Goal: Task Accomplishment & Management: Manage account settings

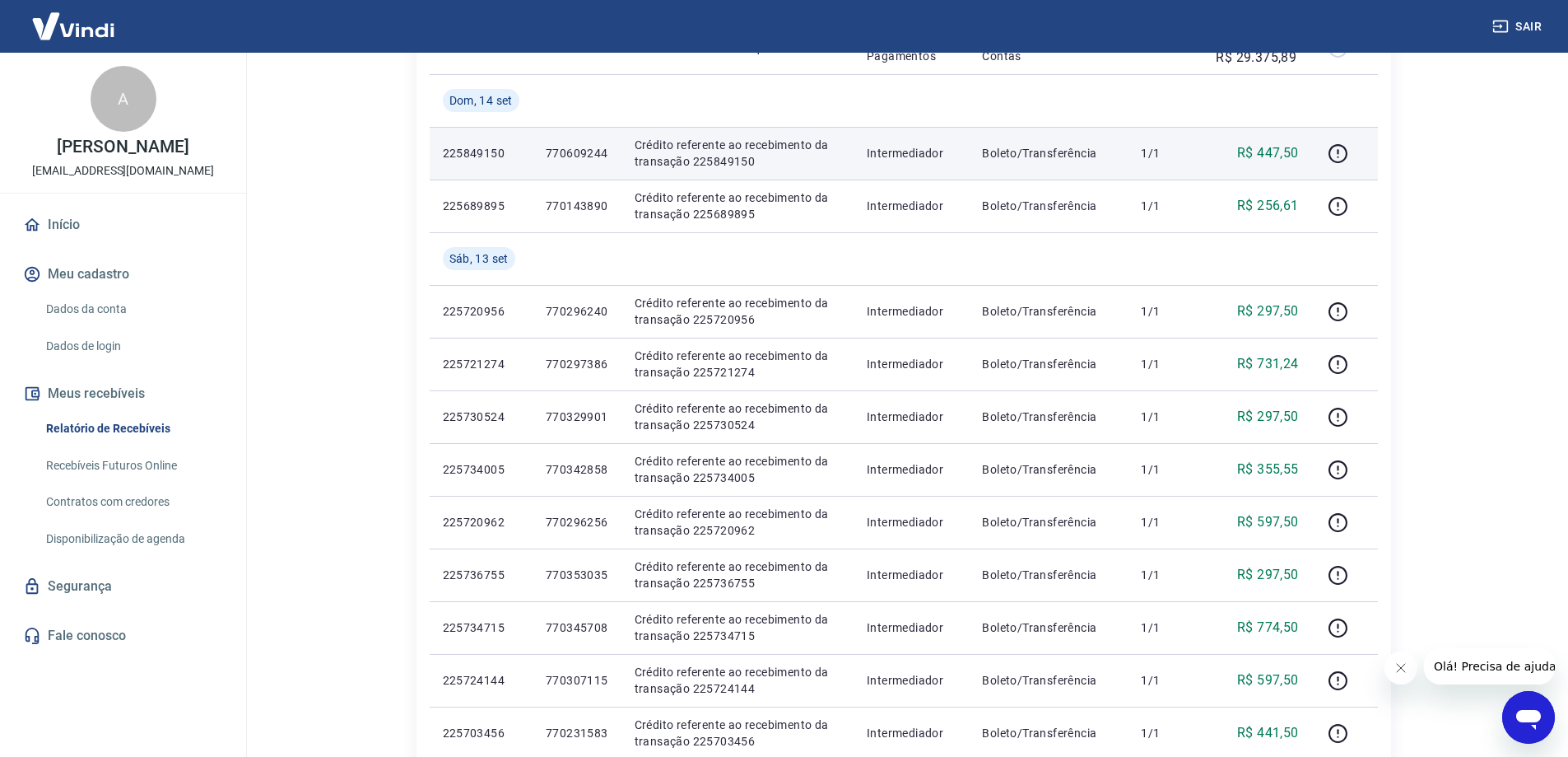
scroll to position [576, 0]
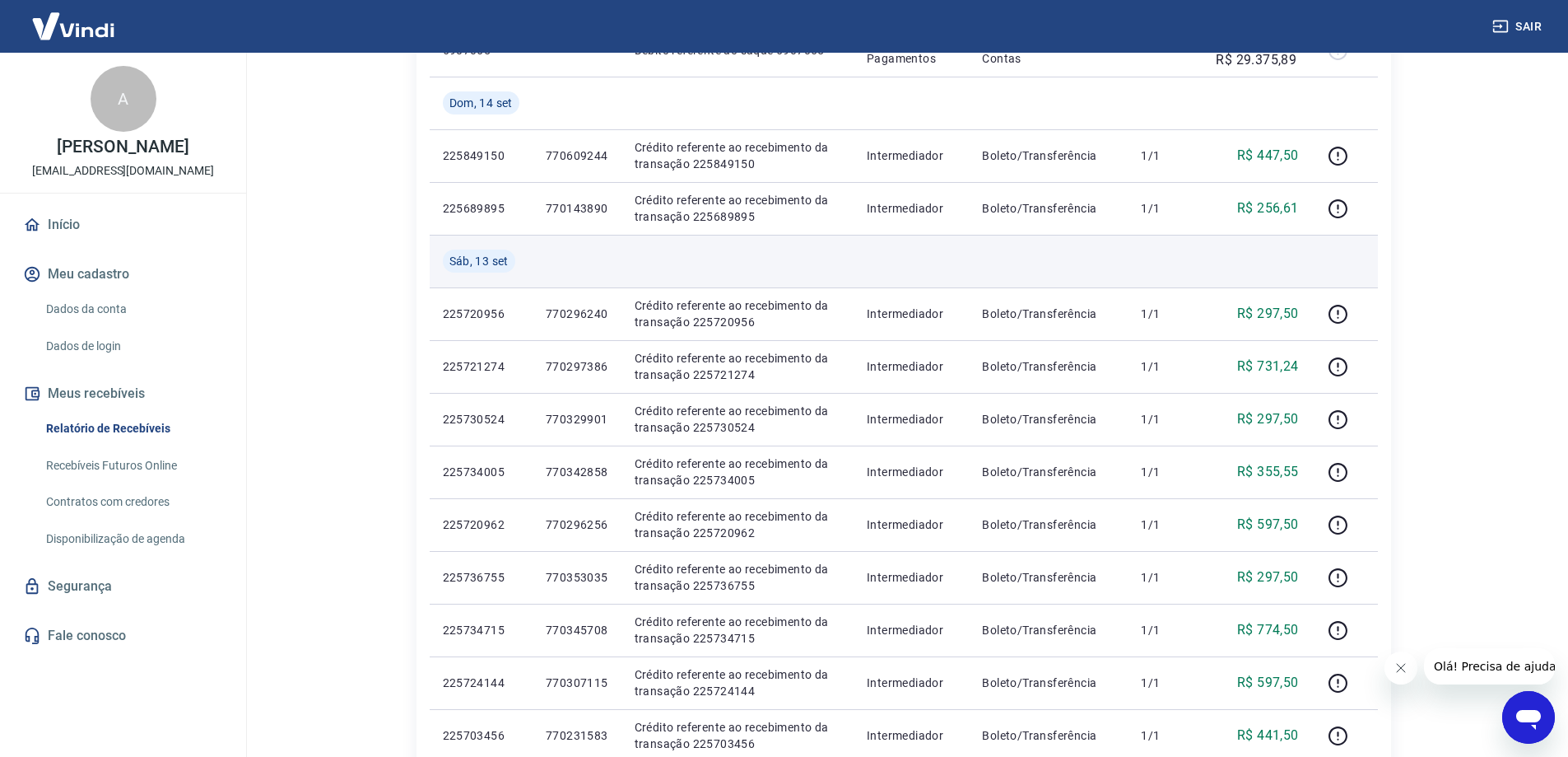
click at [491, 259] on span "Sáb, 13 set" at bounding box center [479, 260] width 60 height 16
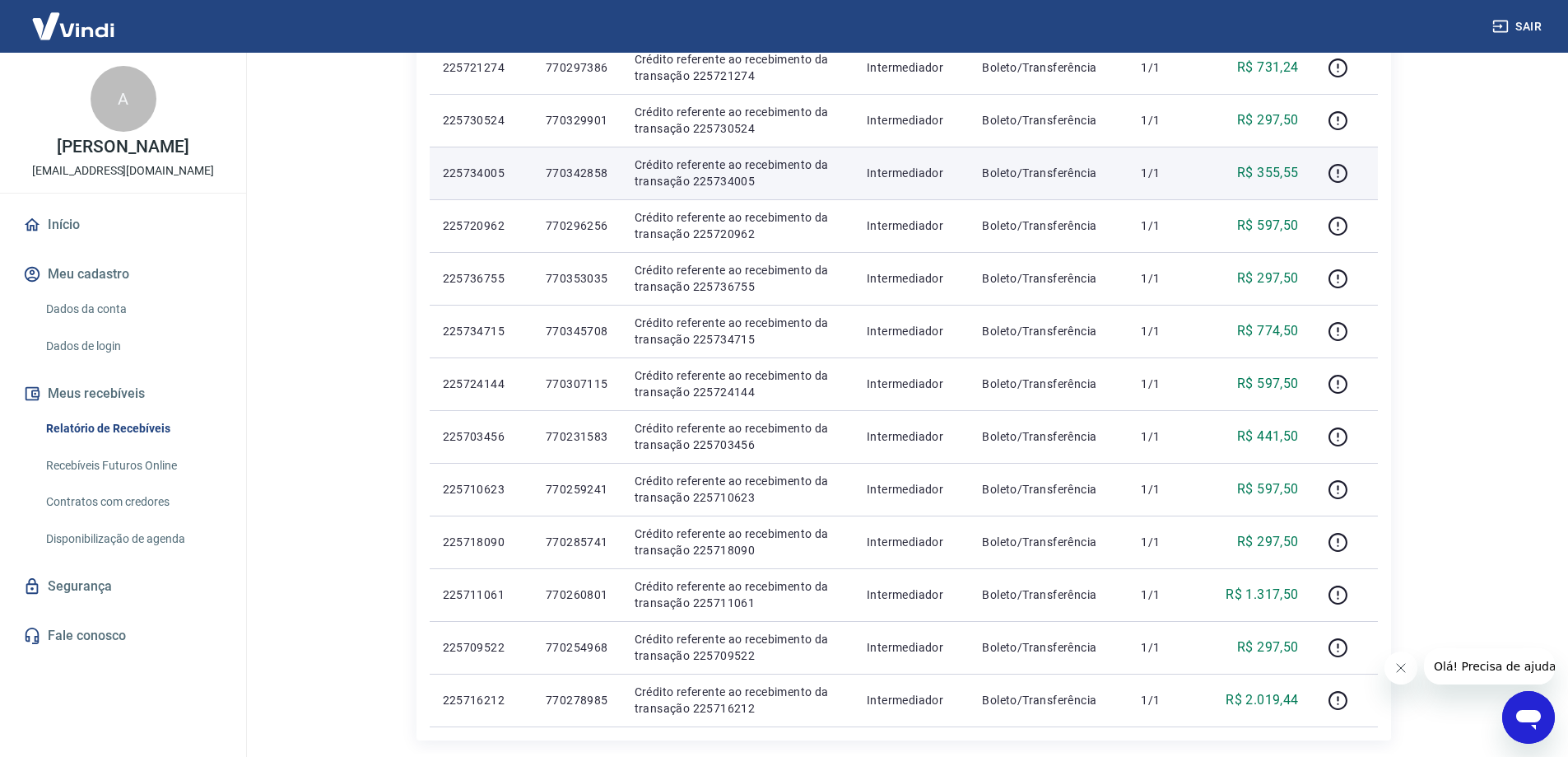
scroll to position [906, 0]
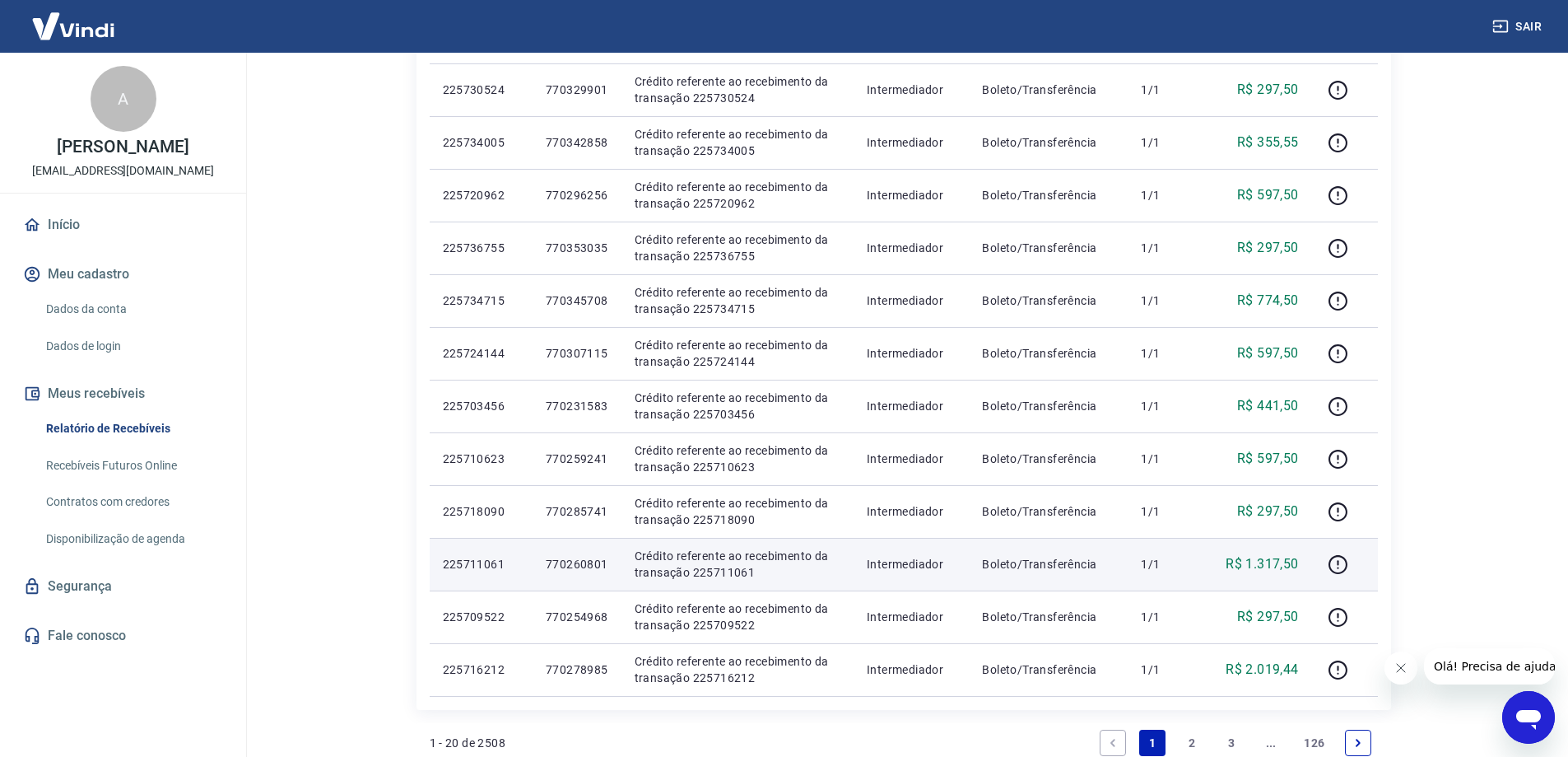
drag, startPoint x: 1265, startPoint y: 560, endPoint x: 1276, endPoint y: 562, distance: 11.2
click at [1268, 560] on p "R$ 1.317,50" at bounding box center [1261, 564] width 72 height 20
click at [1339, 564] on icon "button" at bounding box center [1339, 562] width 2 height 5
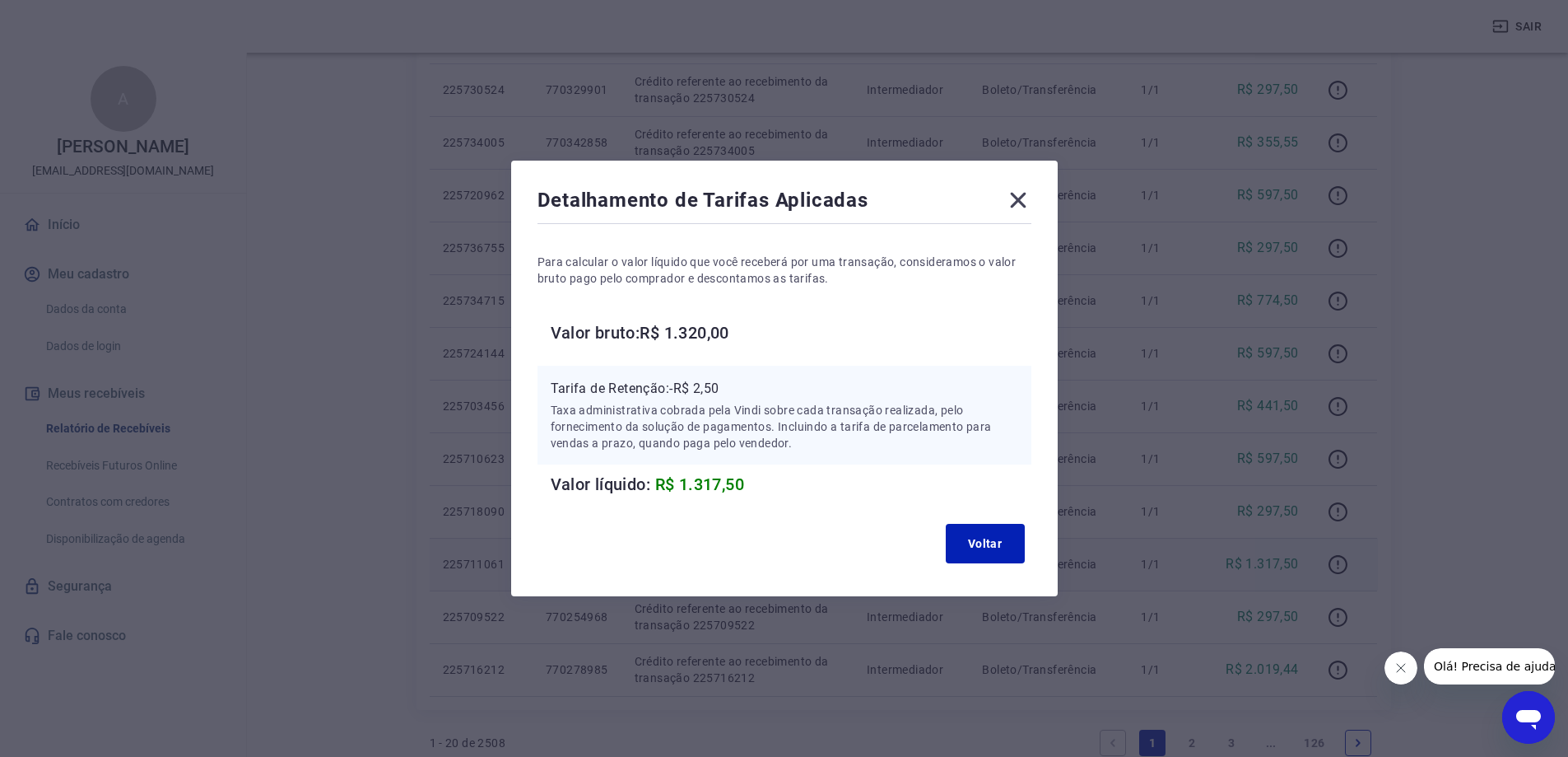
click at [1017, 199] on icon at bounding box center [1017, 200] width 26 height 26
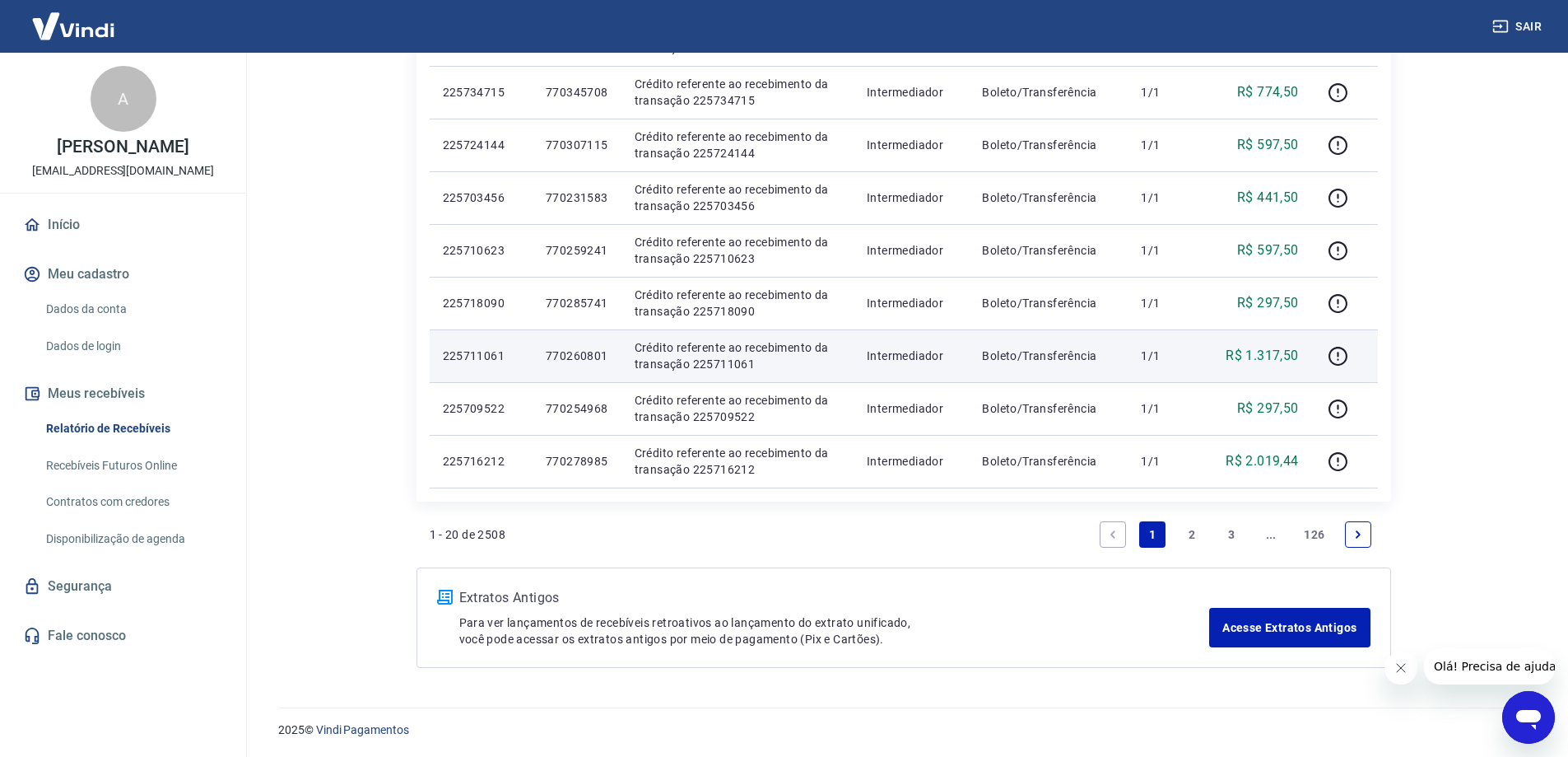
scroll to position [1115, 0]
click at [1357, 536] on icon "Next page" at bounding box center [1358, 533] width 12 height 12
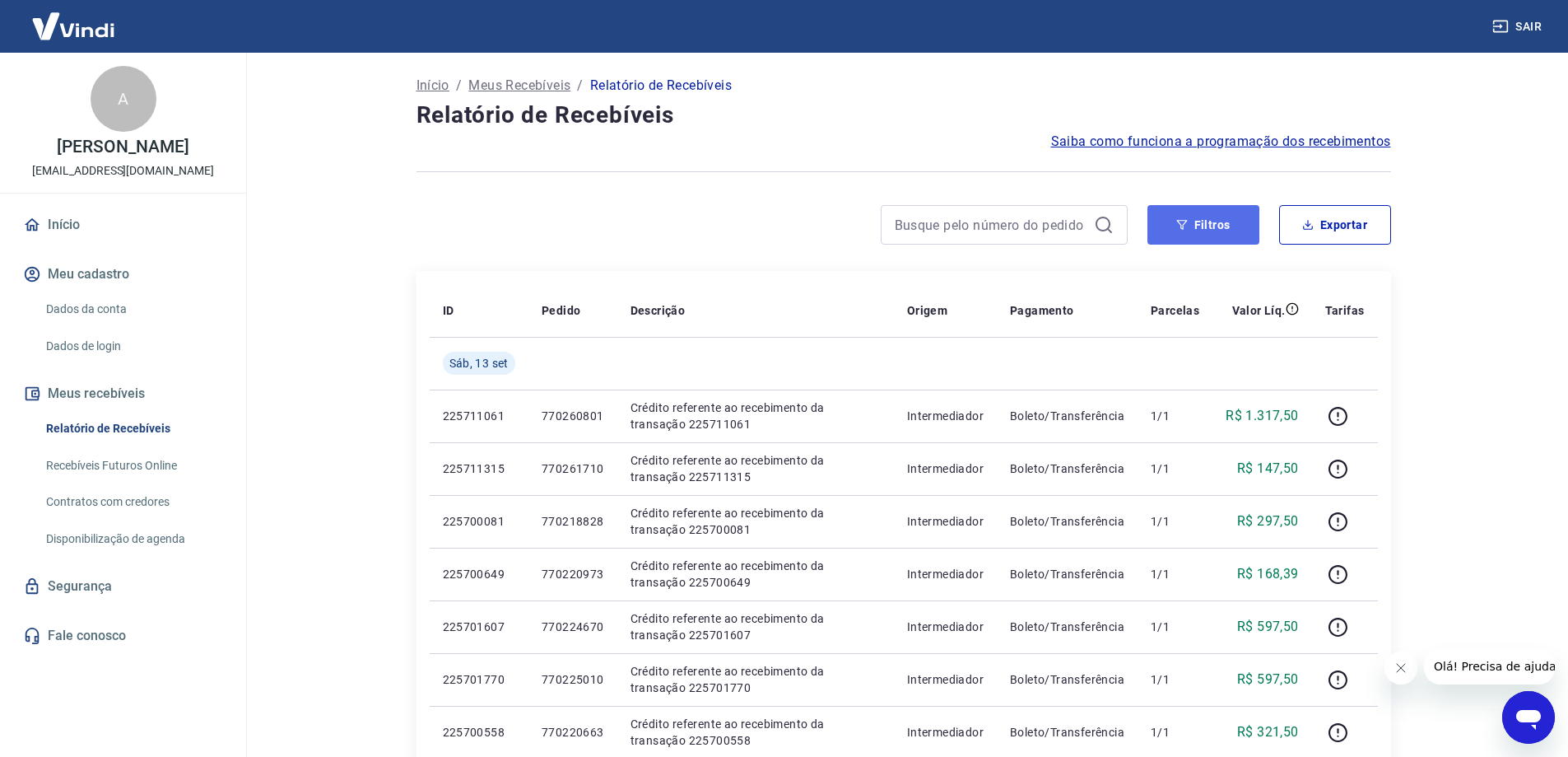
click at [1195, 232] on button "Filtros" at bounding box center [1203, 224] width 112 height 39
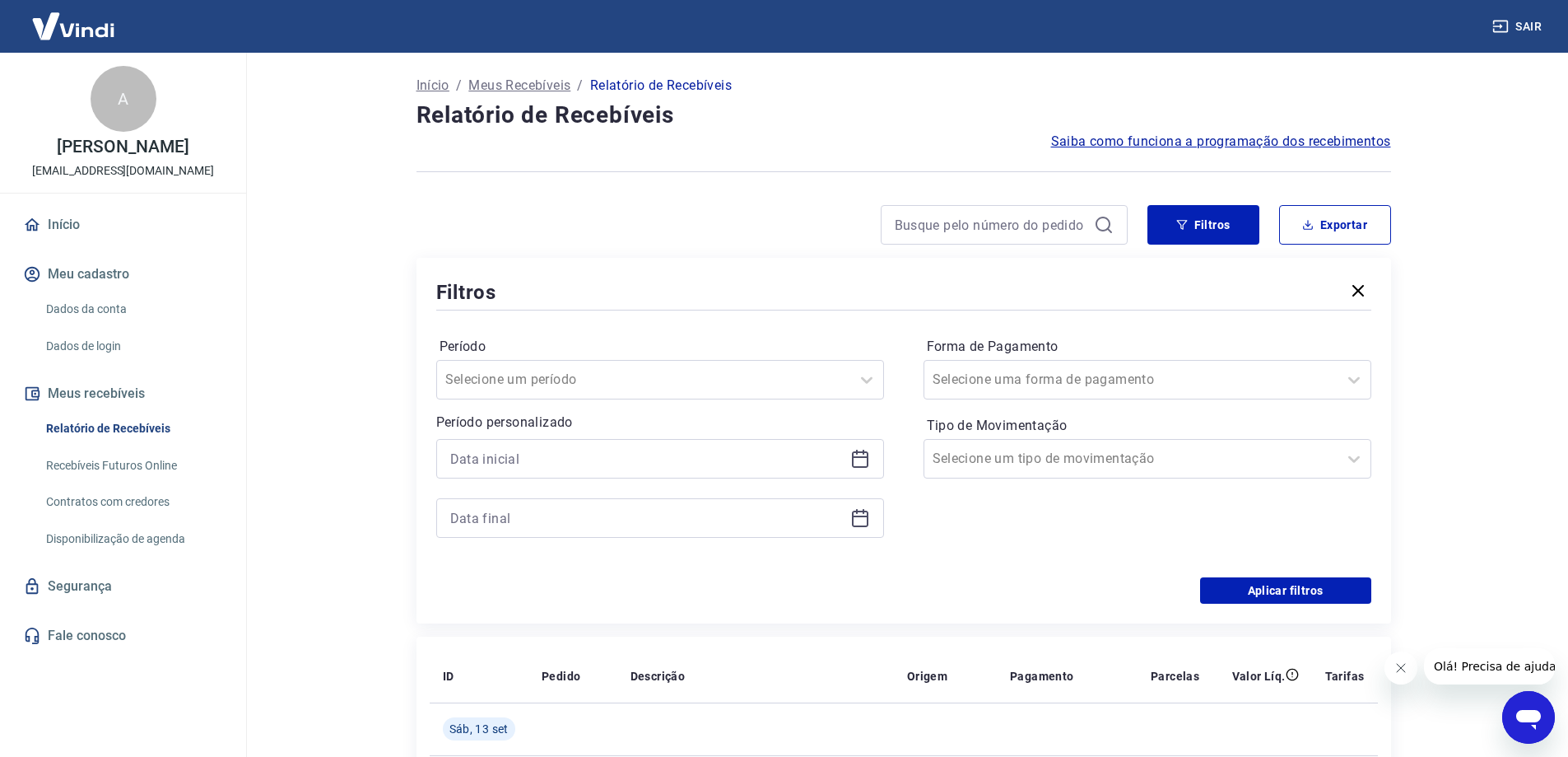
click at [866, 463] on icon at bounding box center [859, 459] width 16 height 16
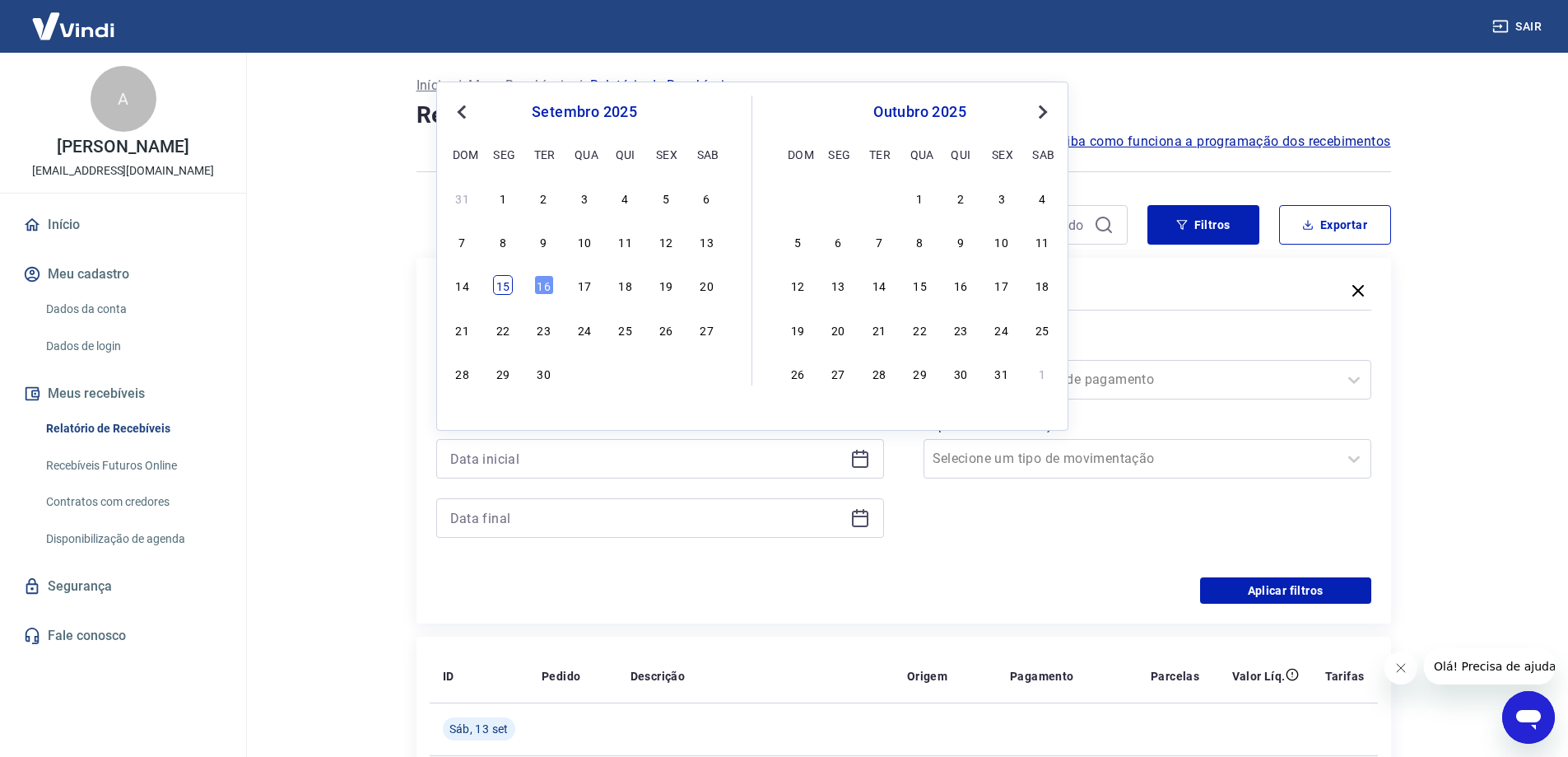
click at [508, 284] on div "15" at bounding box center [502, 284] width 20 height 20
type input "[DATE]"
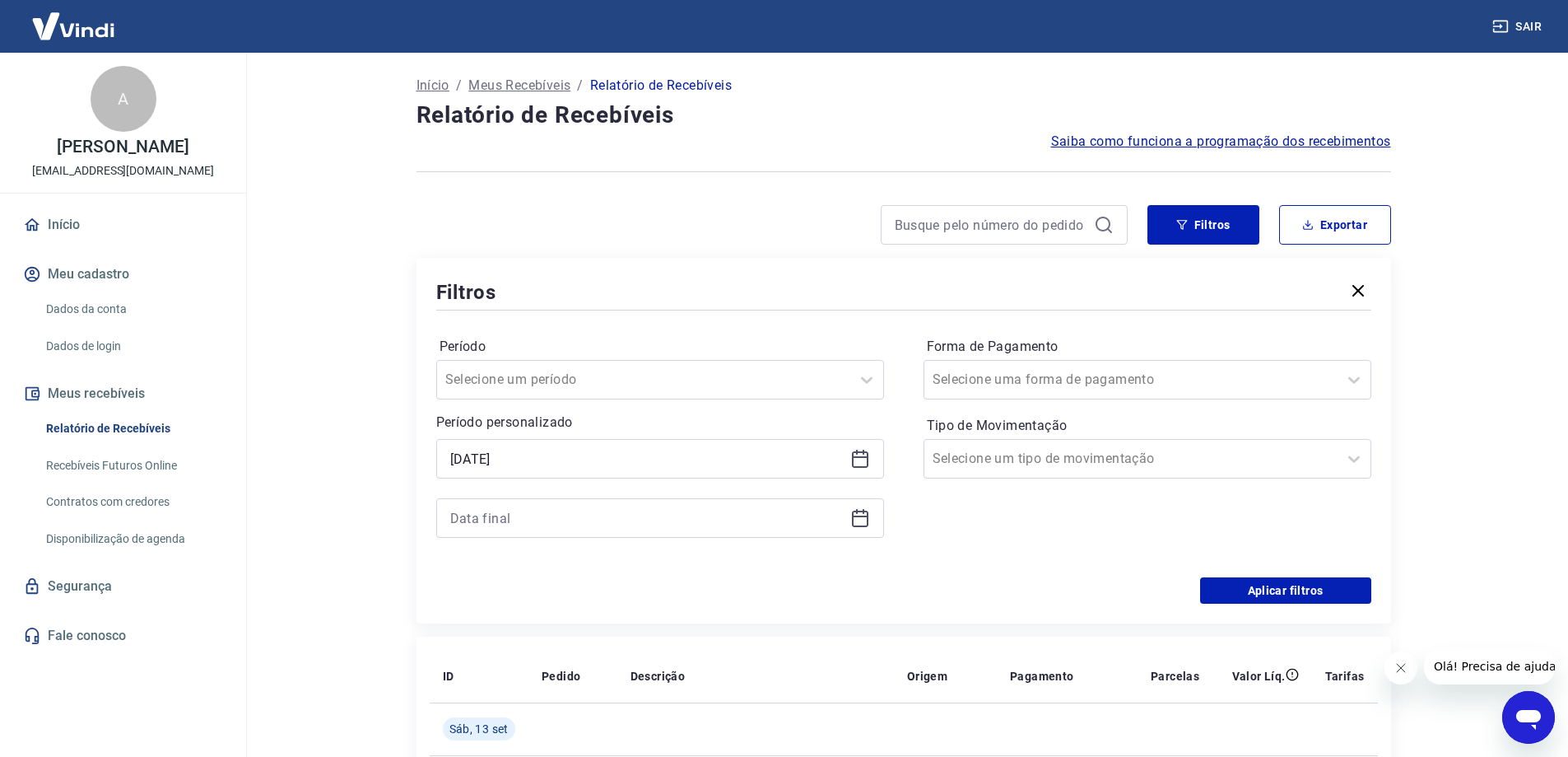
click at [856, 515] on icon at bounding box center [859, 518] width 20 height 20
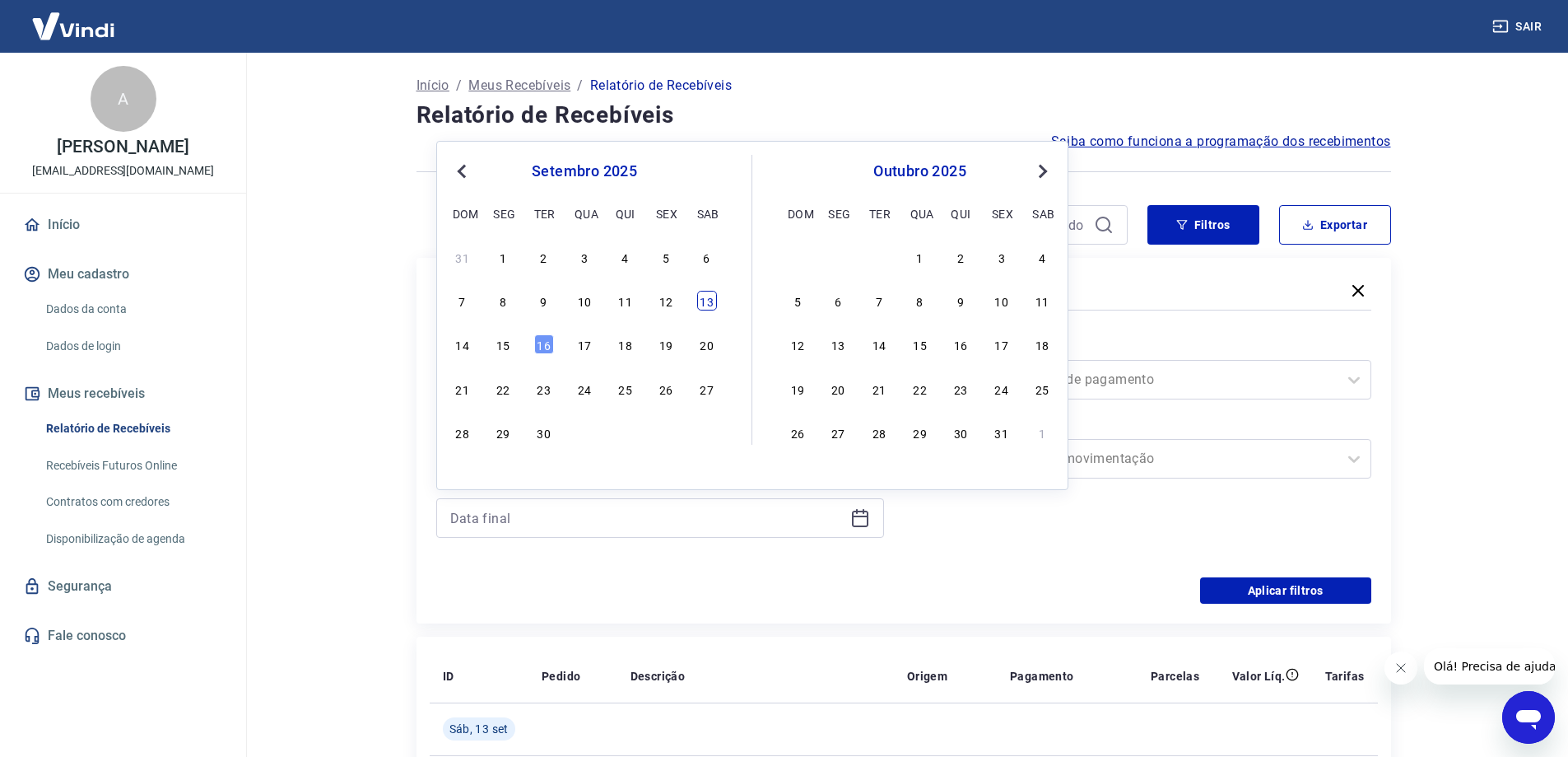
click at [703, 303] on div "13" at bounding box center [707, 301] width 20 height 20
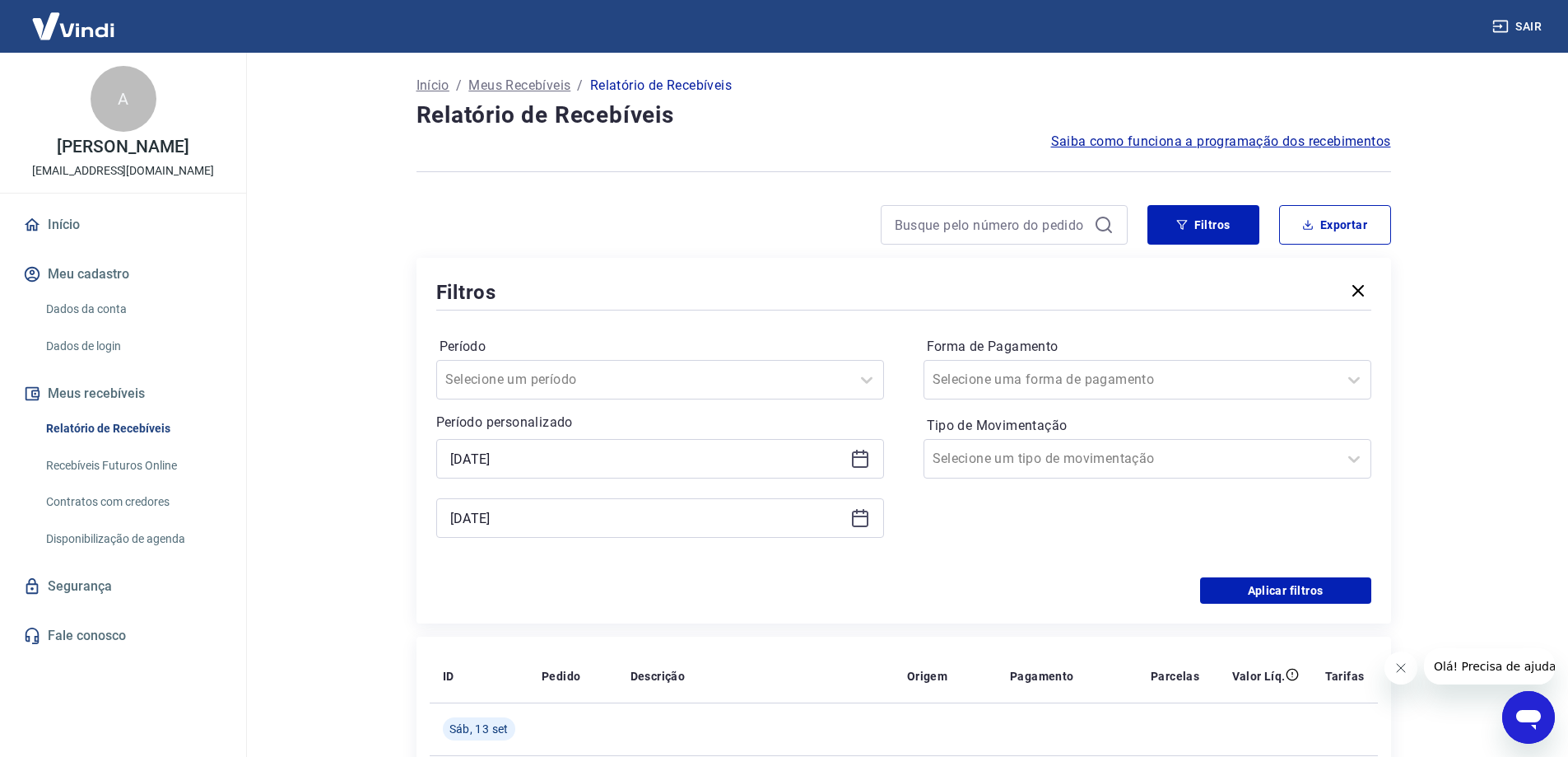
click at [862, 519] on icon at bounding box center [859, 518] width 20 height 20
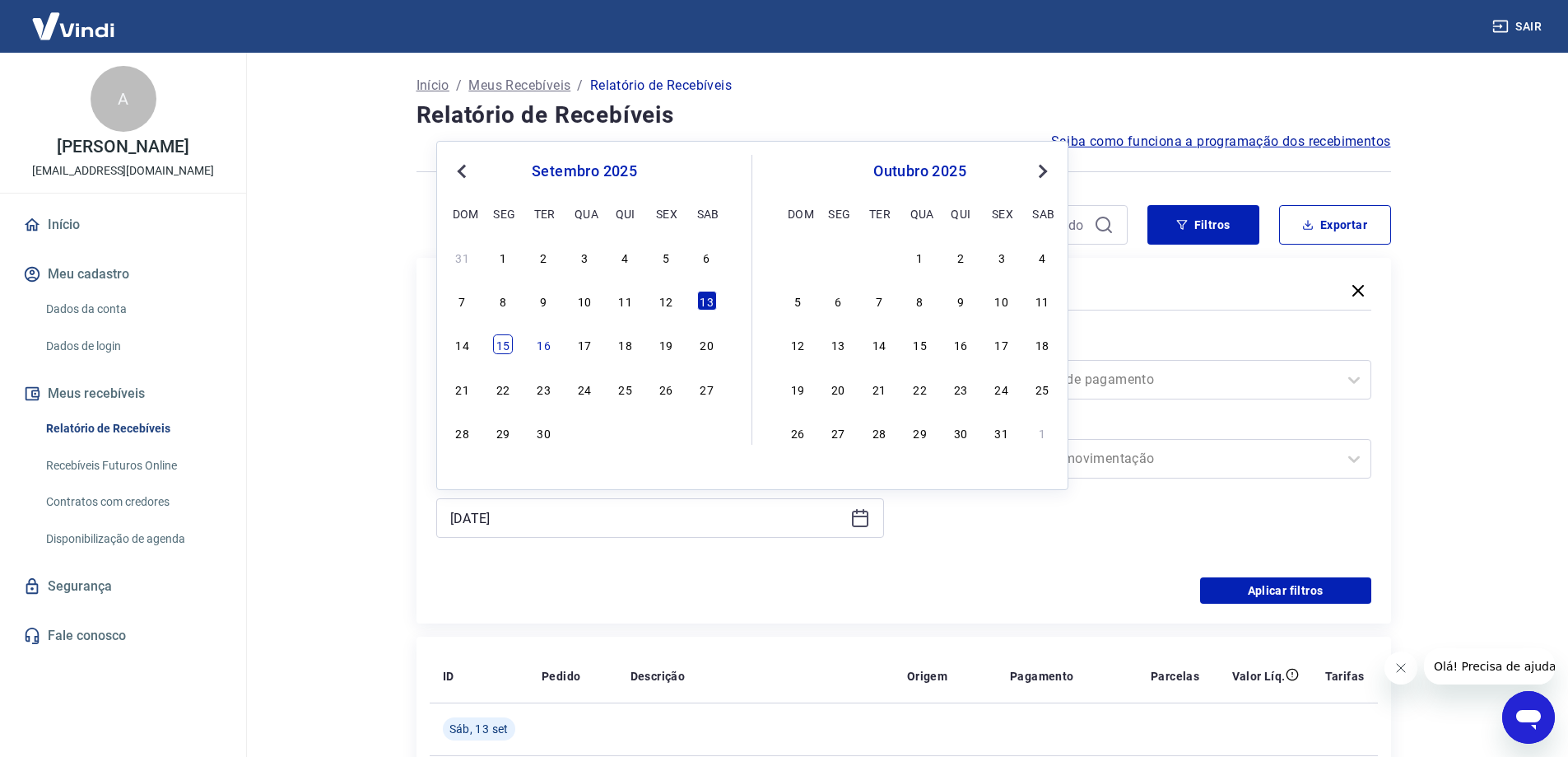
click at [508, 340] on div "15" at bounding box center [502, 344] width 20 height 20
type input "[DATE]"
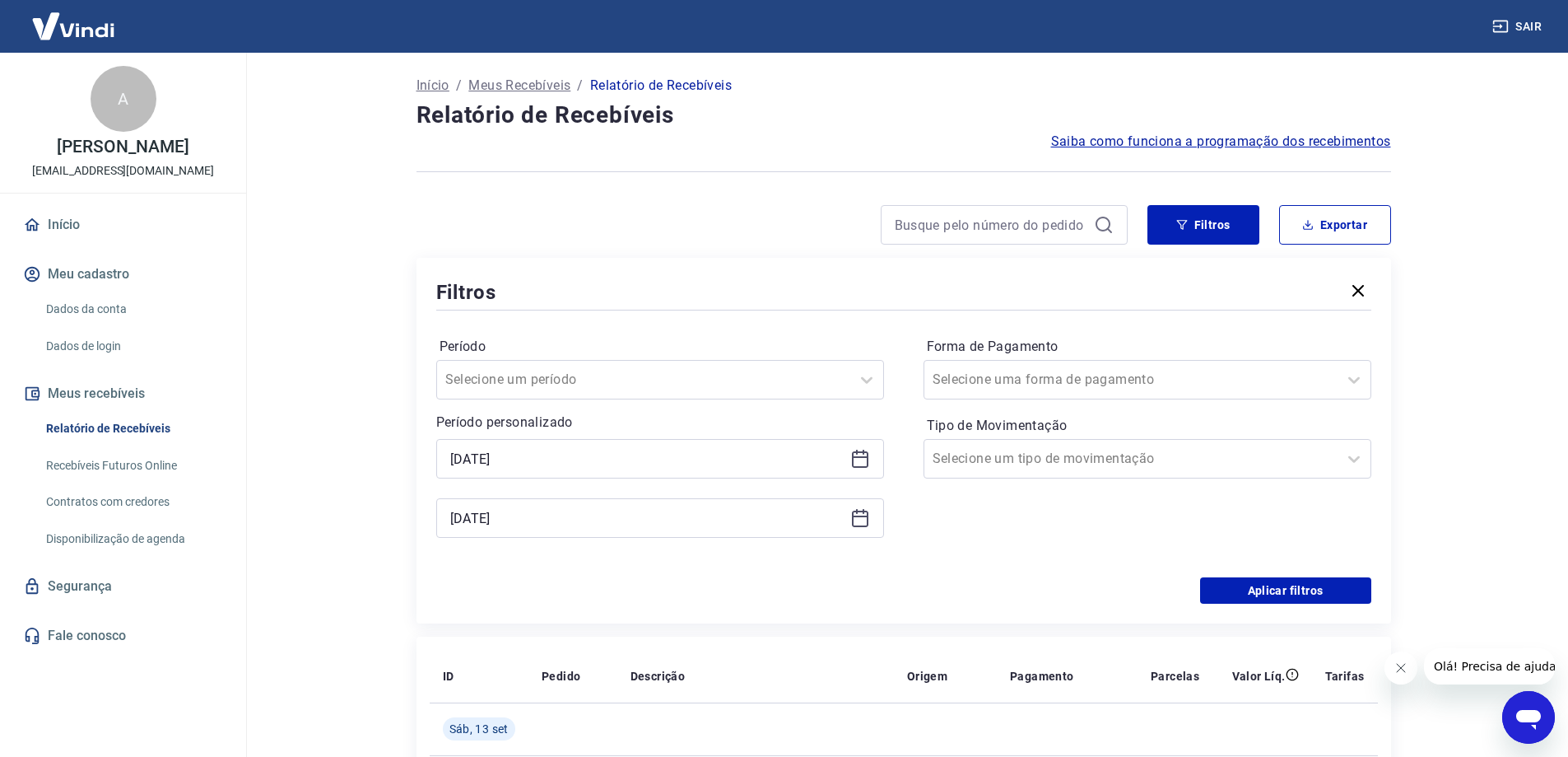
click at [860, 453] on icon at bounding box center [859, 458] width 20 height 20
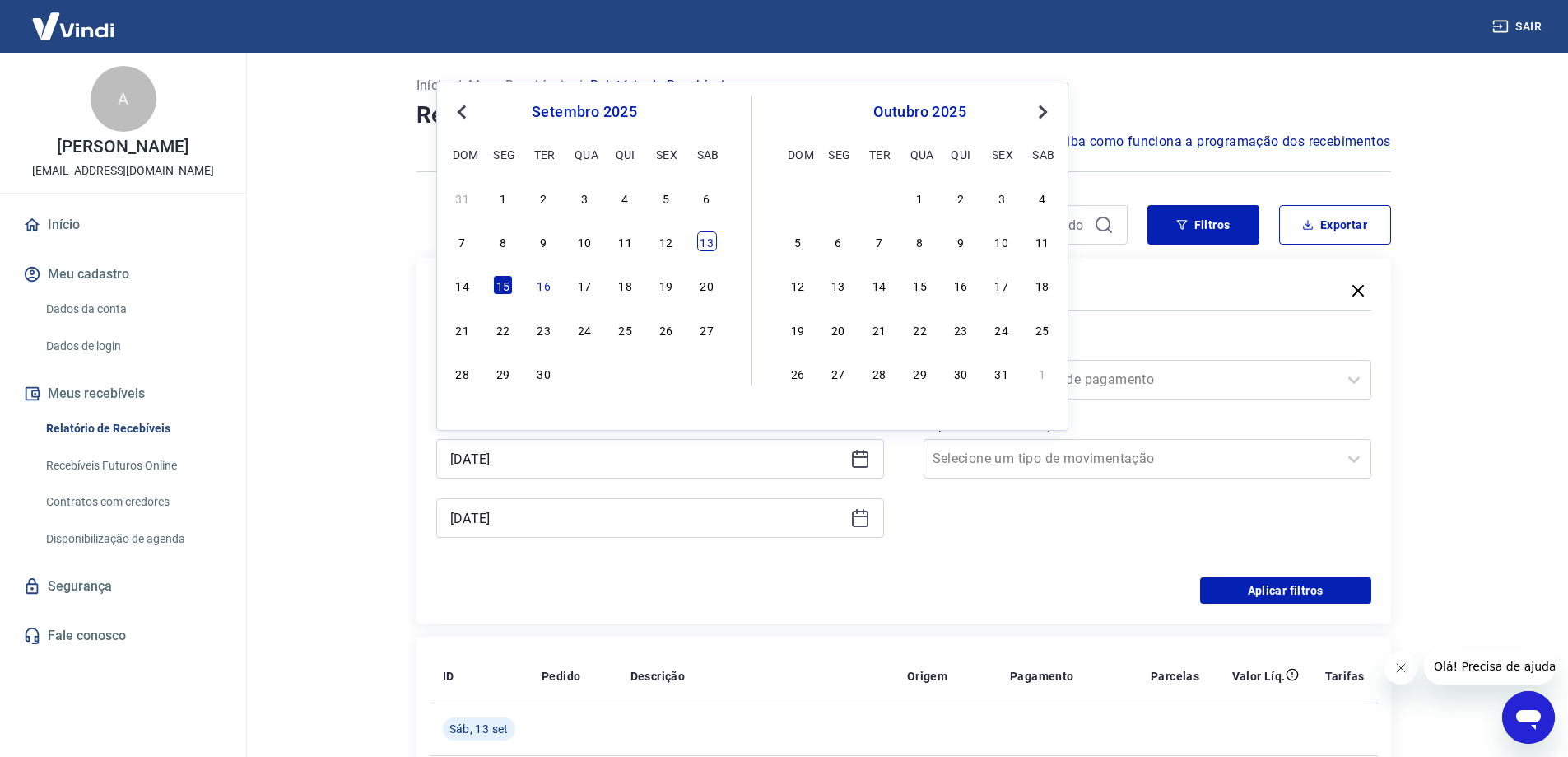
click at [702, 243] on div "13" at bounding box center [707, 241] width 20 height 20
type input "[DATE]"
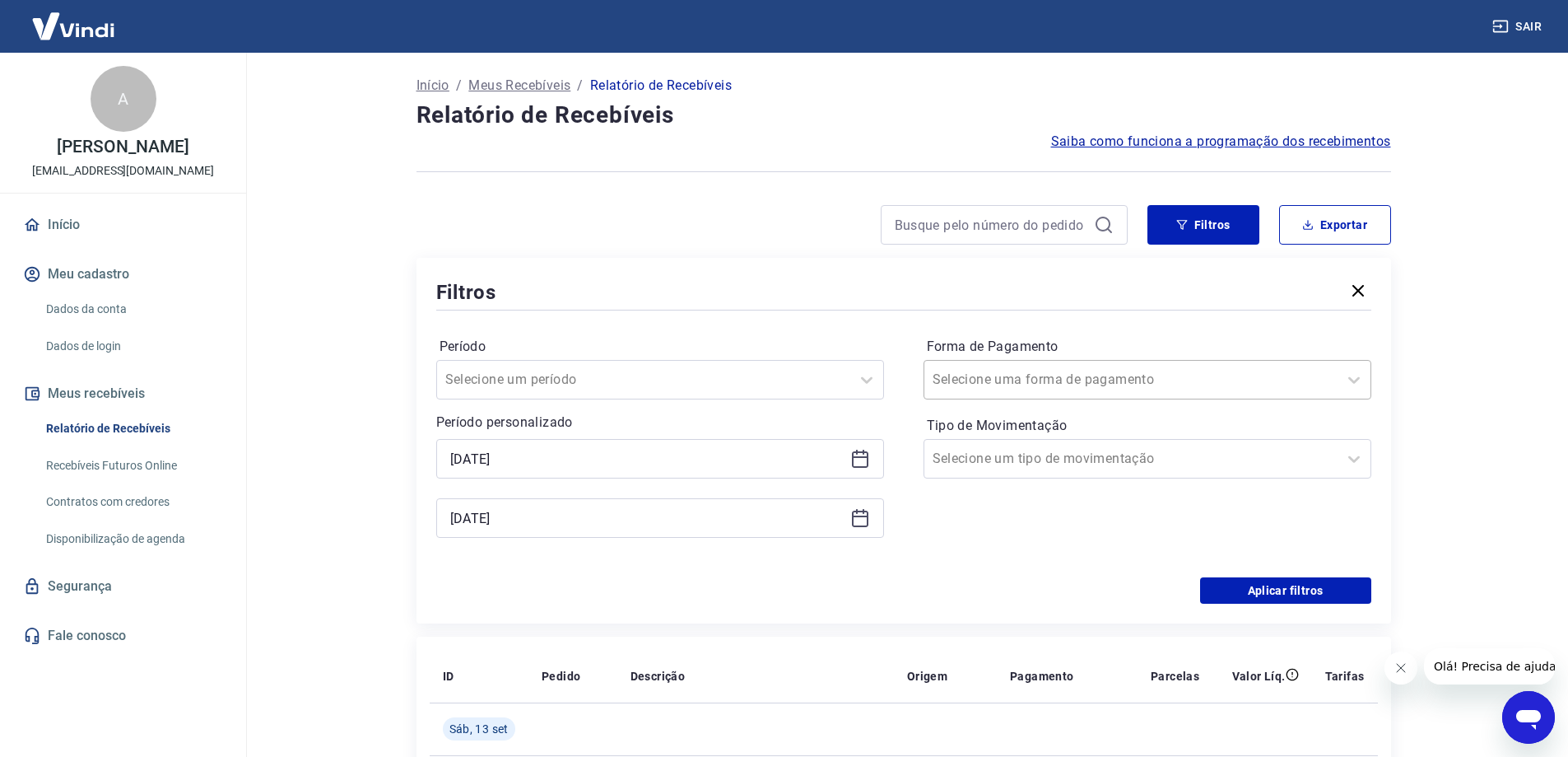
click at [1298, 381] on div at bounding box center [1130, 379] width 397 height 23
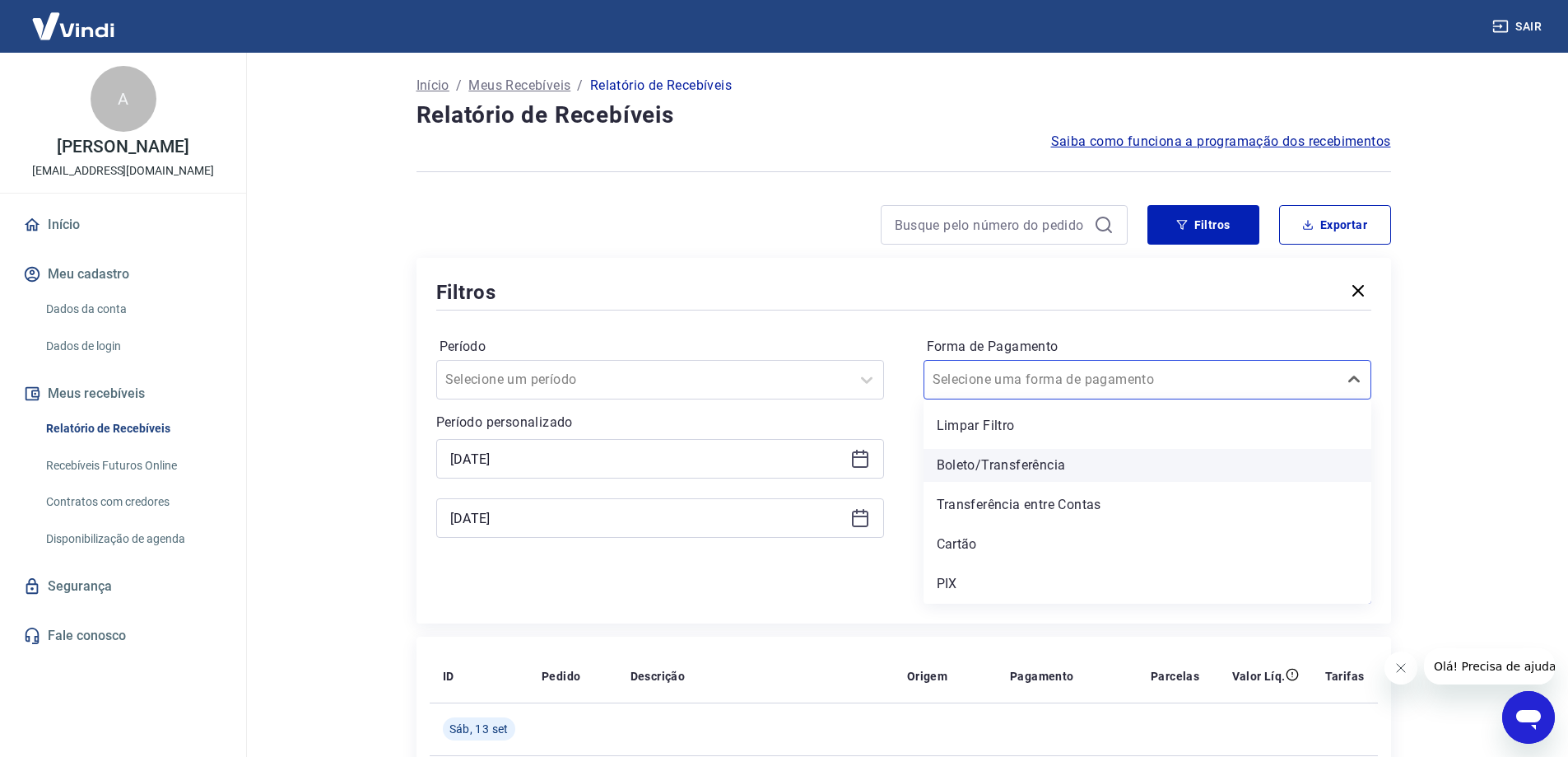
click at [1261, 465] on div "Boleto/Transferência" at bounding box center [1147, 465] width 447 height 33
click at [1274, 461] on div at bounding box center [1130, 458] width 397 height 23
click at [1232, 455] on div at bounding box center [1130, 458] width 397 height 23
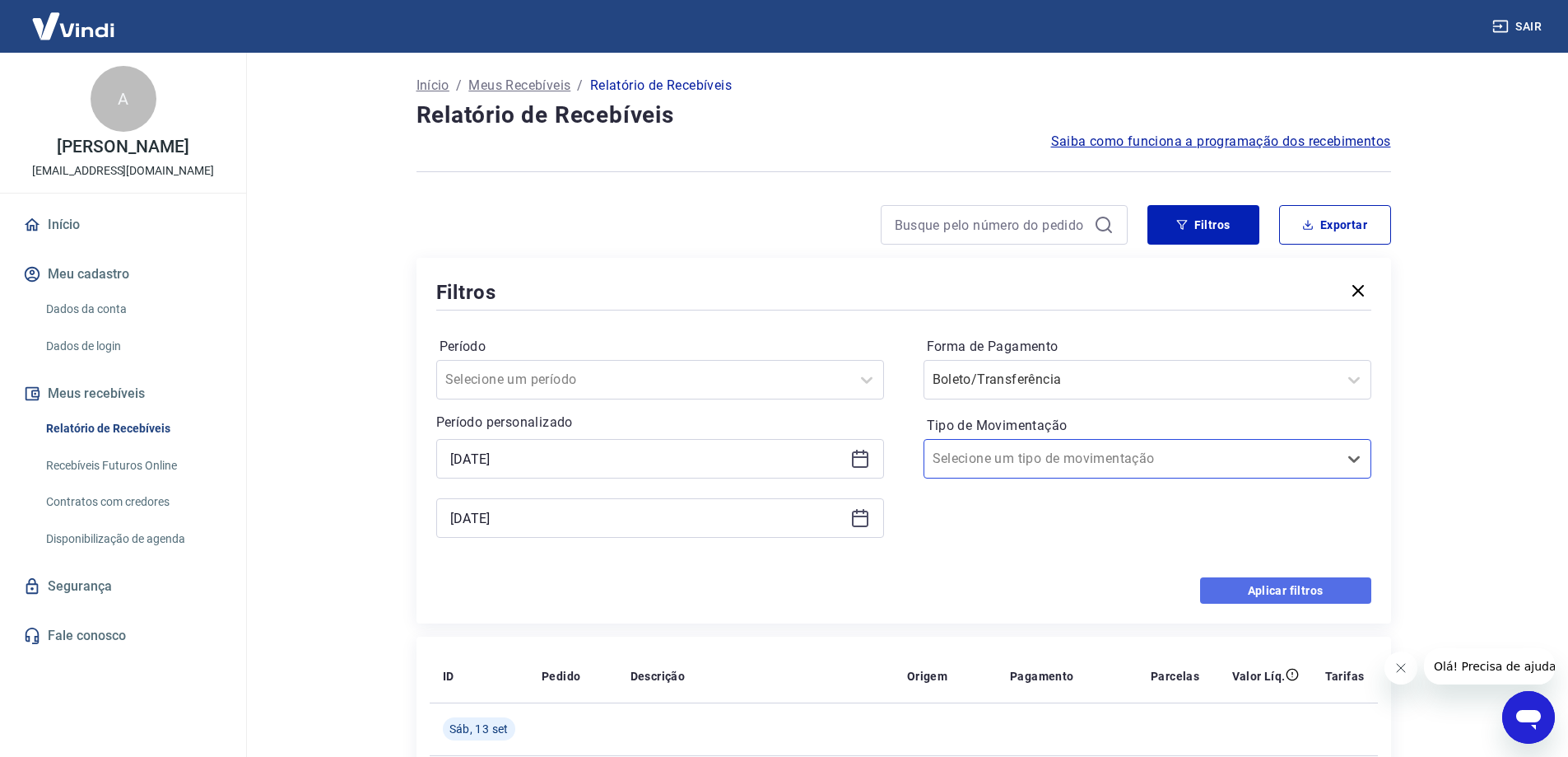
click at [1275, 582] on button "Aplicar filtros" at bounding box center [1286, 590] width 171 height 26
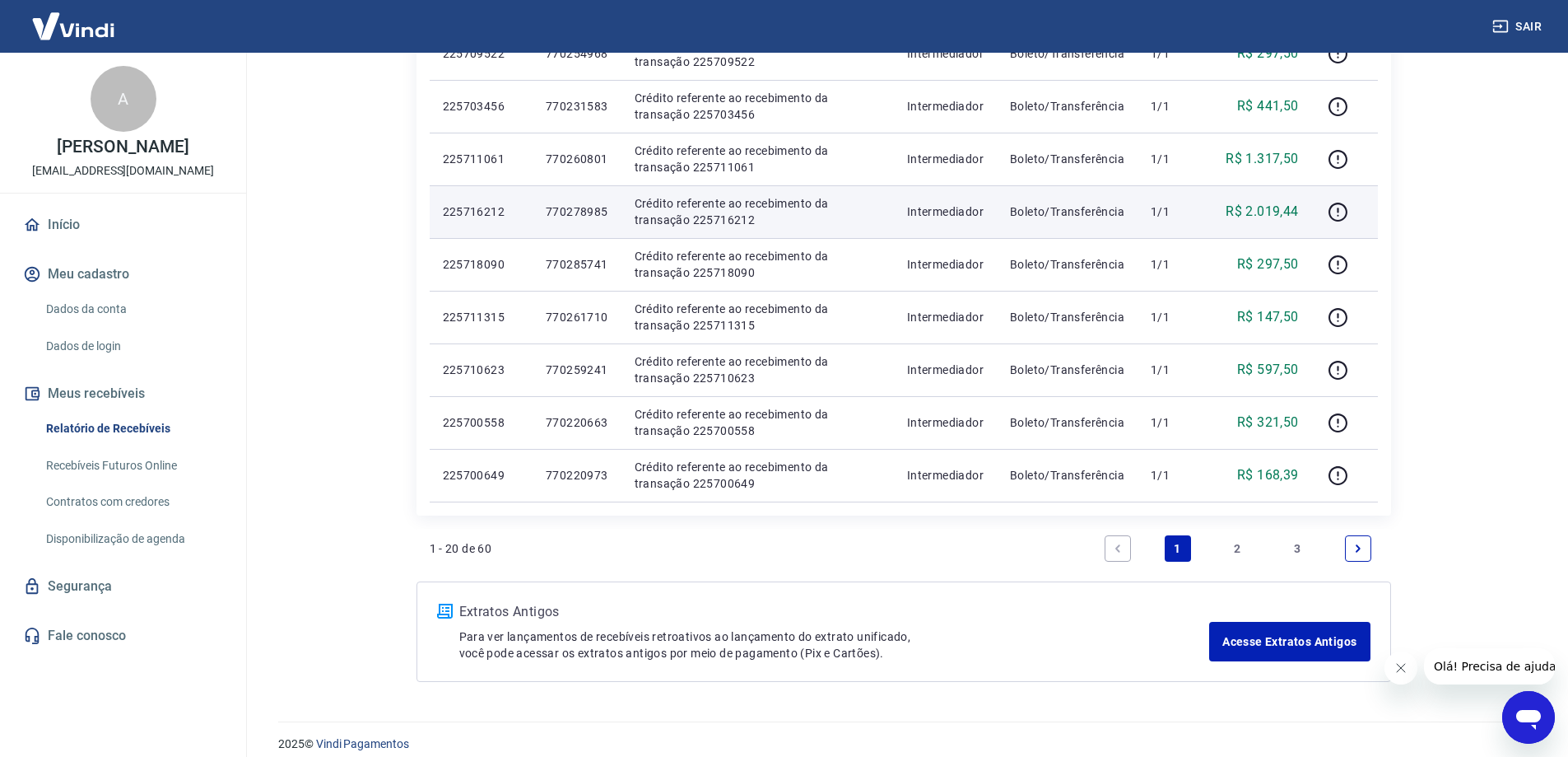
scroll to position [1011, 0]
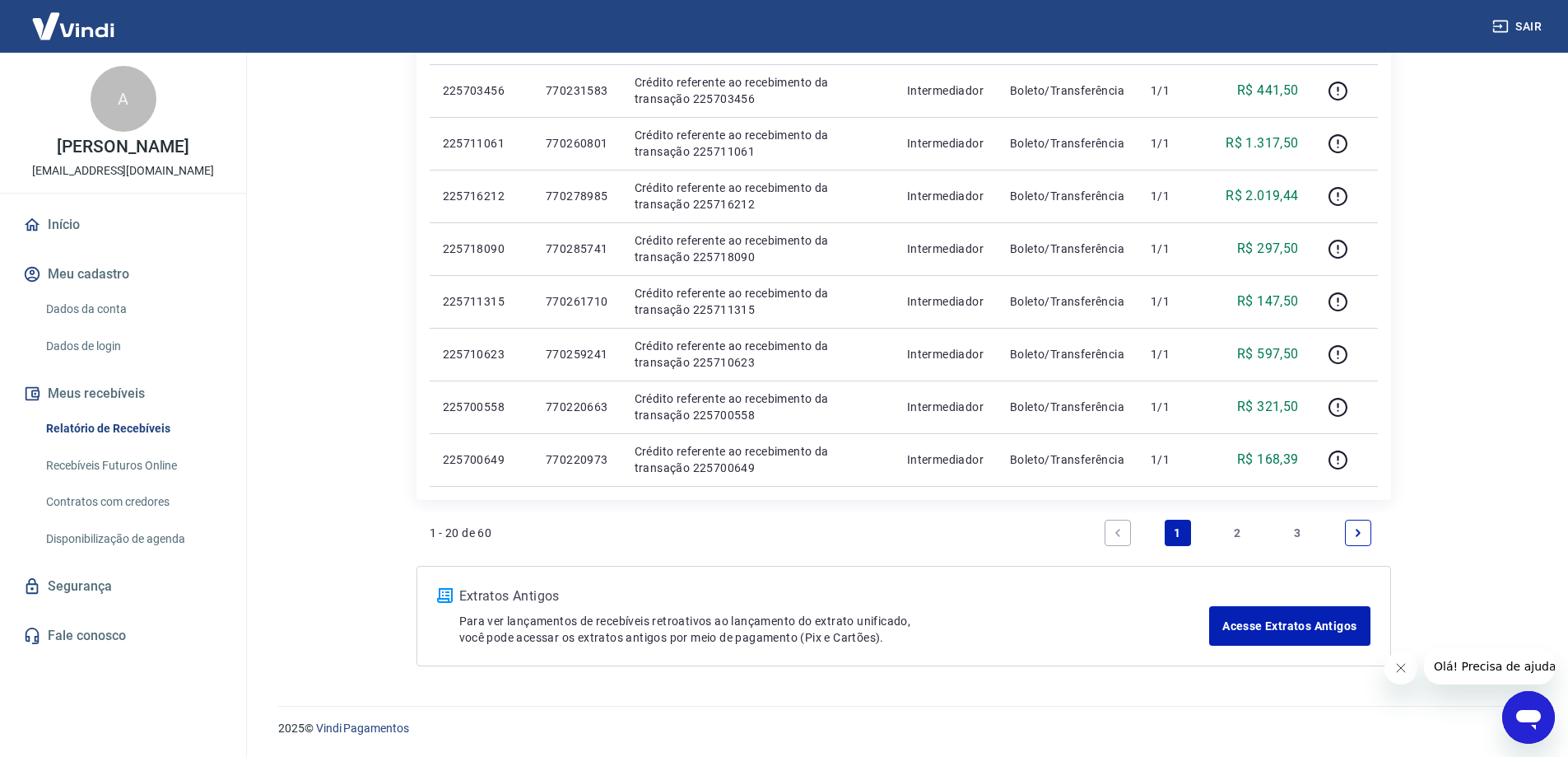
click at [1241, 531] on link "2" at bounding box center [1237, 532] width 26 height 26
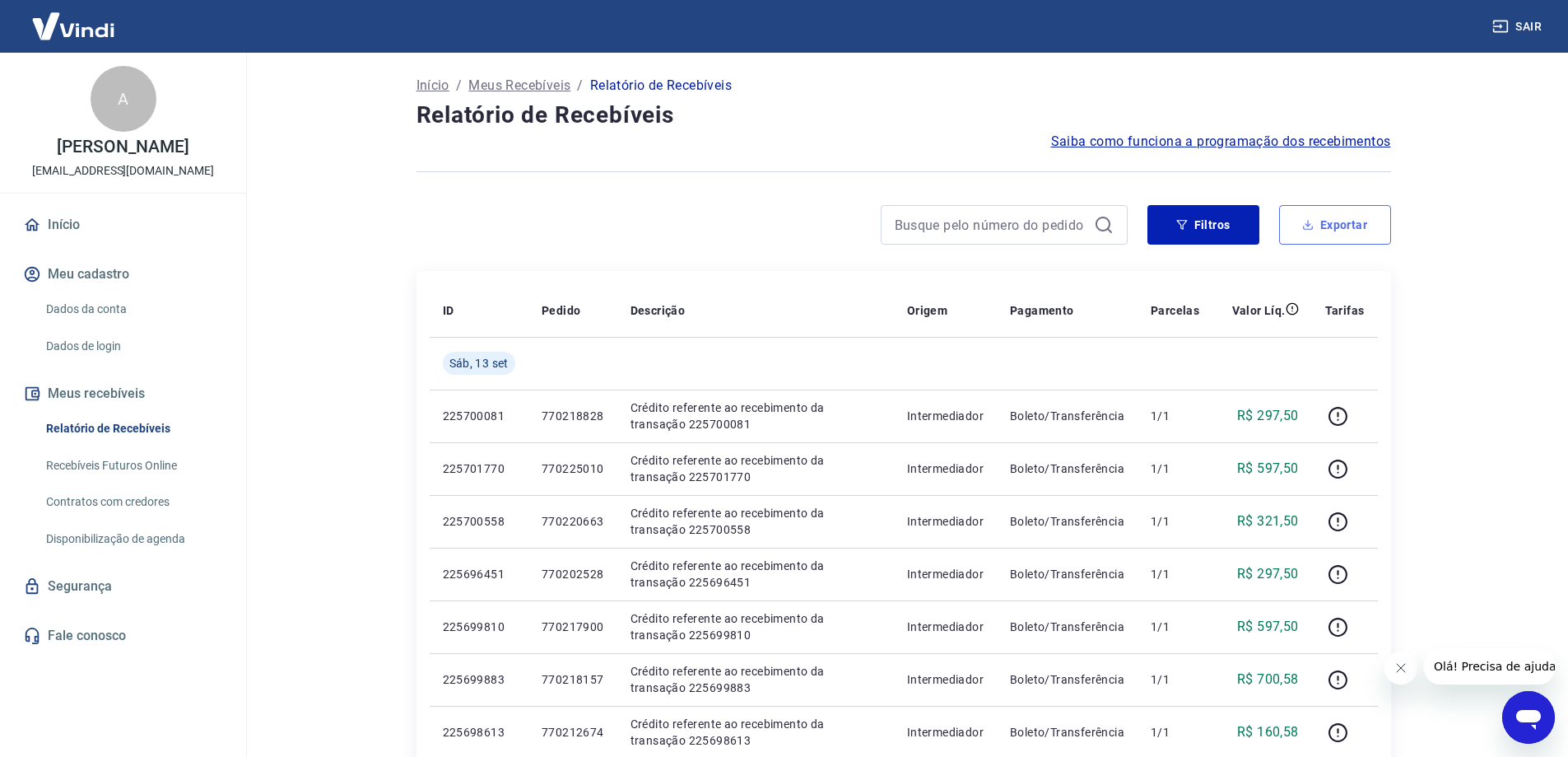
click at [1336, 216] on button "Exportar" at bounding box center [1335, 224] width 112 height 39
type input "[DATE]"
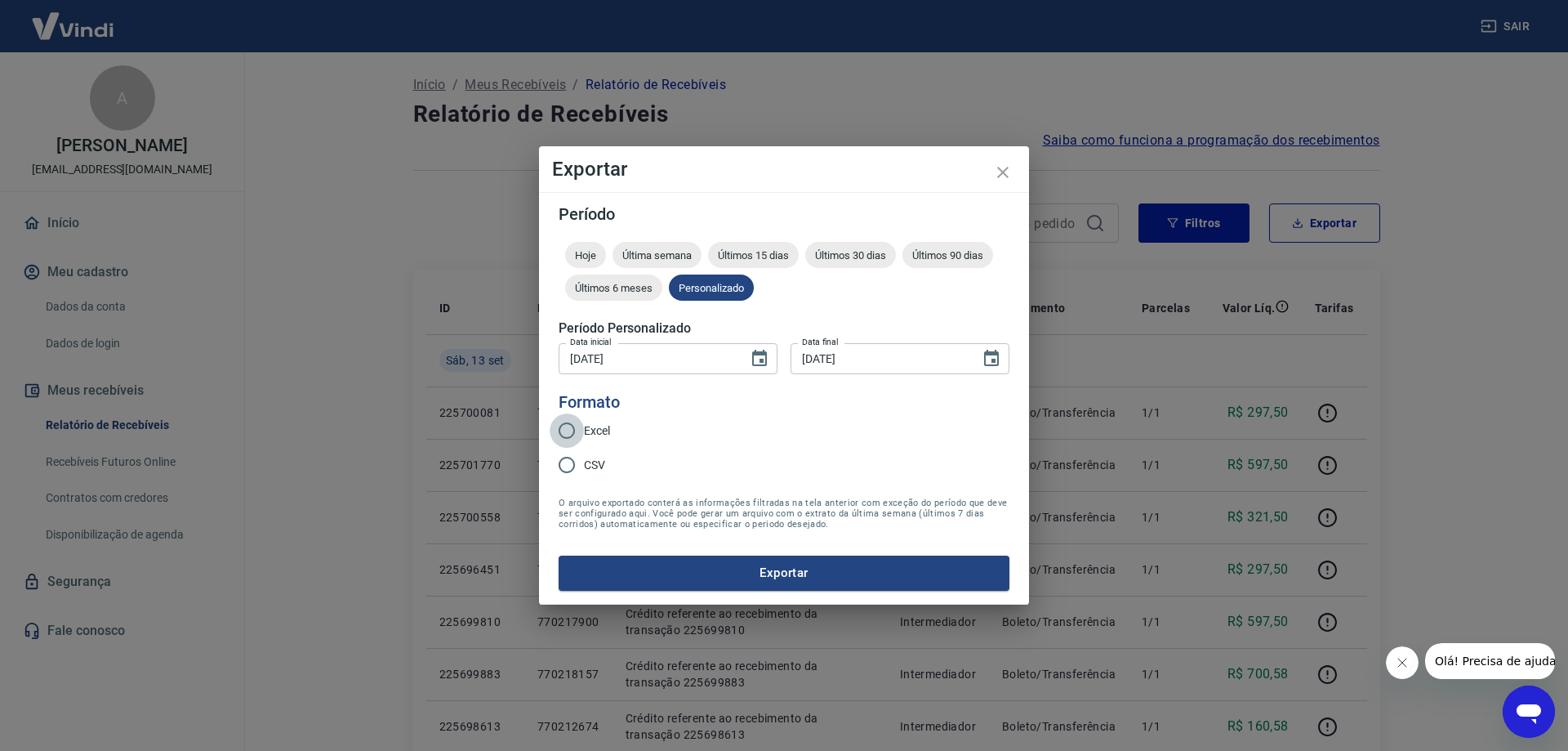
click at [567, 430] on input "Excel" at bounding box center [567, 431] width 34 height 34
radio input "true"
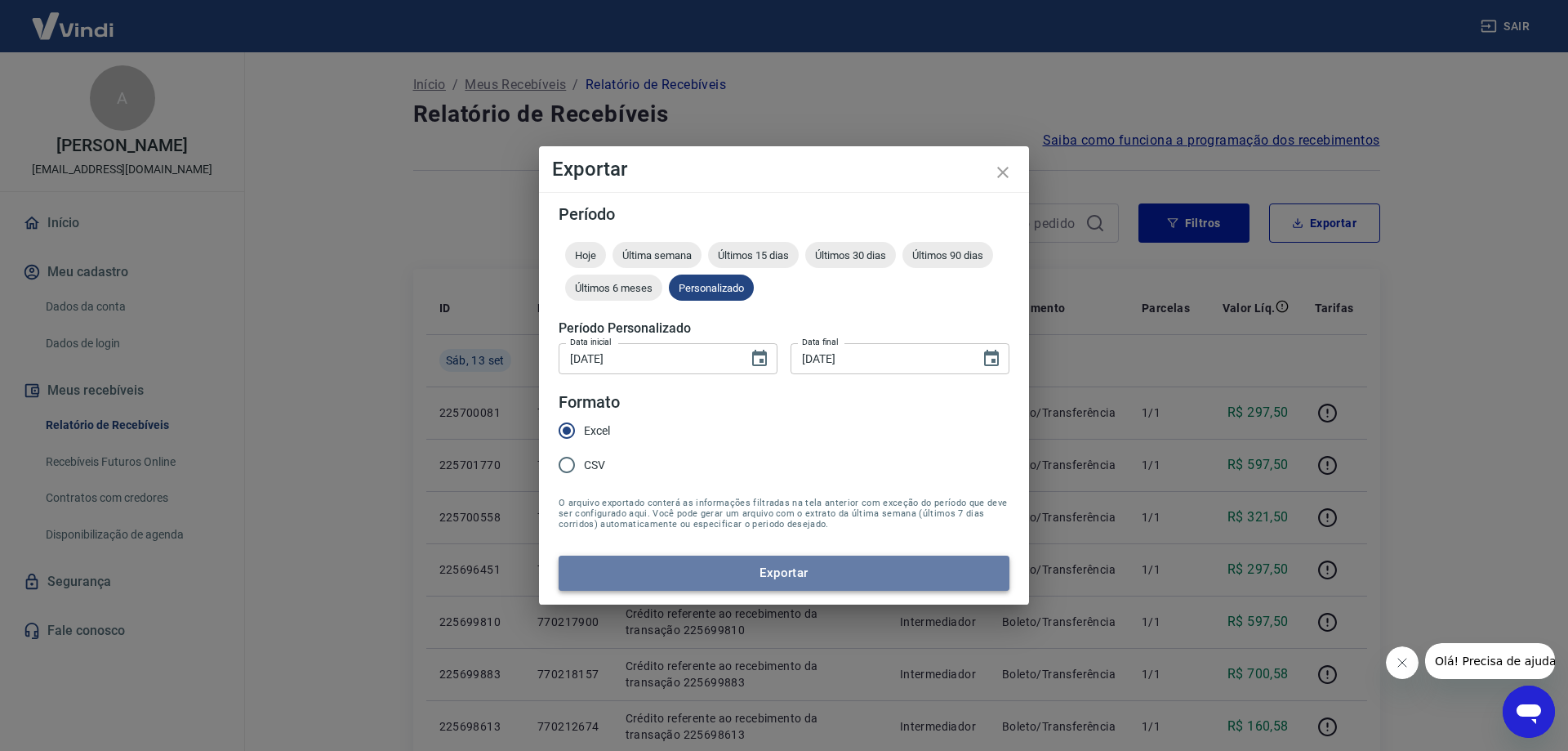
click at [803, 582] on button "Exportar" at bounding box center [783, 573] width 451 height 34
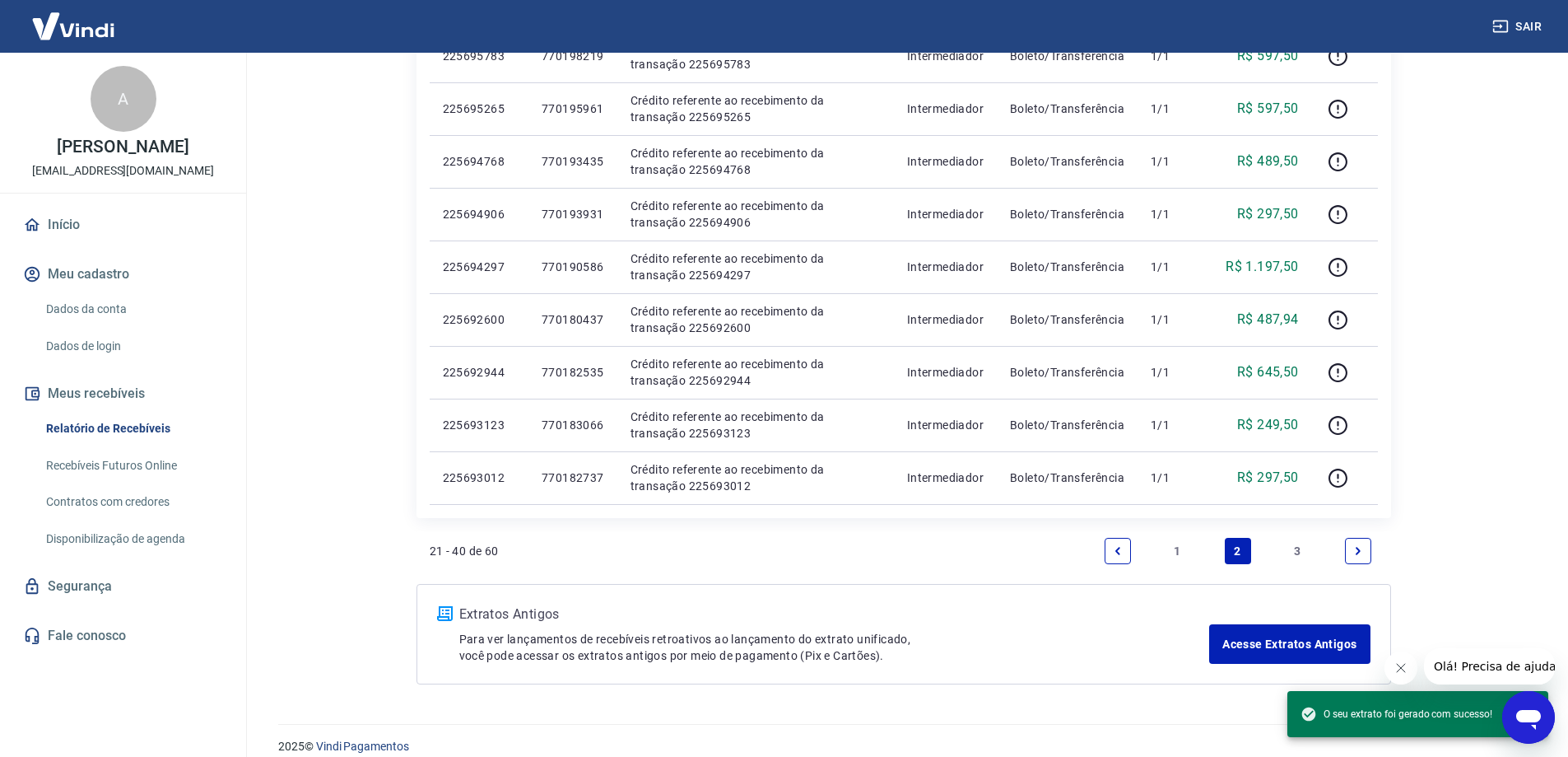
scroll to position [958, 0]
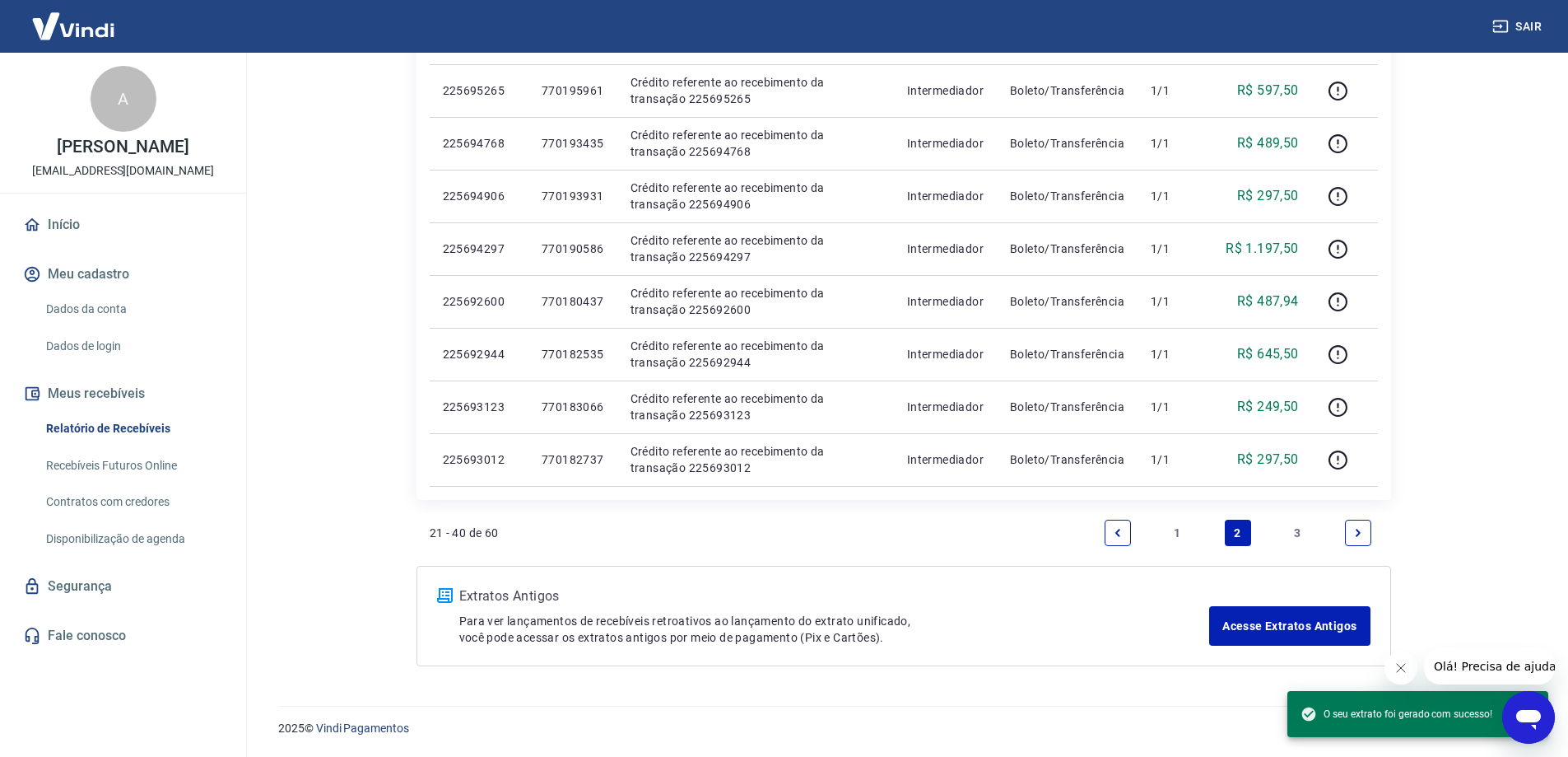
click at [1301, 530] on link "3" at bounding box center [1297, 532] width 26 height 26
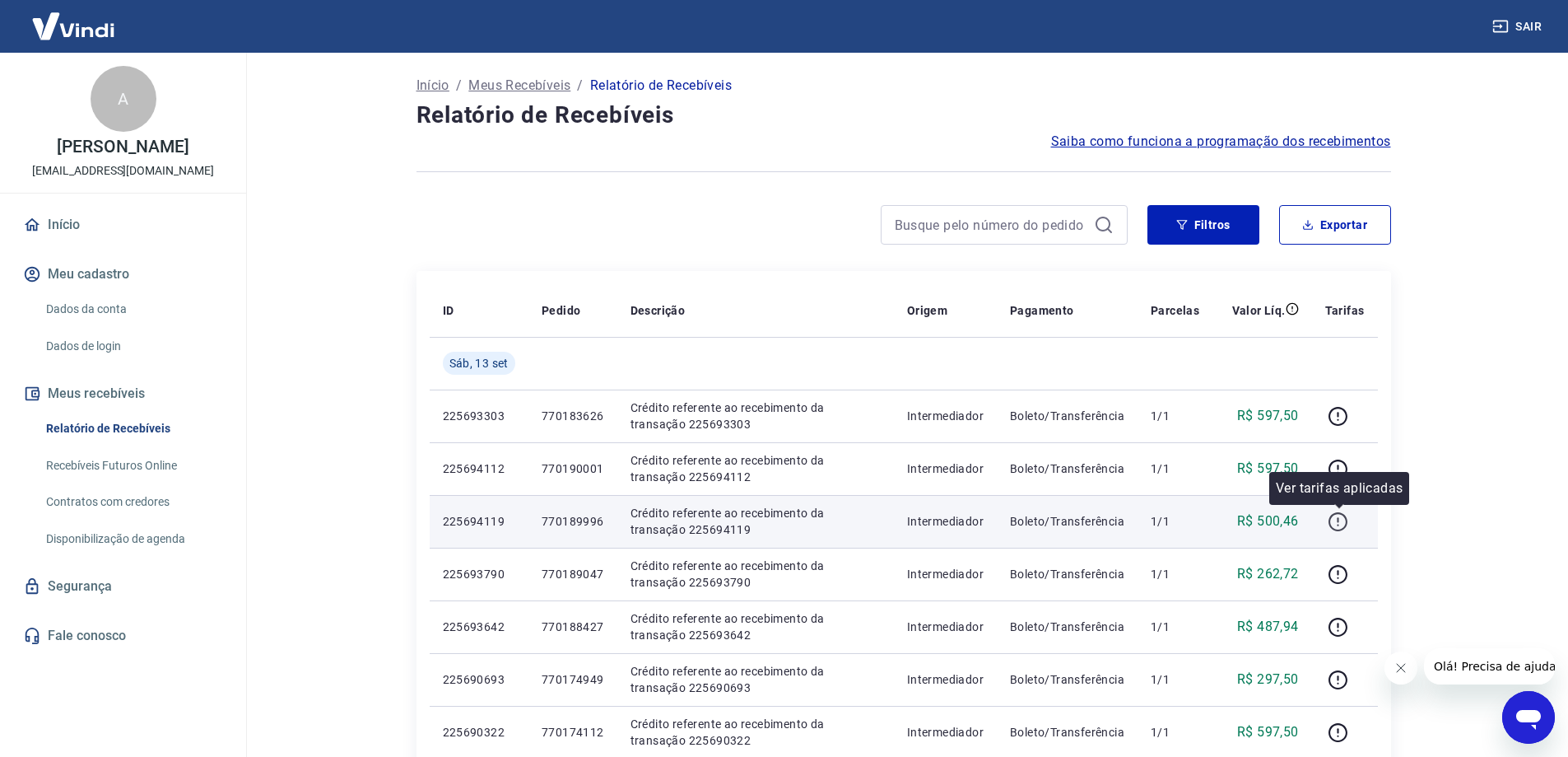
click at [1336, 522] on icon "button" at bounding box center [1337, 521] width 20 height 20
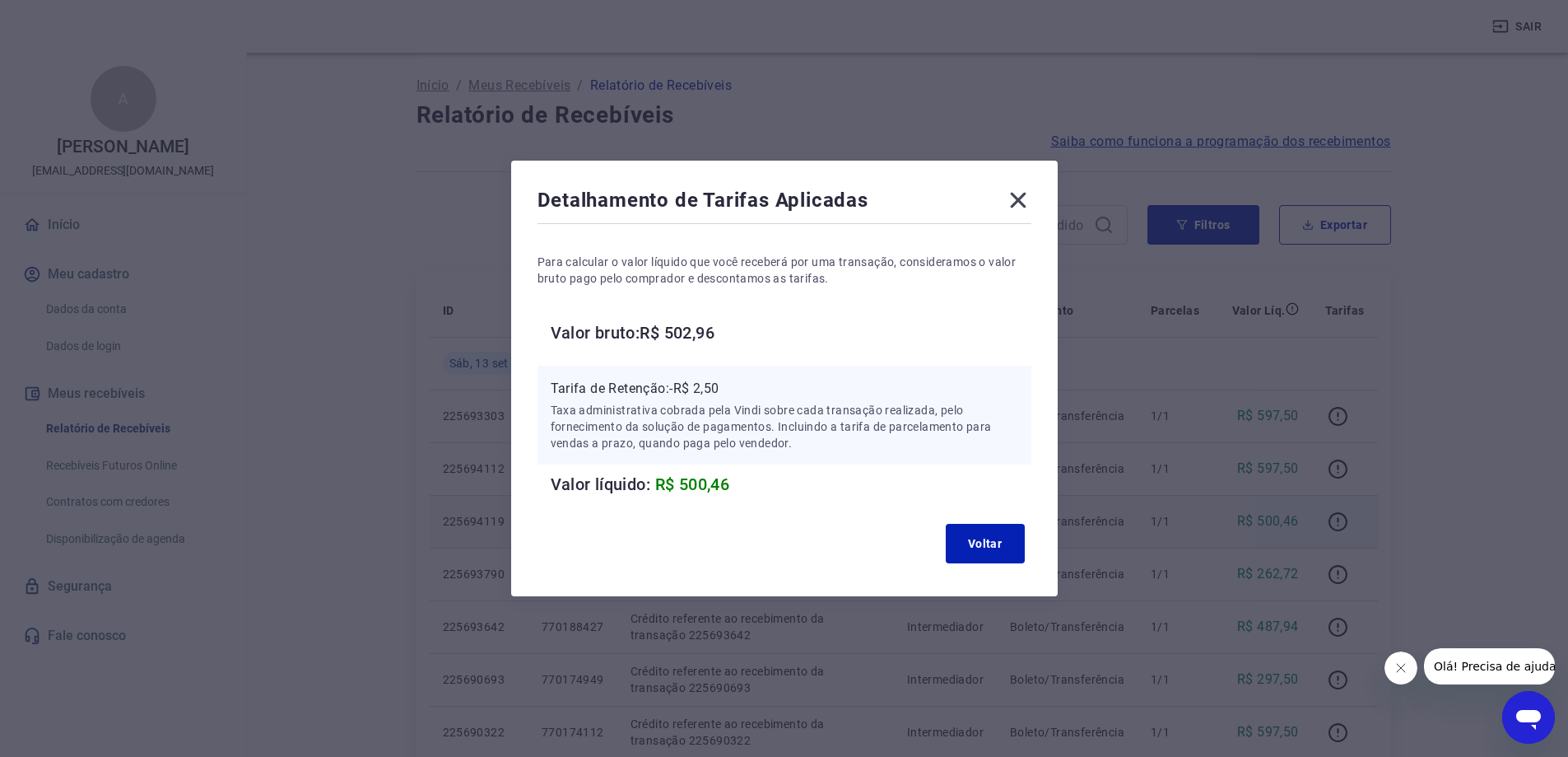
click at [1022, 200] on icon at bounding box center [1018, 201] width 15 height 15
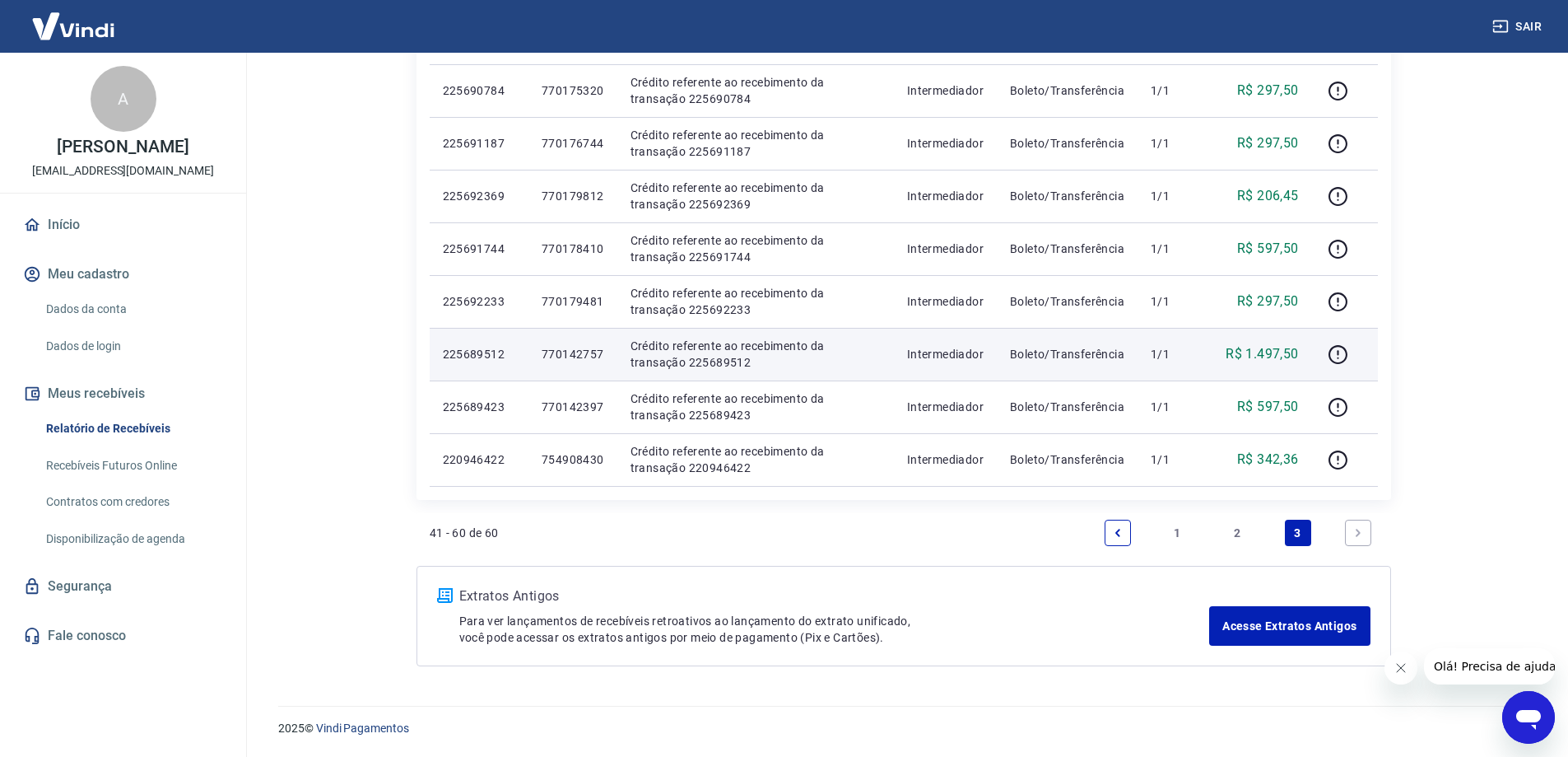
scroll to position [875, 0]
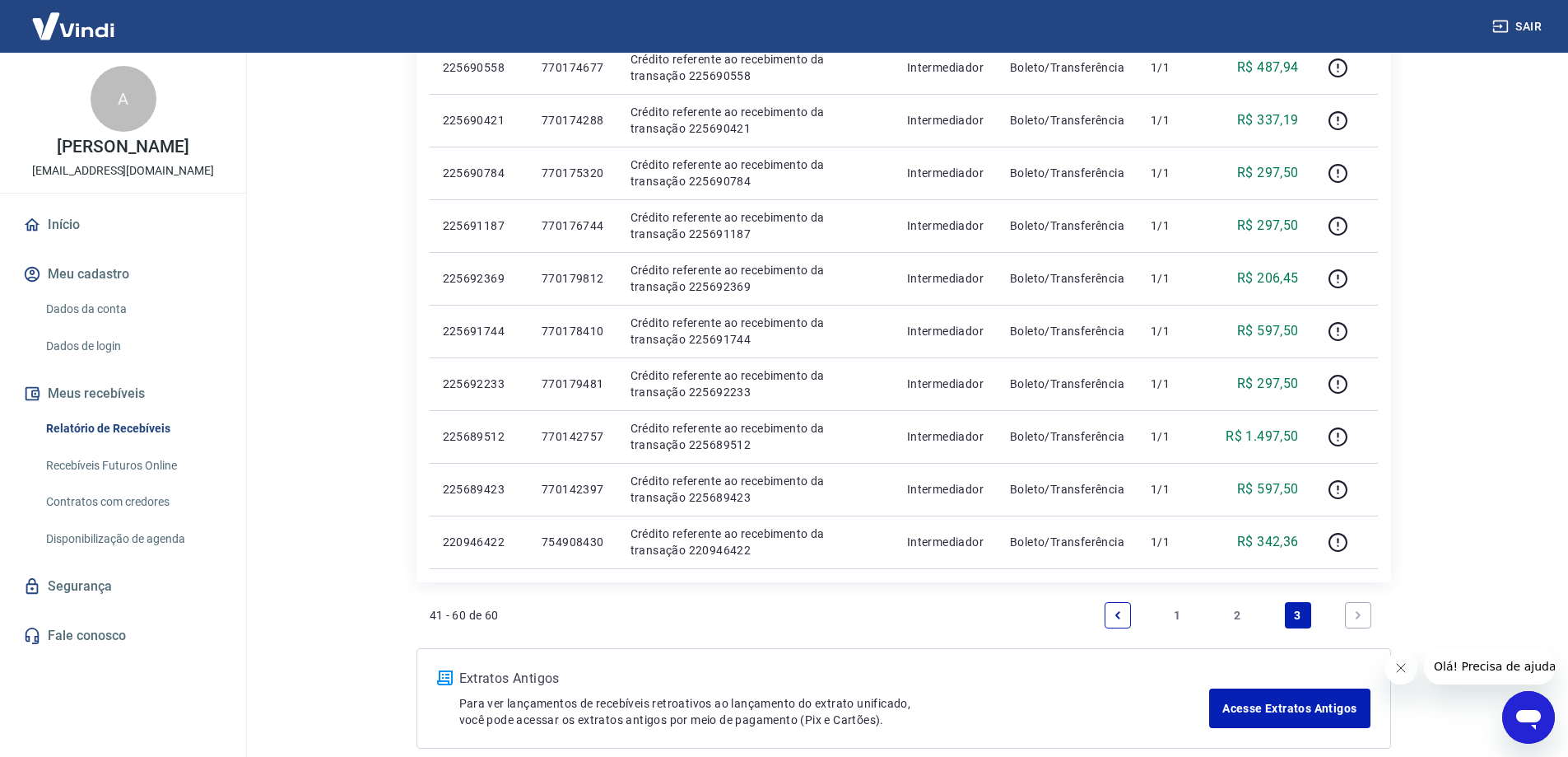
click at [1359, 614] on icon "Next page" at bounding box center [1358, 615] width 5 height 8
click at [1176, 615] on link "1" at bounding box center [1177, 615] width 26 height 26
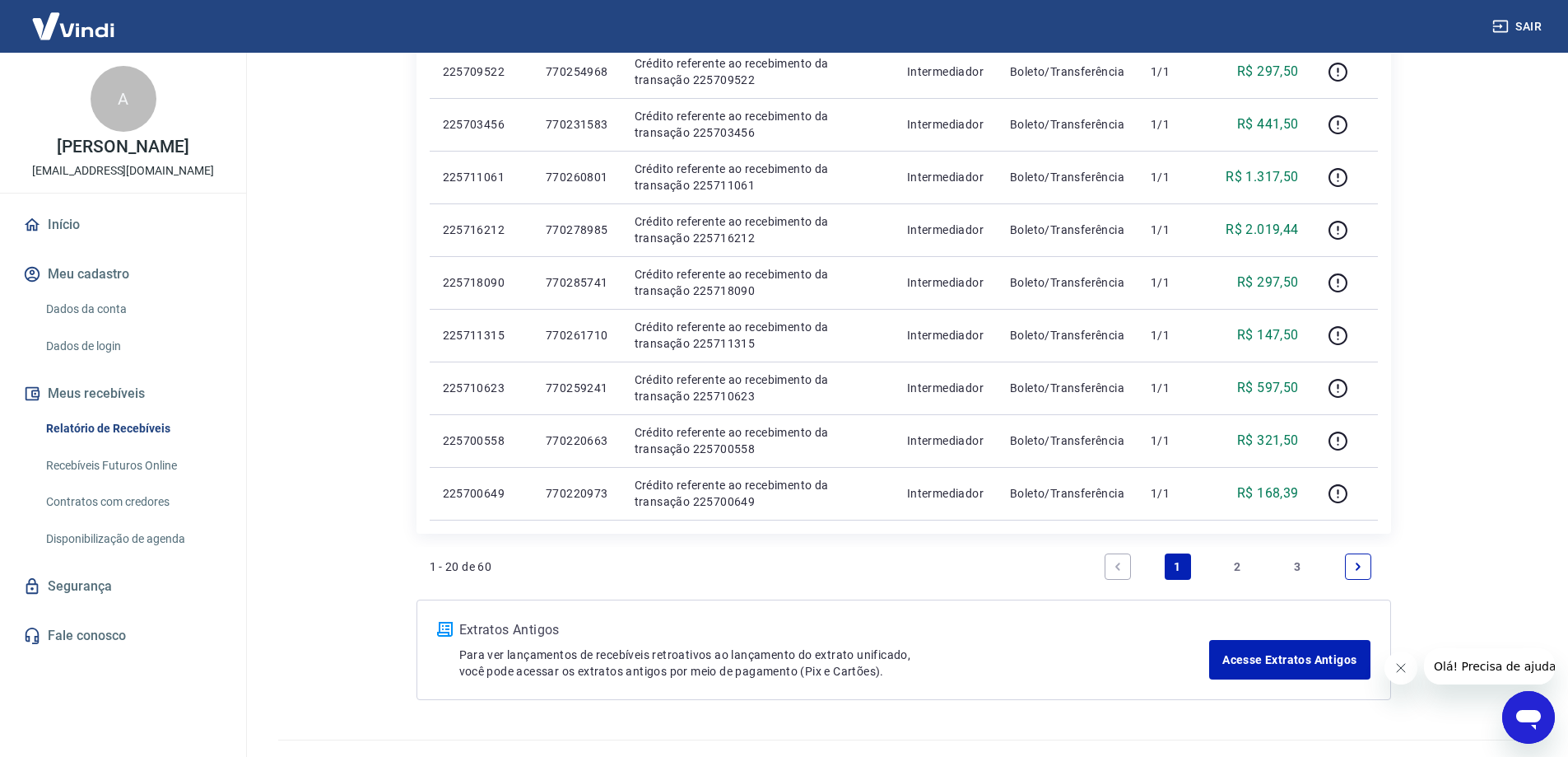
scroll to position [988, 0]
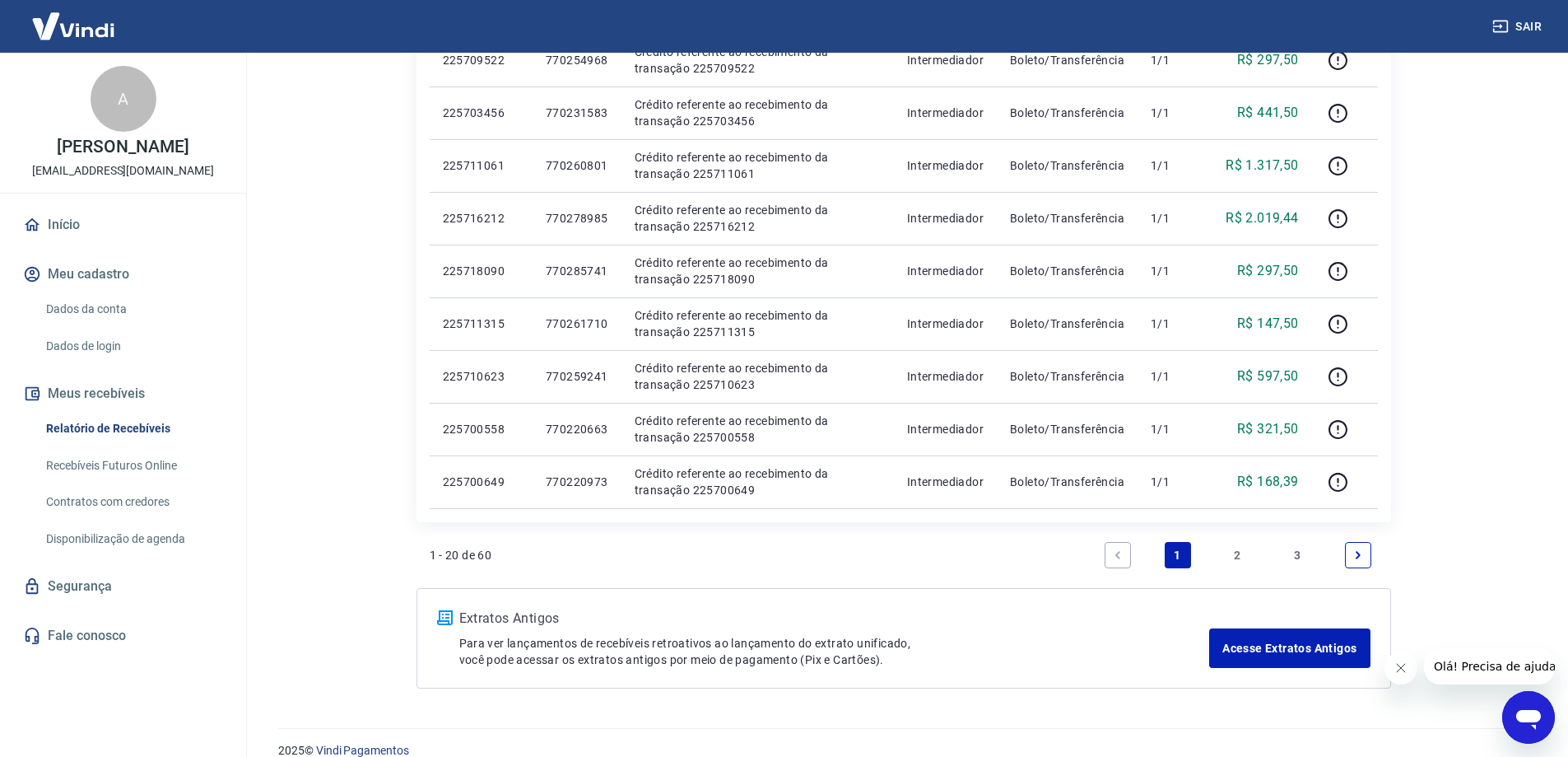
click at [1238, 556] on link "2" at bounding box center [1237, 554] width 26 height 26
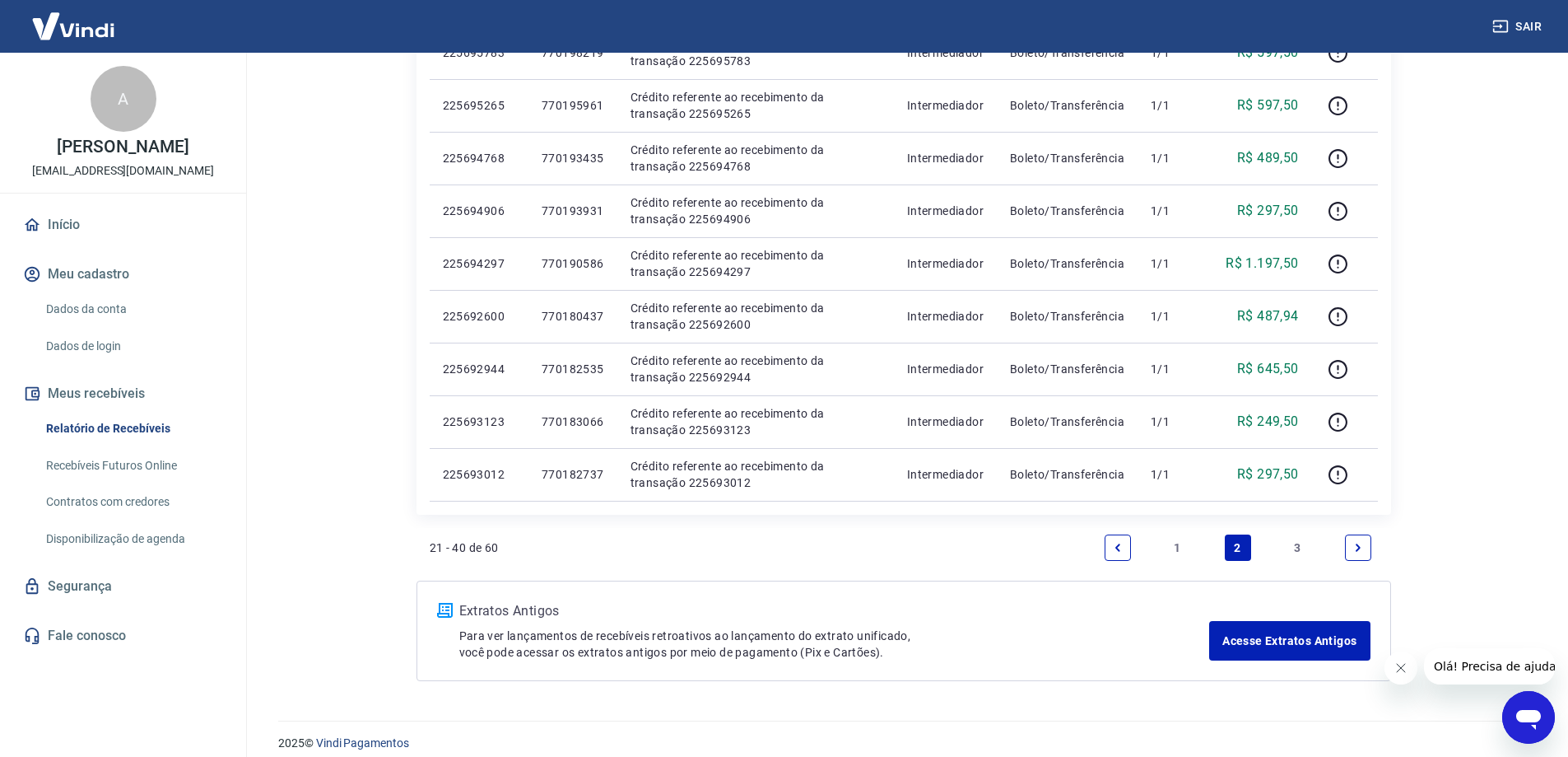
scroll to position [958, 0]
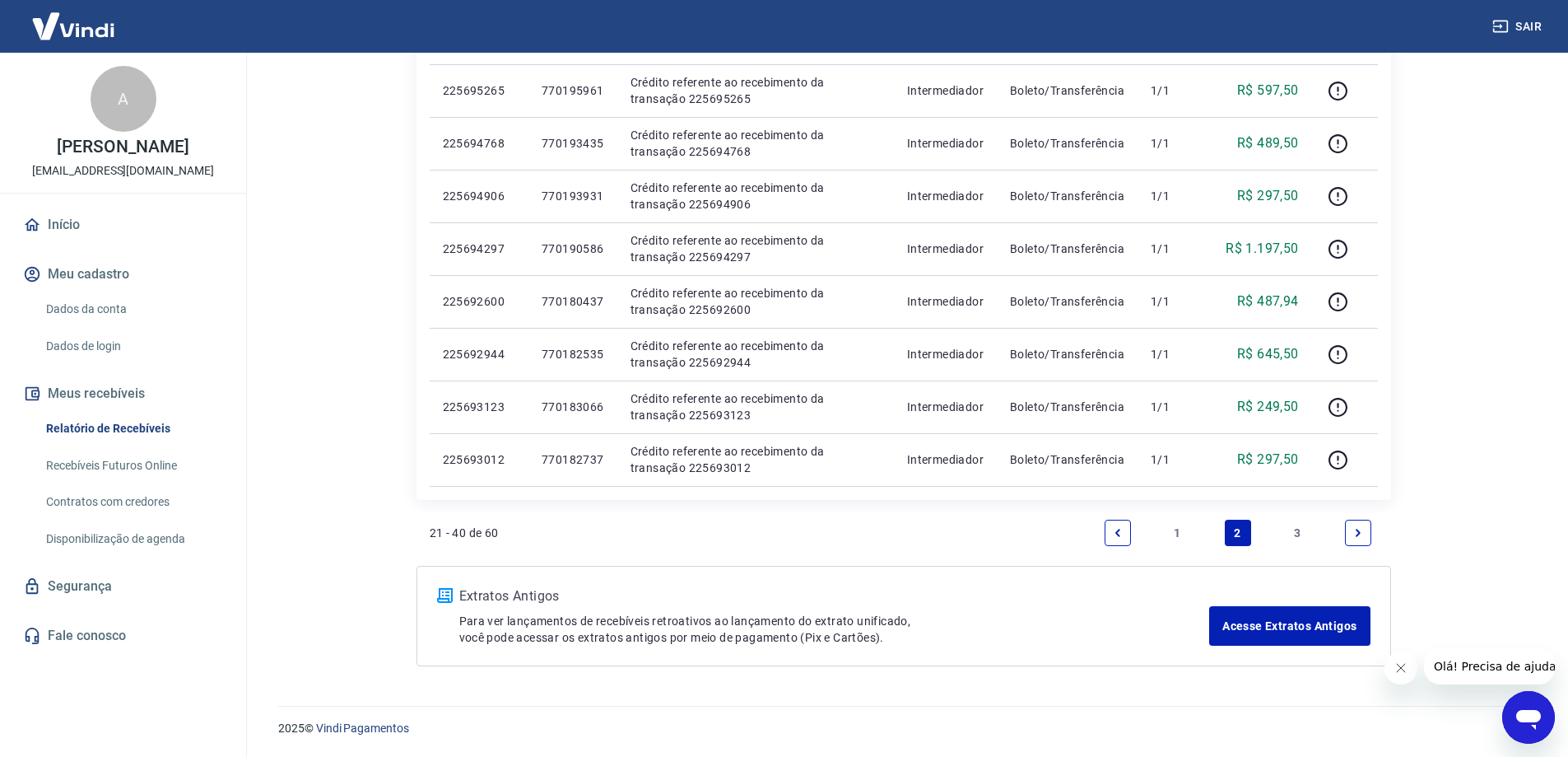
click at [1176, 529] on link "1" at bounding box center [1177, 532] width 26 height 26
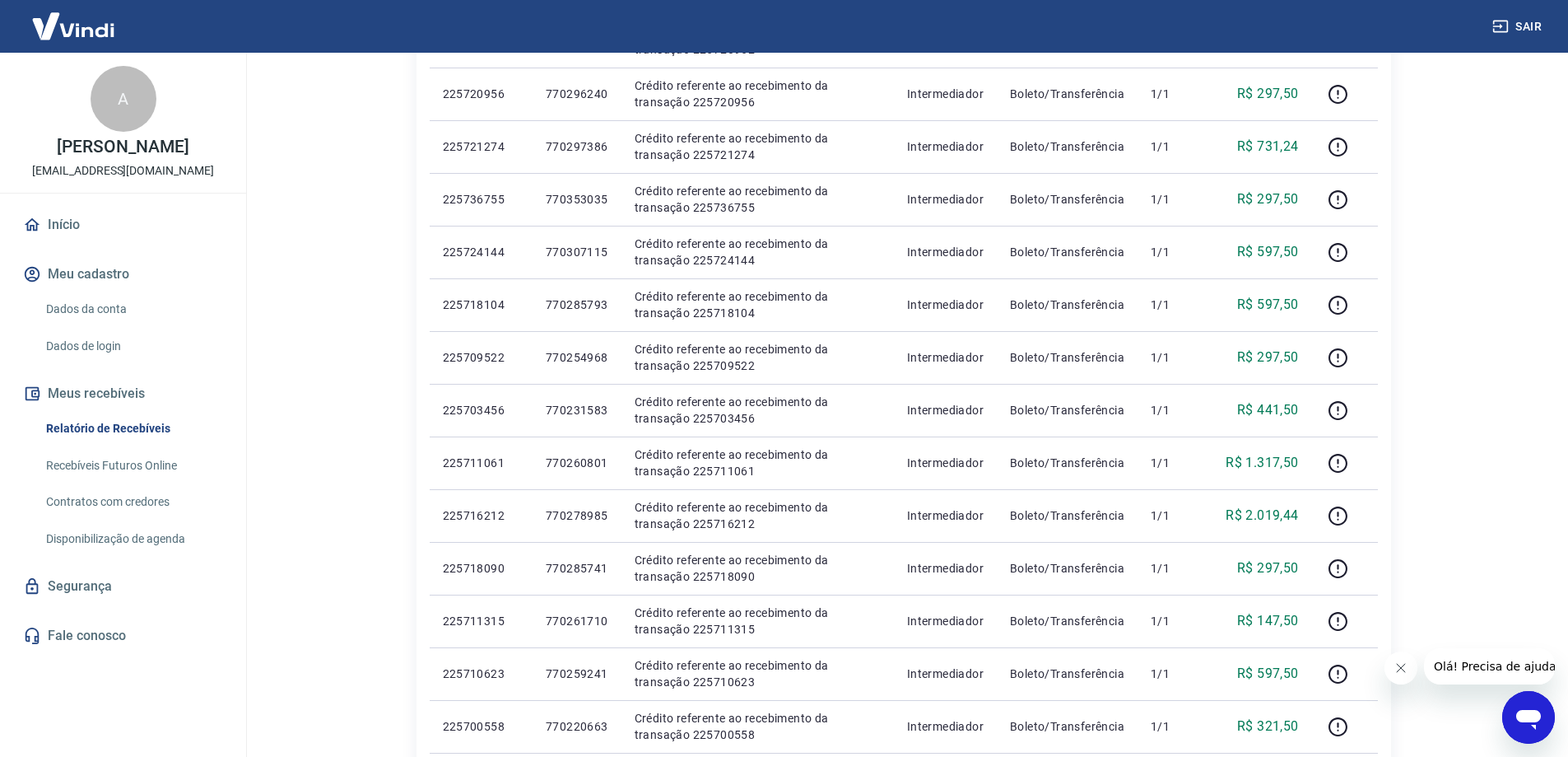
scroll to position [1011, 0]
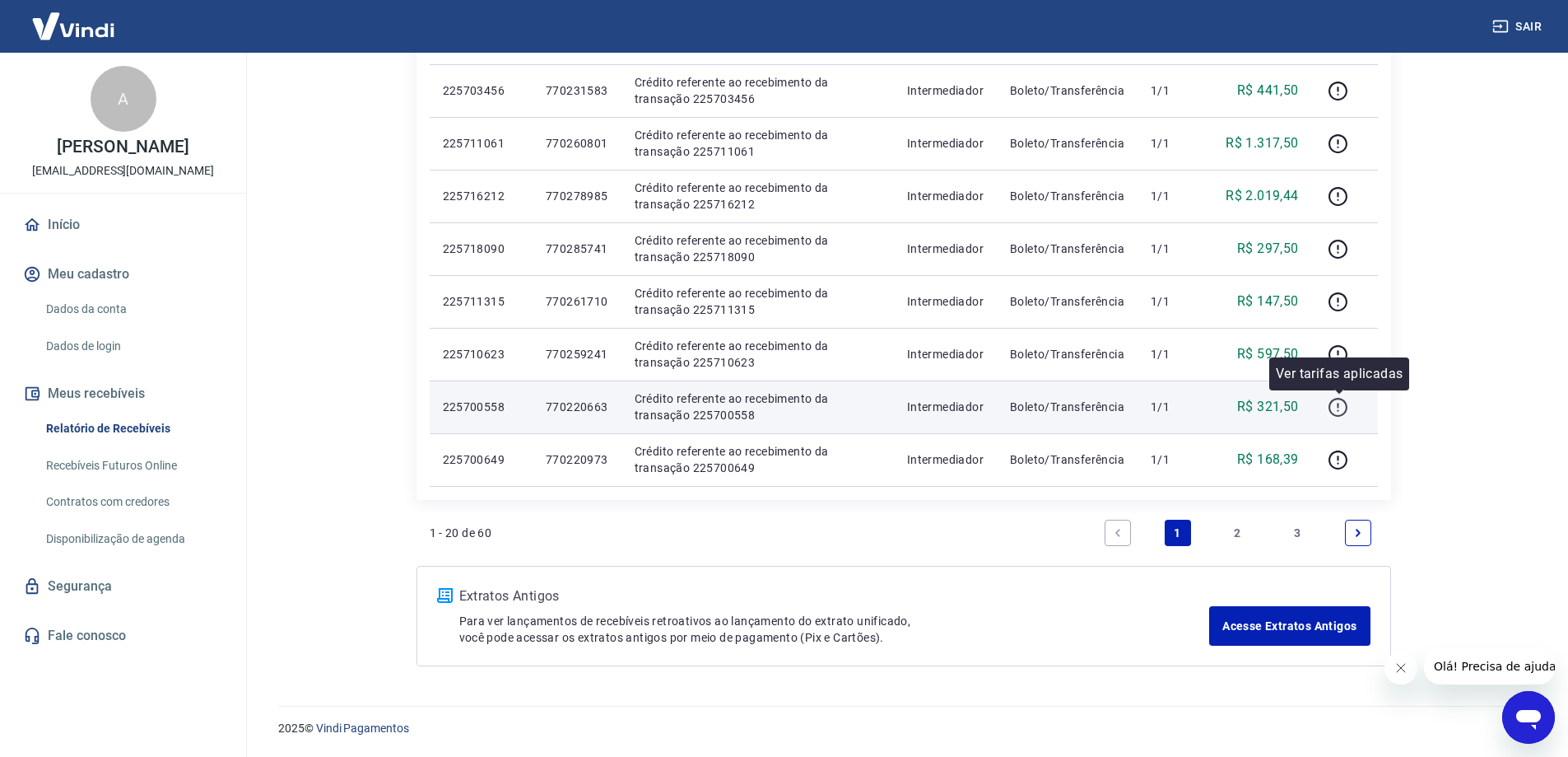
click at [1340, 406] on icon "button" at bounding box center [1337, 406] width 20 height 20
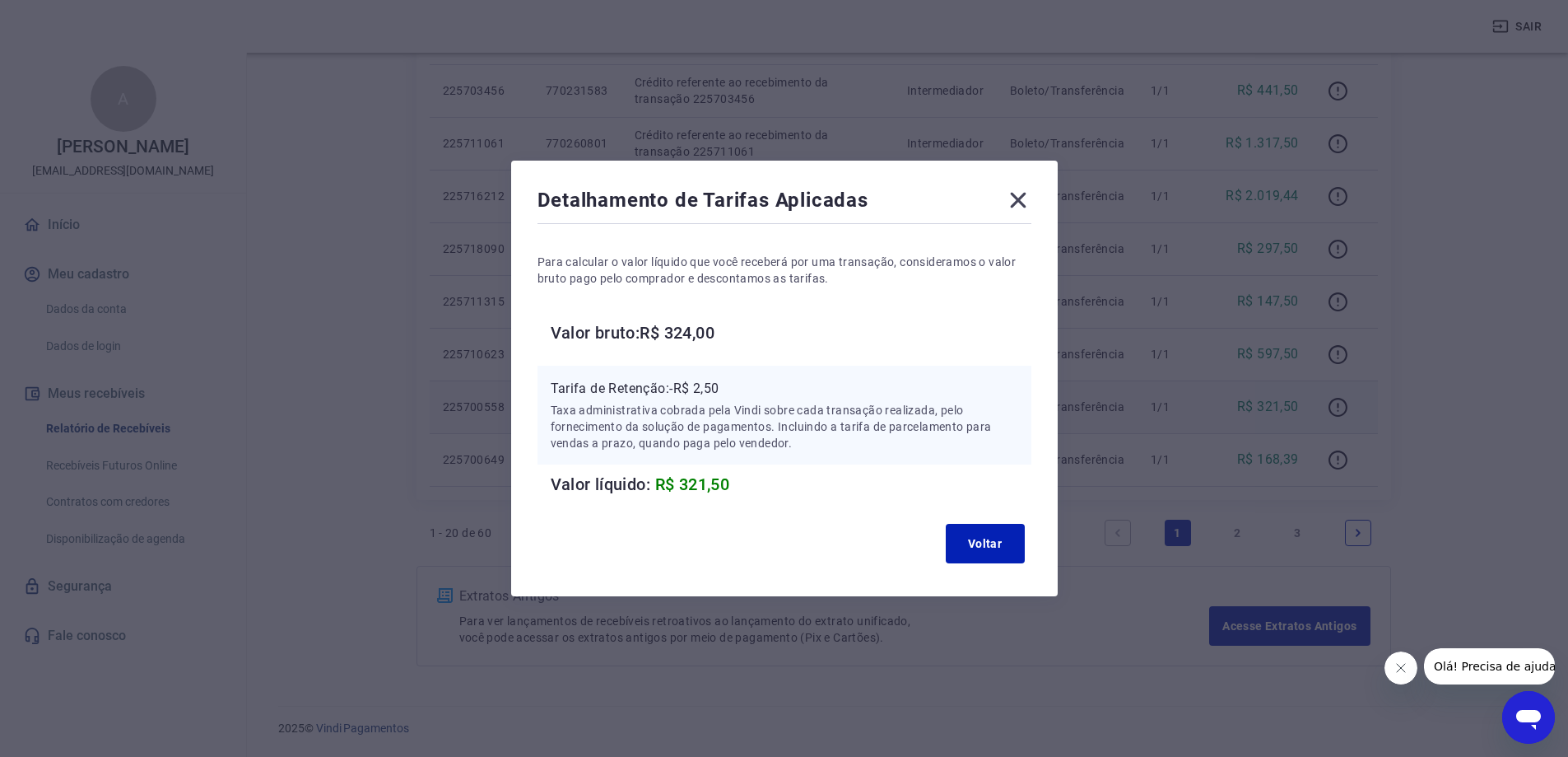
click at [1025, 205] on icon at bounding box center [1018, 201] width 15 height 15
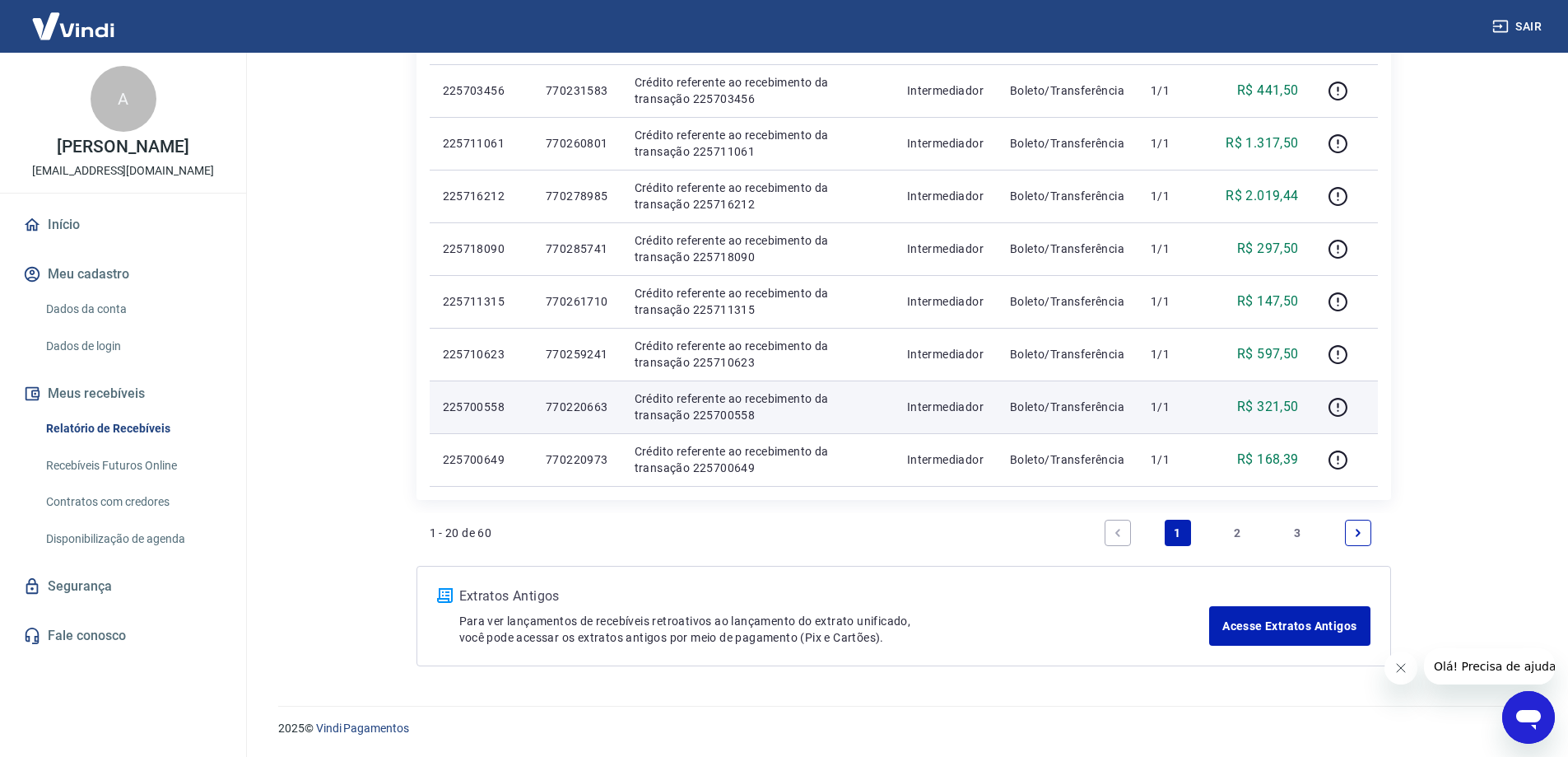
click at [1233, 528] on link "2" at bounding box center [1237, 532] width 26 height 26
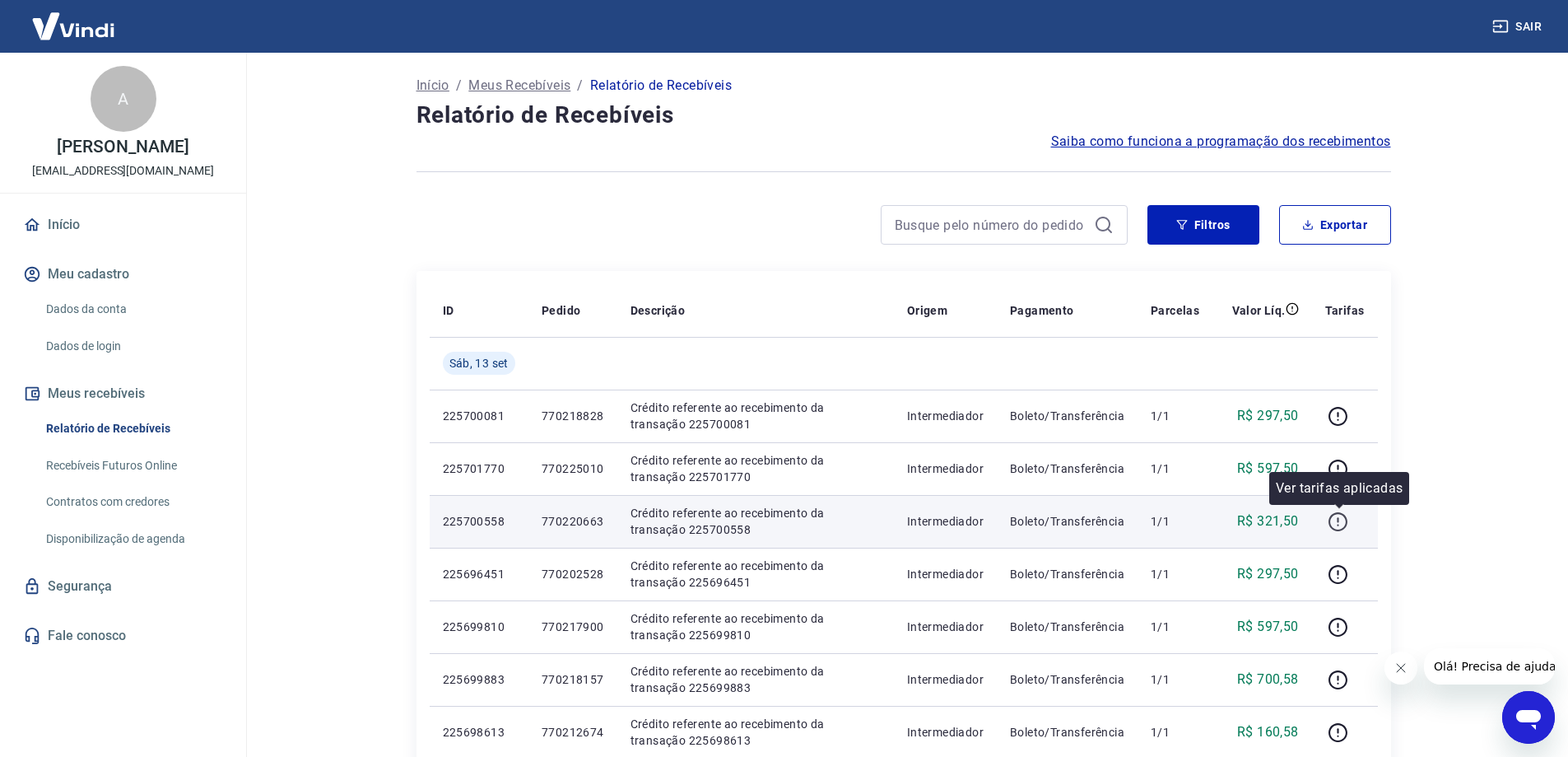
click at [1339, 524] on icon "button" at bounding box center [1337, 521] width 20 height 20
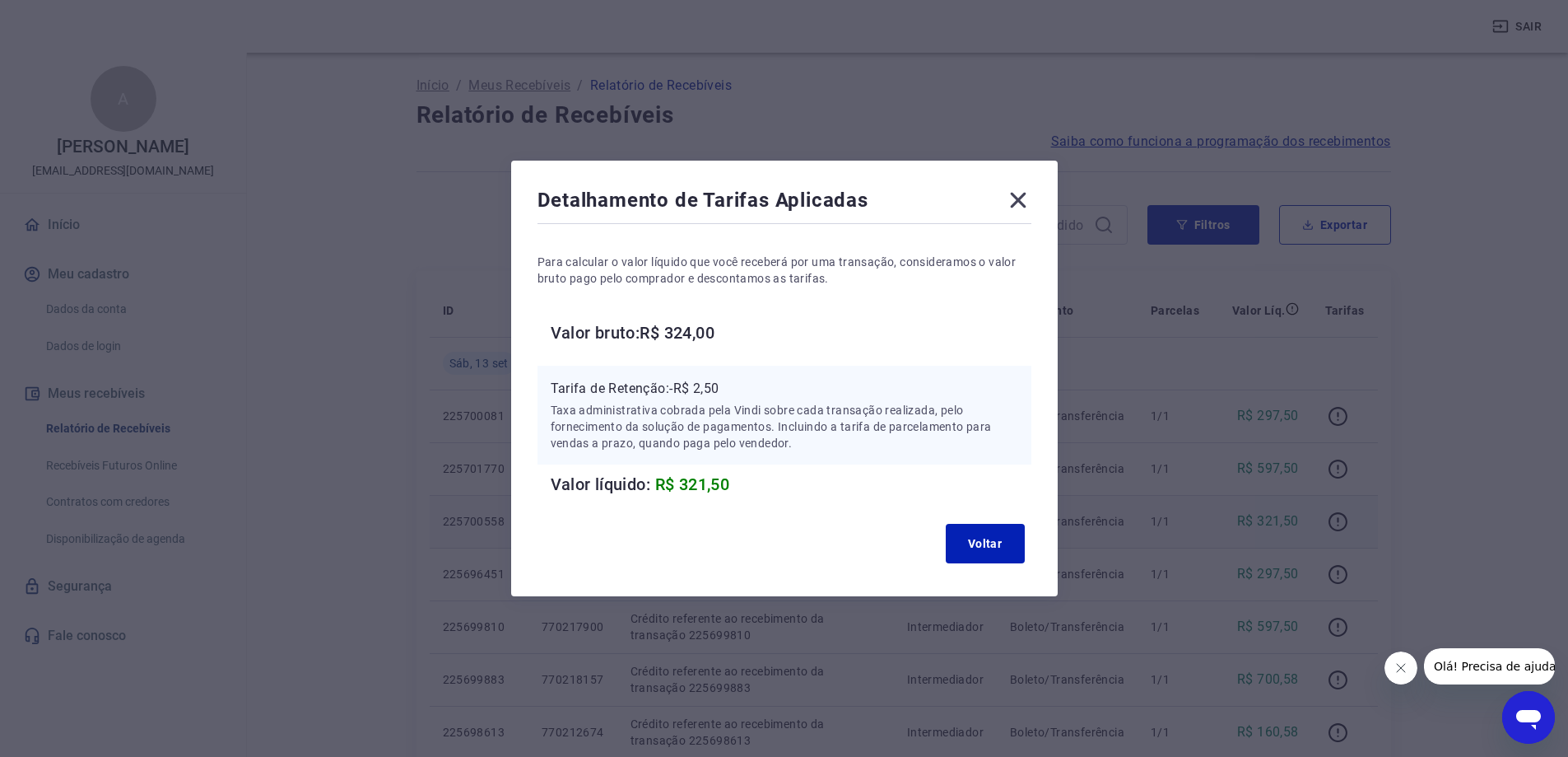
click at [1022, 194] on icon at bounding box center [1017, 200] width 26 height 26
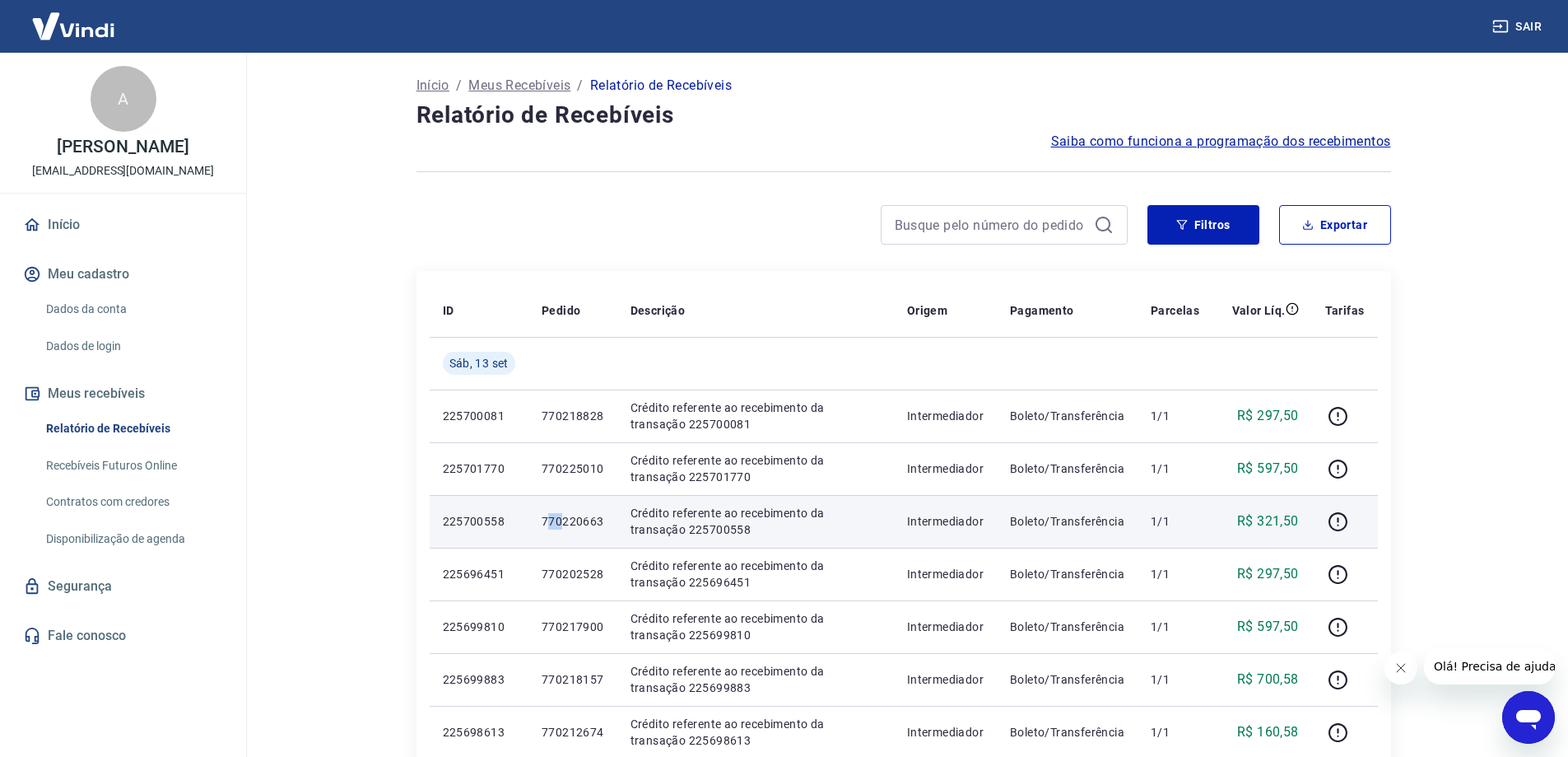
drag, startPoint x: 545, startPoint y: 522, endPoint x: 566, endPoint y: 522, distance: 21.0
click at [566, 522] on p "770220663" at bounding box center [572, 521] width 62 height 16
click at [546, 524] on p "770220663" at bounding box center [572, 521] width 62 height 16
drag, startPoint x: 441, startPoint y: 517, endPoint x: 500, endPoint y: 525, distance: 59.5
click at [500, 525] on td "225700558" at bounding box center [478, 521] width 99 height 53
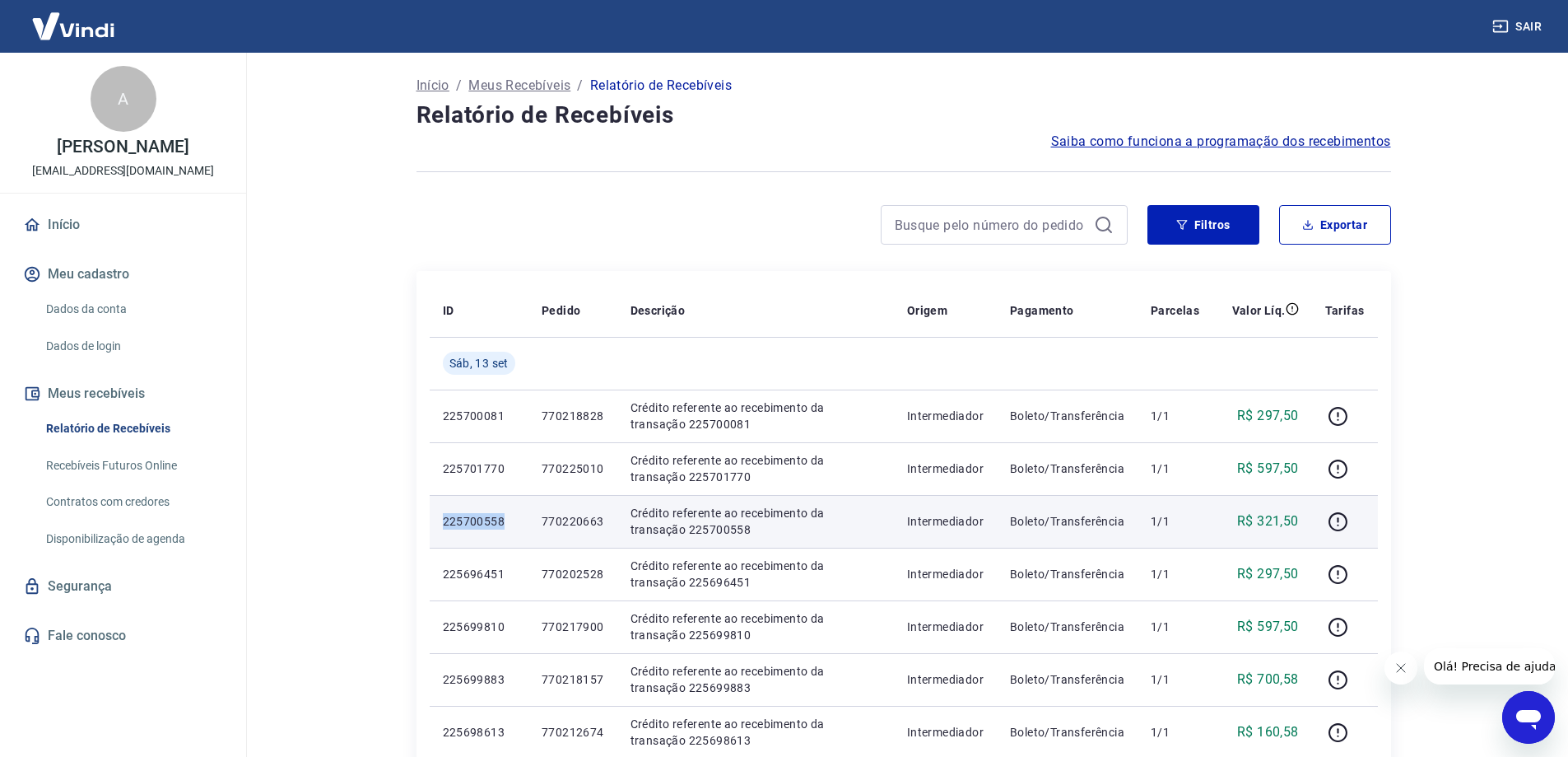
copy p "225700558"
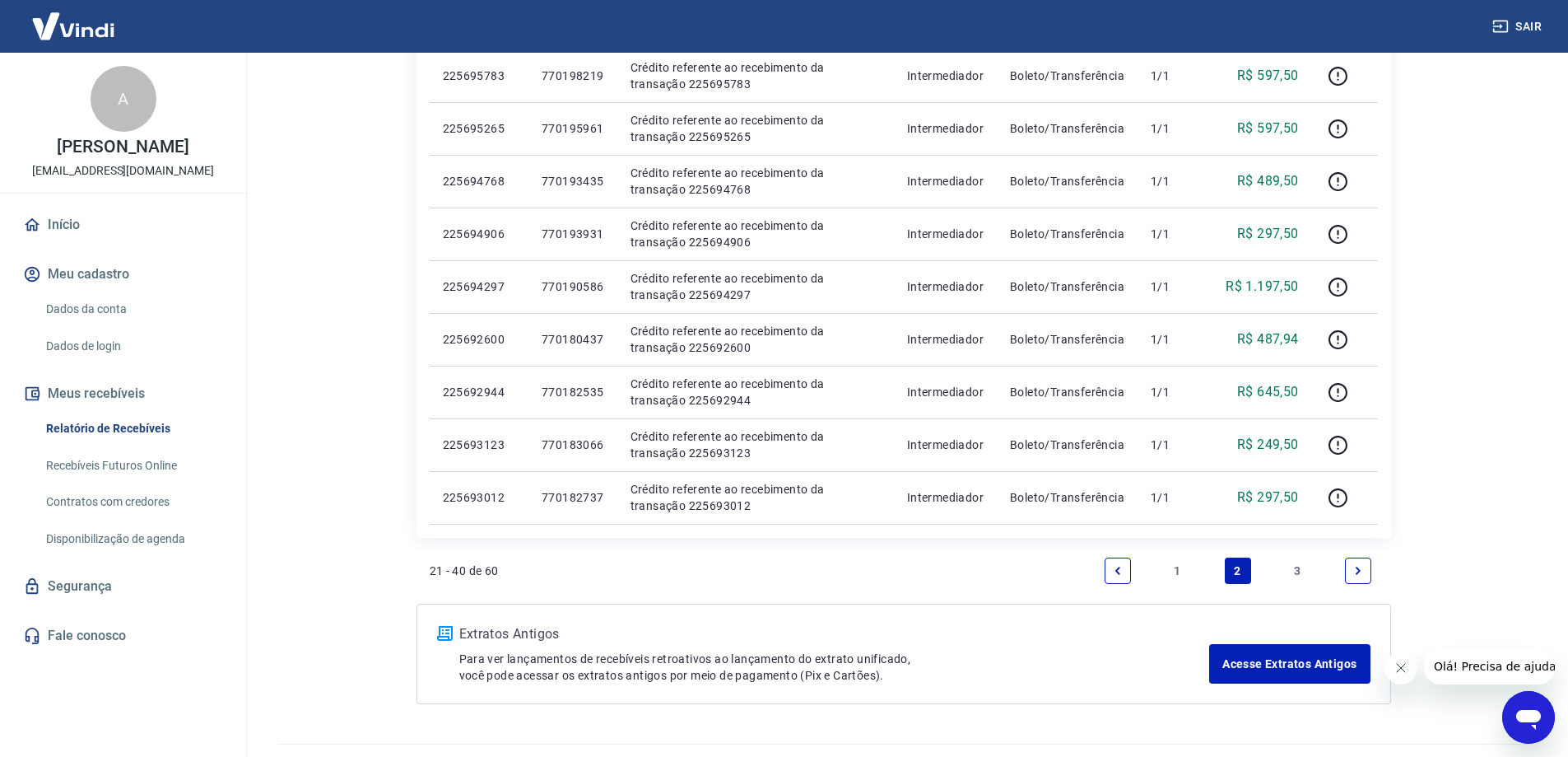
scroll to position [958, 0]
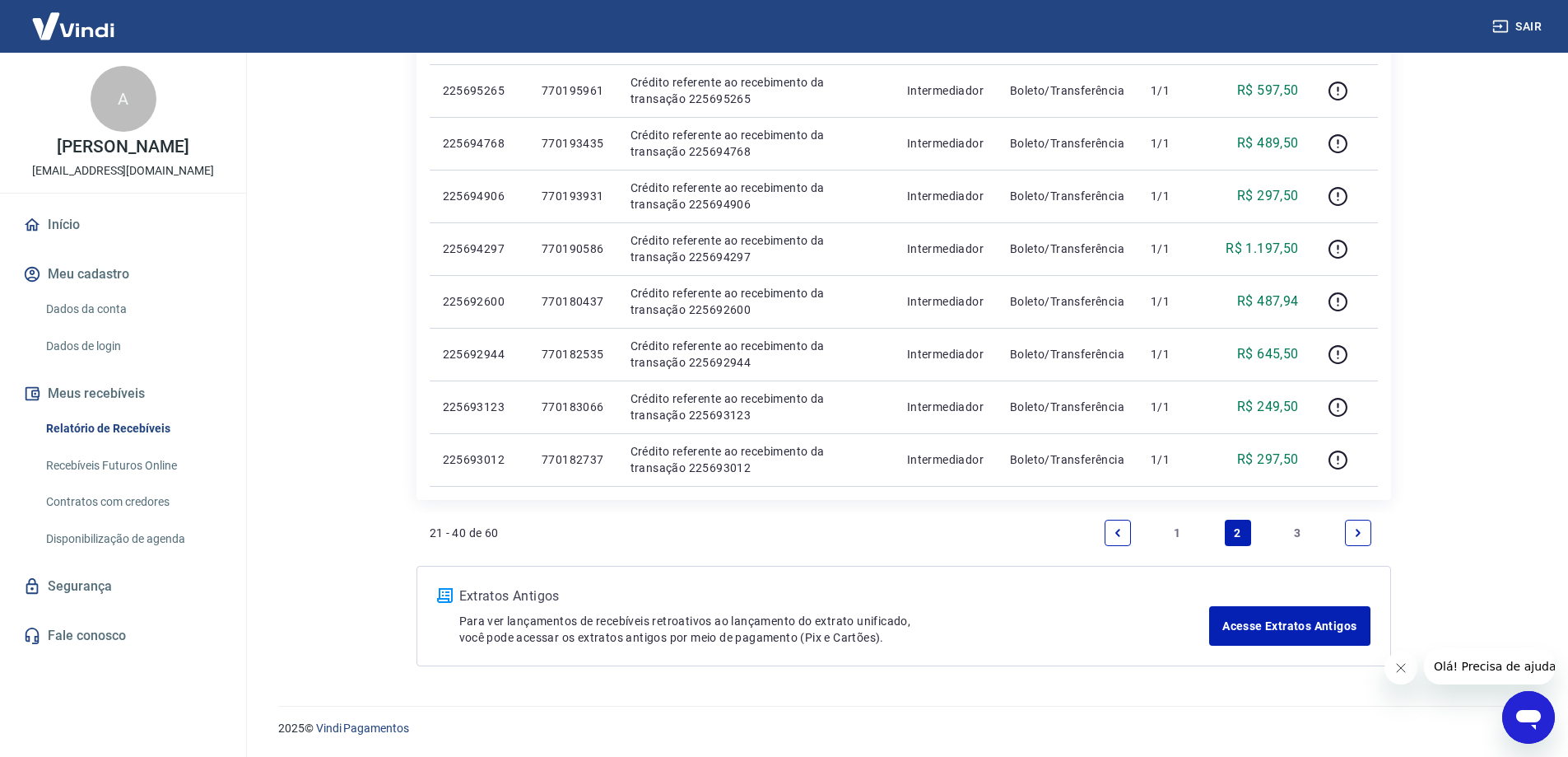
click at [1178, 539] on link "1" at bounding box center [1177, 532] width 26 height 26
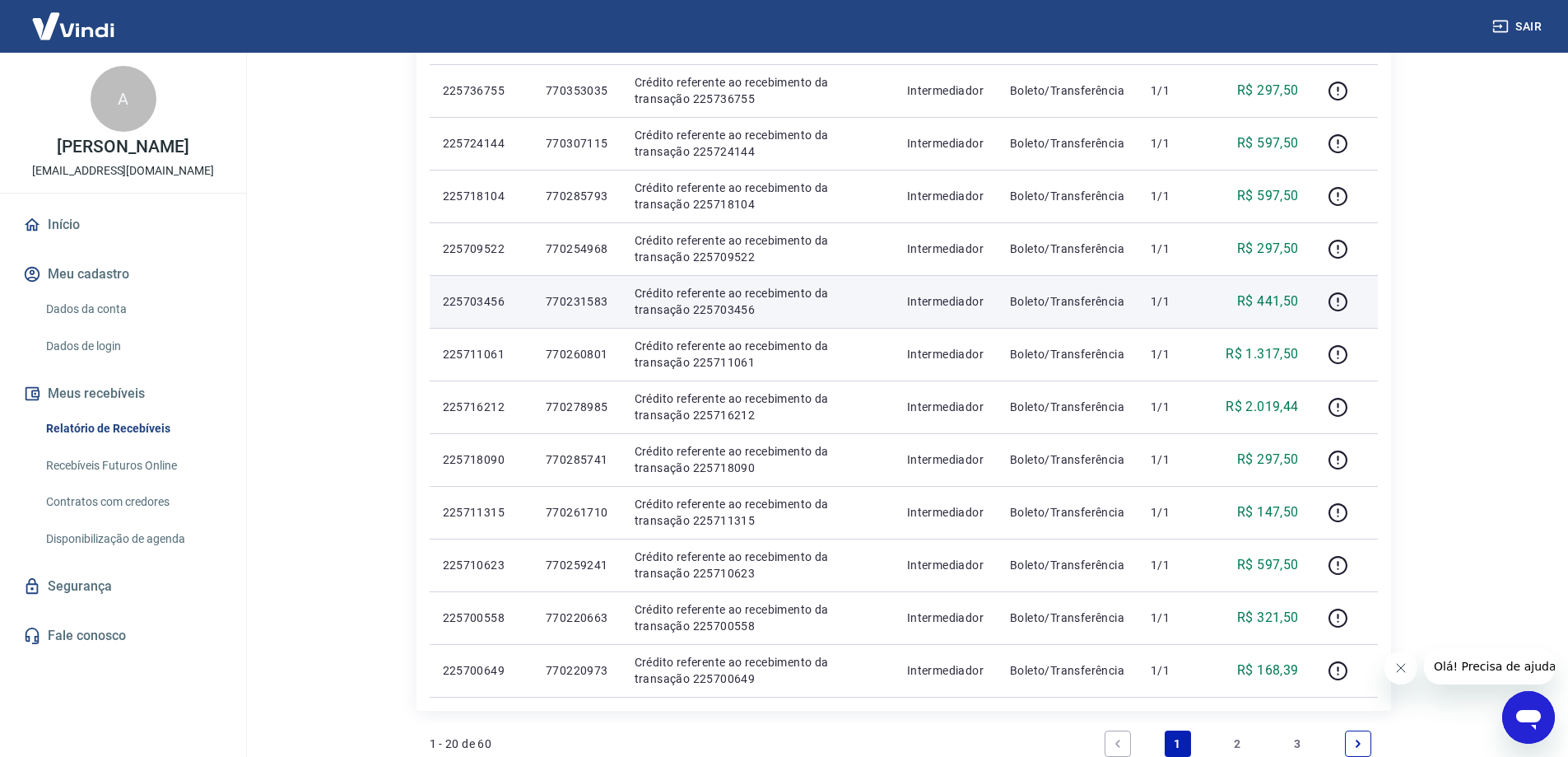
scroll to position [823, 0]
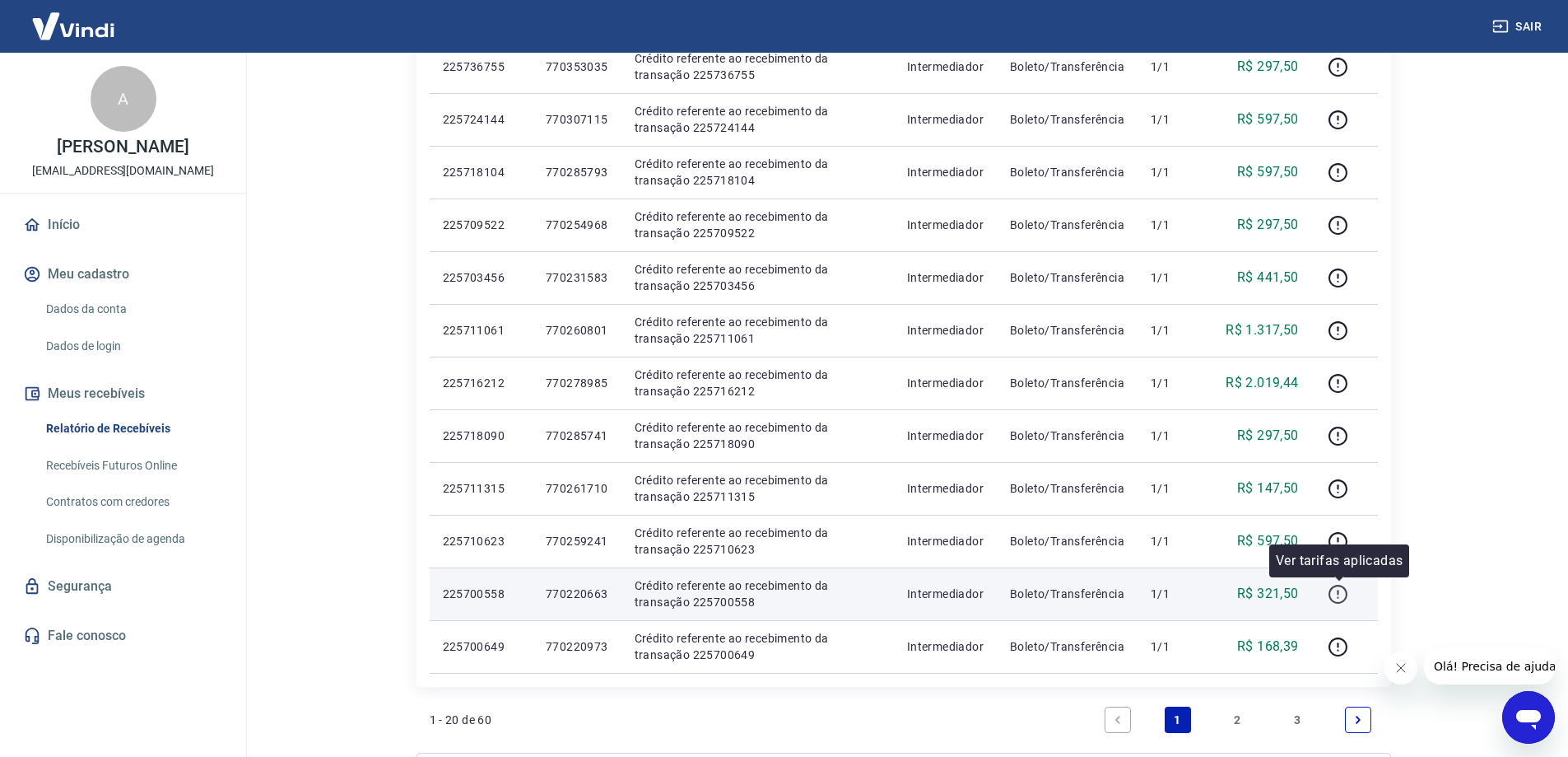
click at [1338, 594] on icon "button" at bounding box center [1337, 594] width 20 height 20
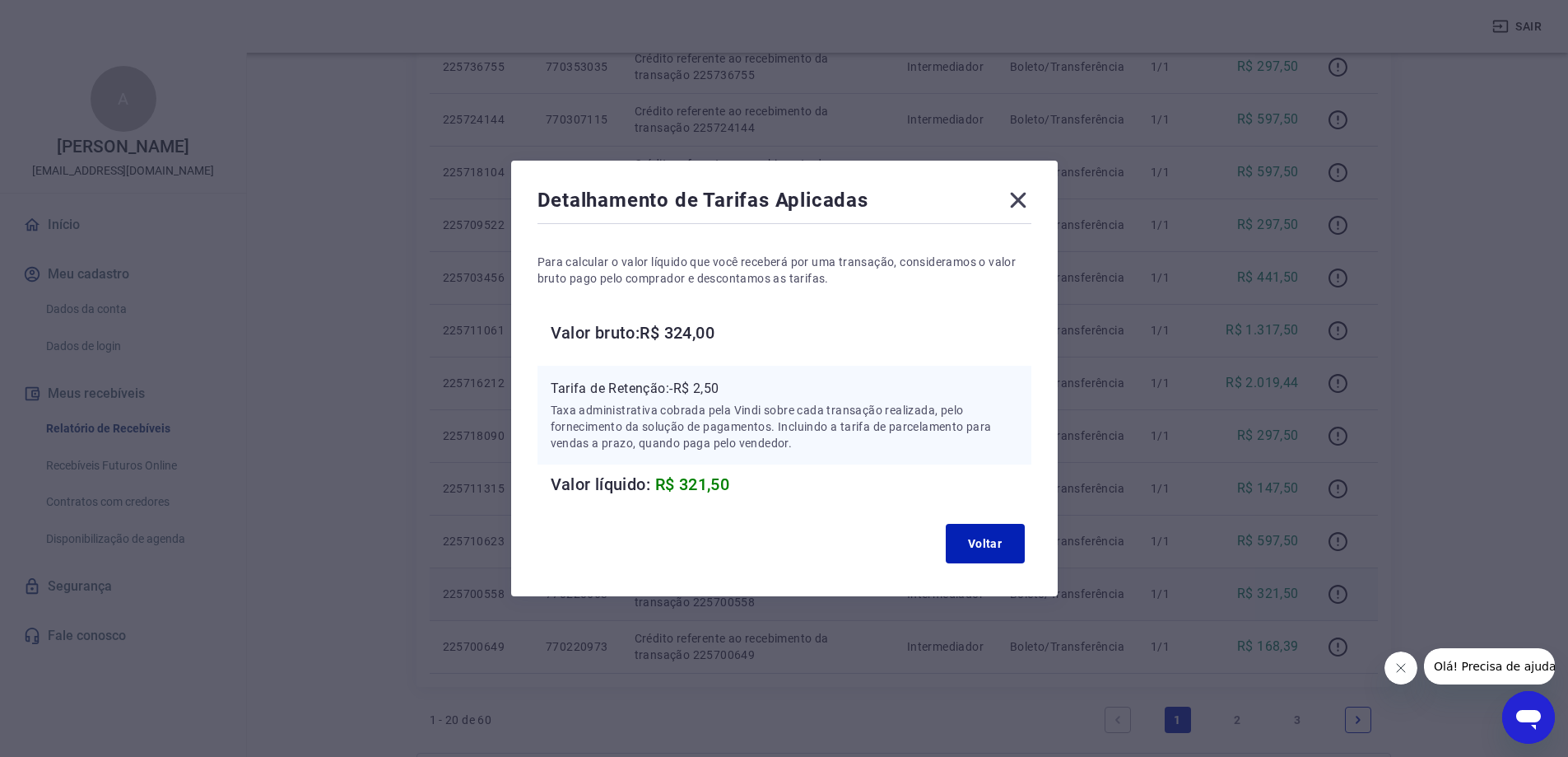
click at [1031, 204] on icon at bounding box center [1017, 200] width 26 height 26
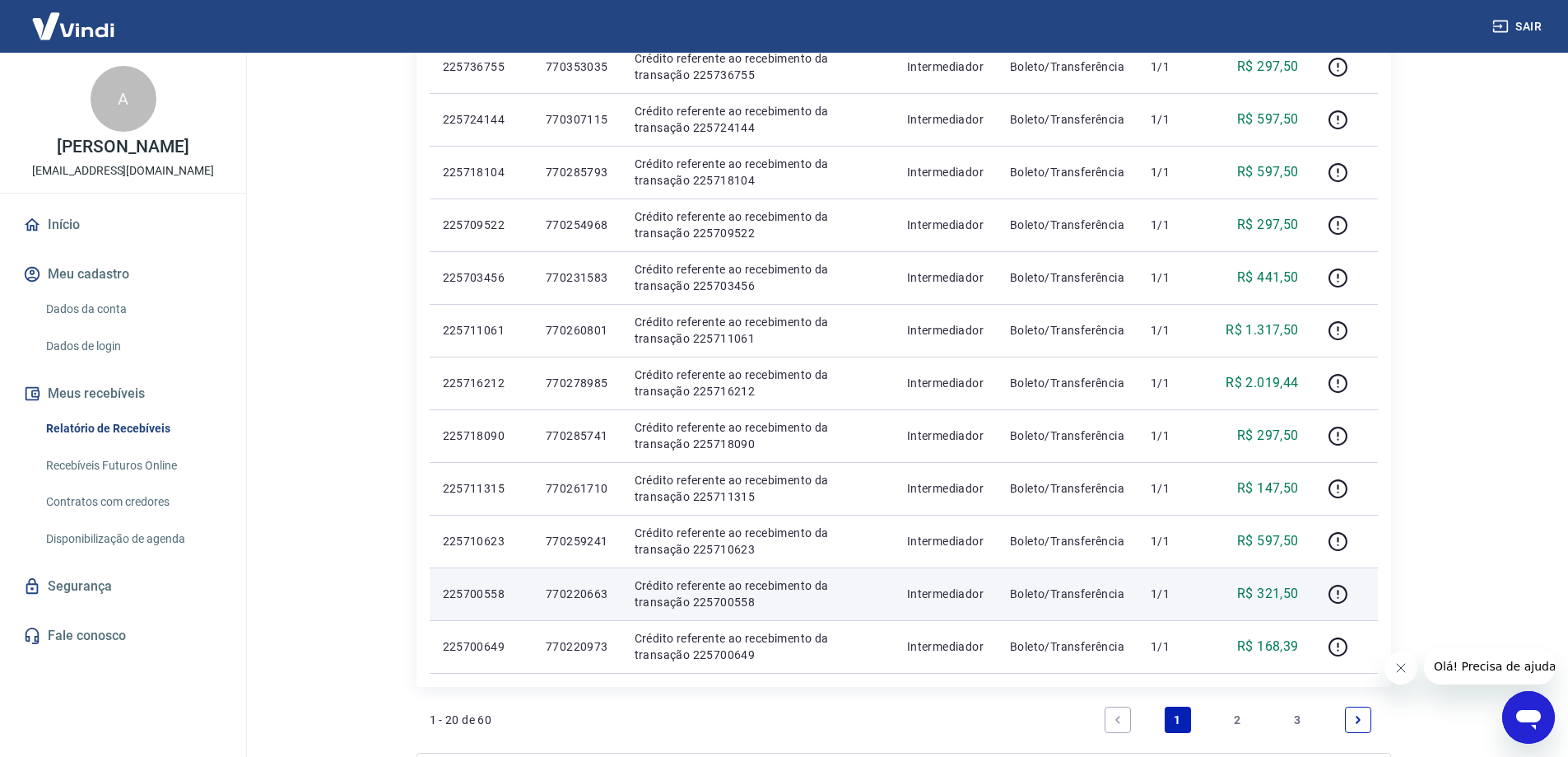
click at [493, 600] on p "225700558" at bounding box center [481, 593] width 77 height 16
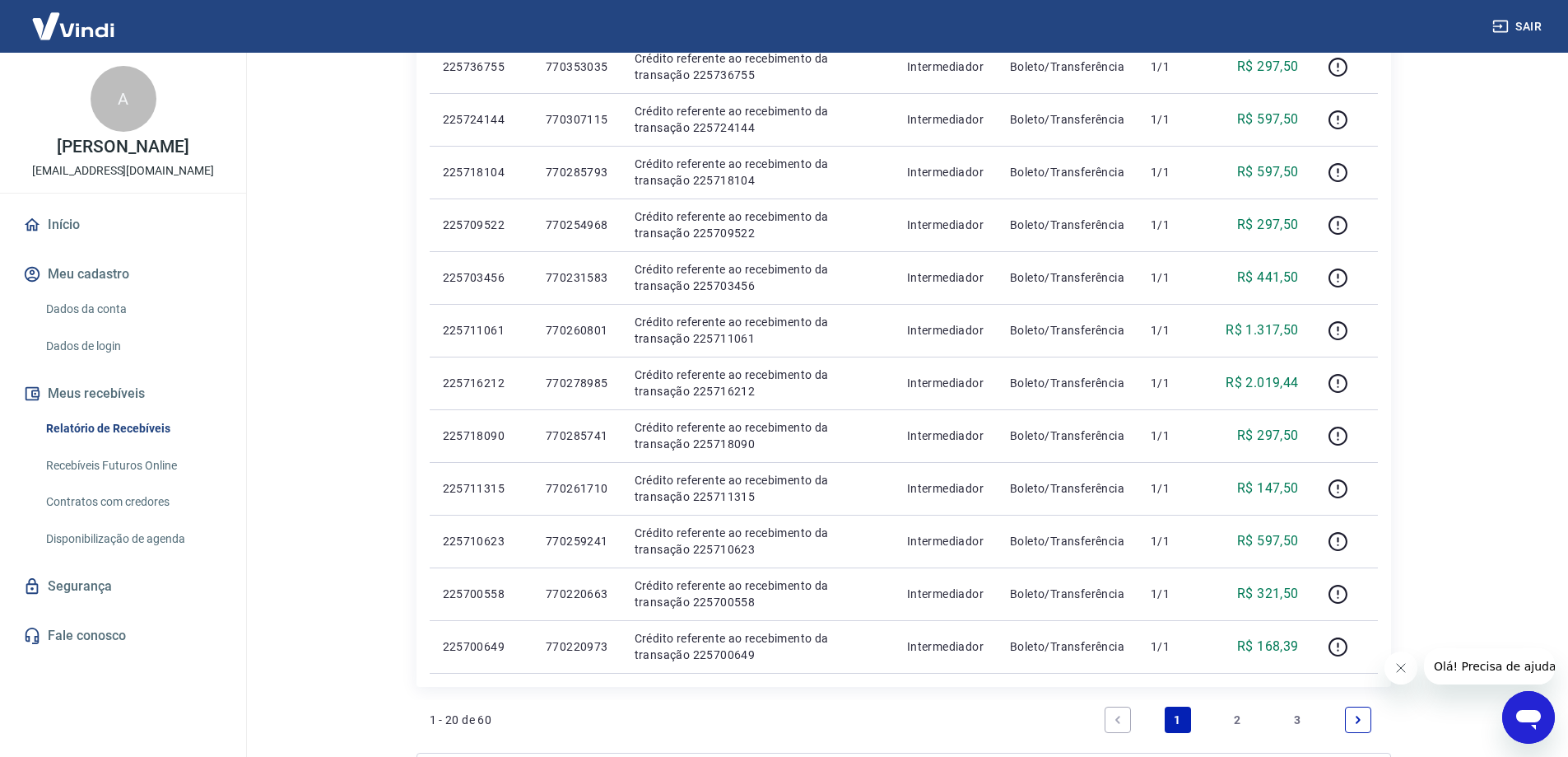
click at [1238, 722] on link "2" at bounding box center [1237, 719] width 26 height 26
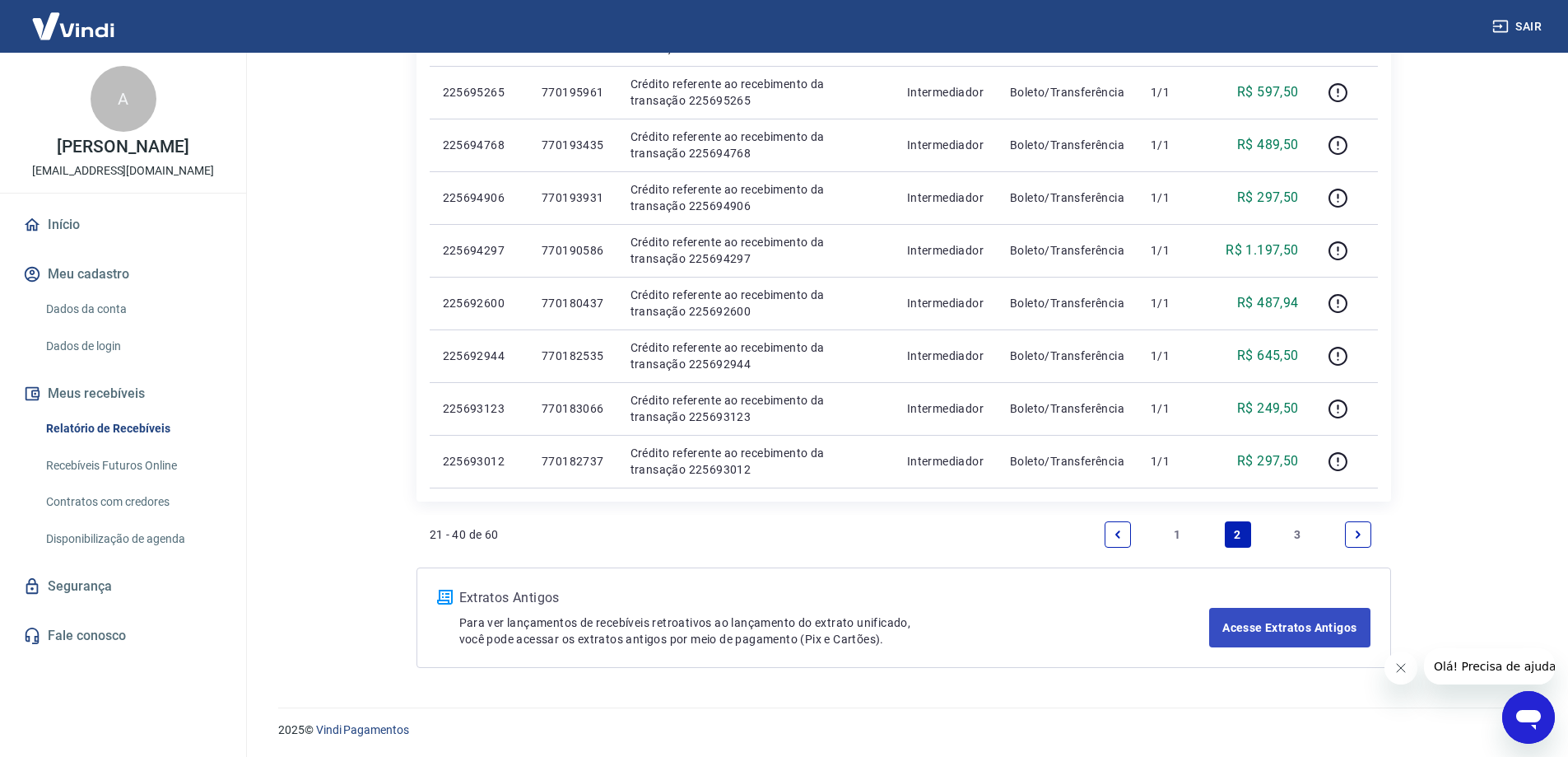
scroll to position [958, 0]
click at [1178, 527] on link "1" at bounding box center [1177, 532] width 26 height 26
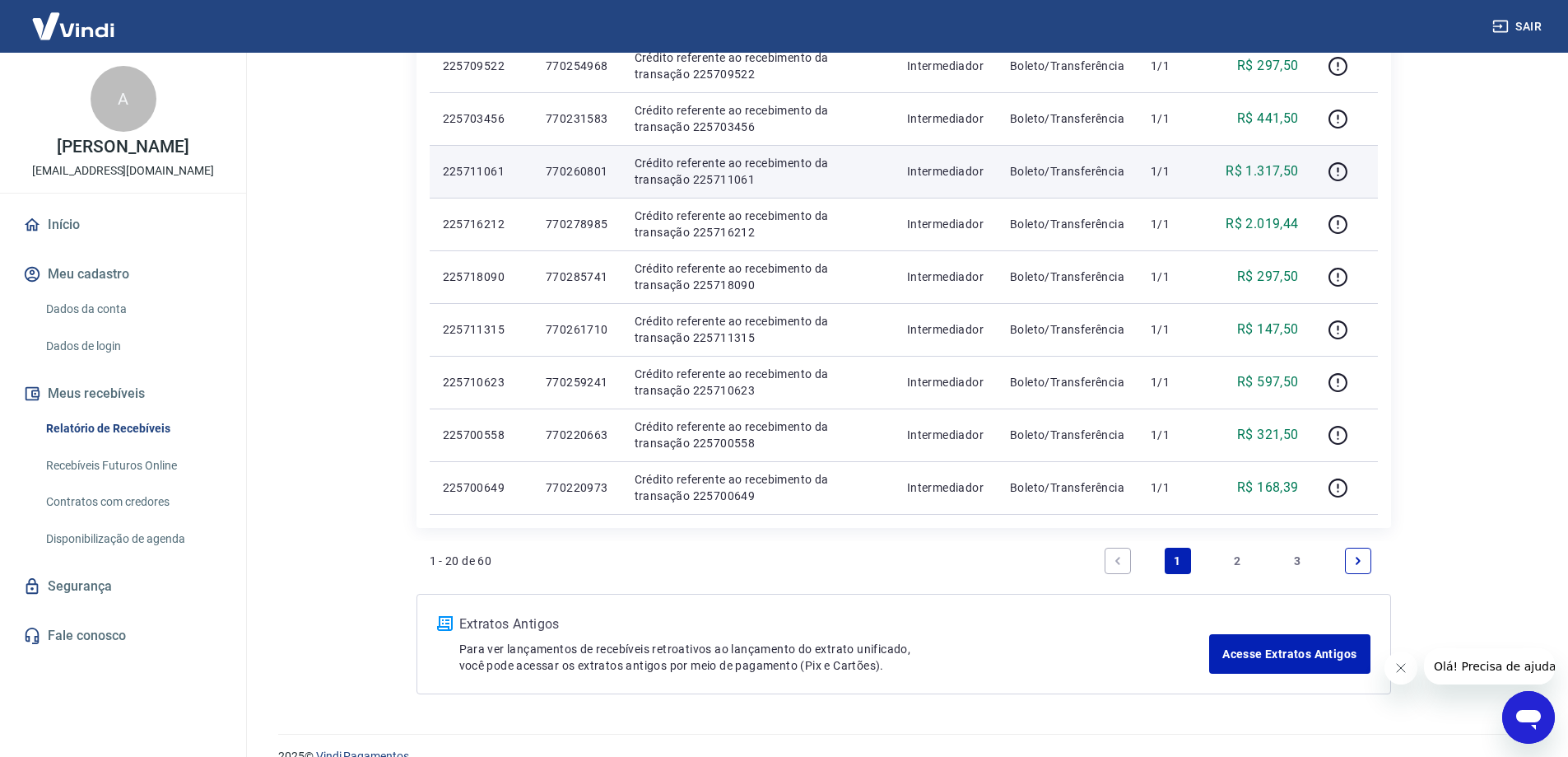
scroll to position [988, 0]
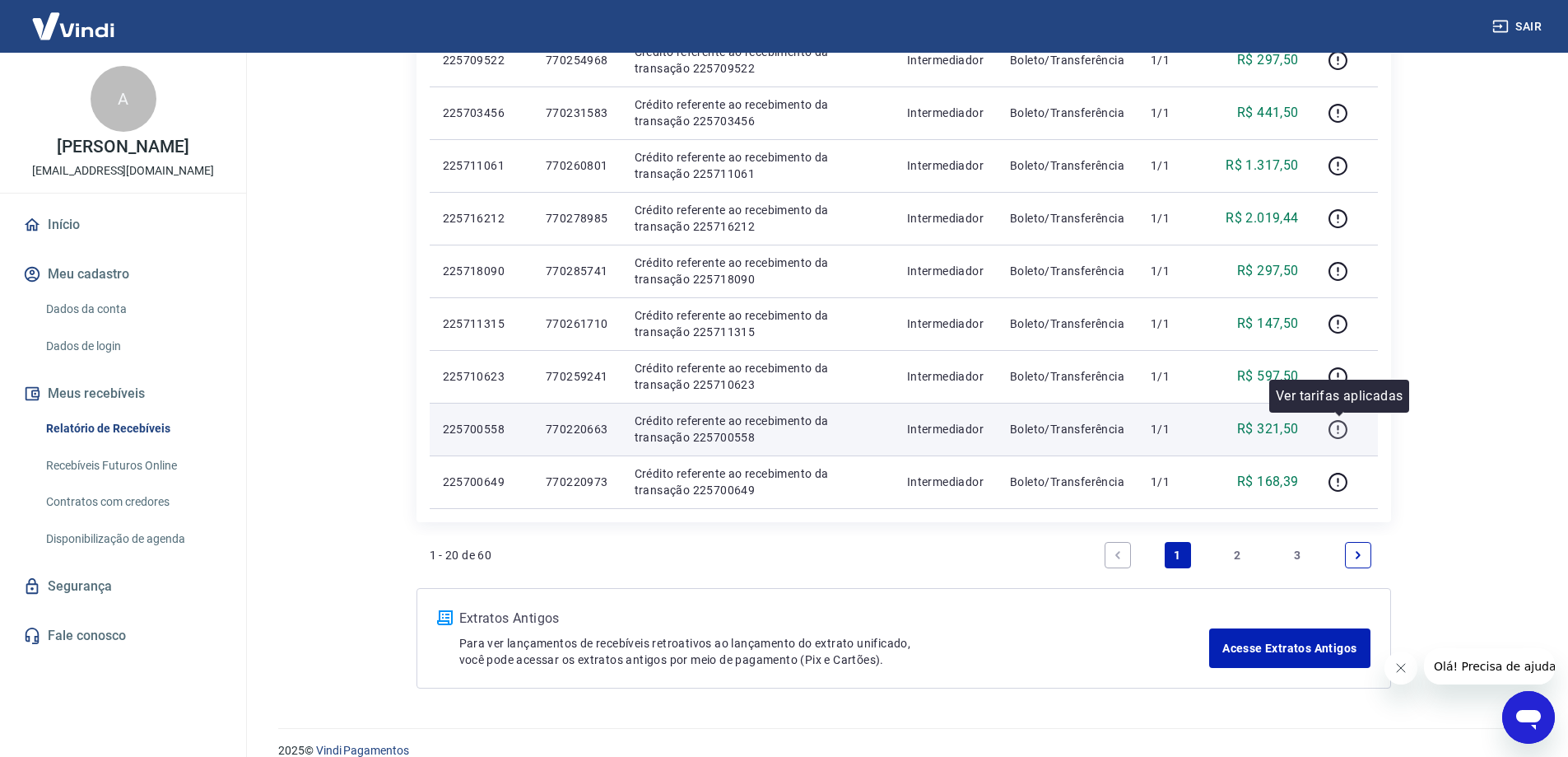
click at [1342, 432] on icon "button" at bounding box center [1337, 428] width 20 height 20
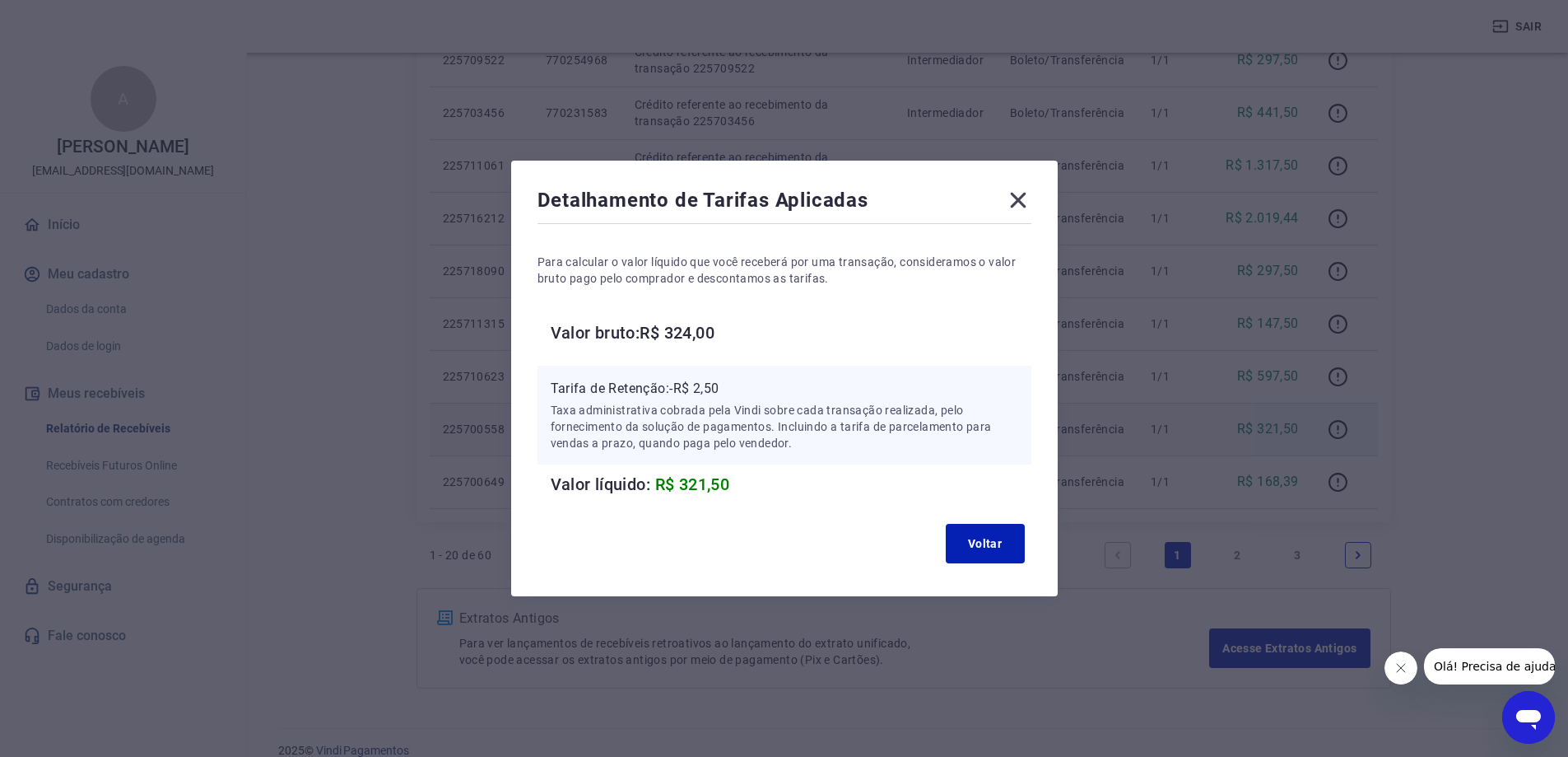
click at [1031, 205] on icon at bounding box center [1017, 200] width 26 height 26
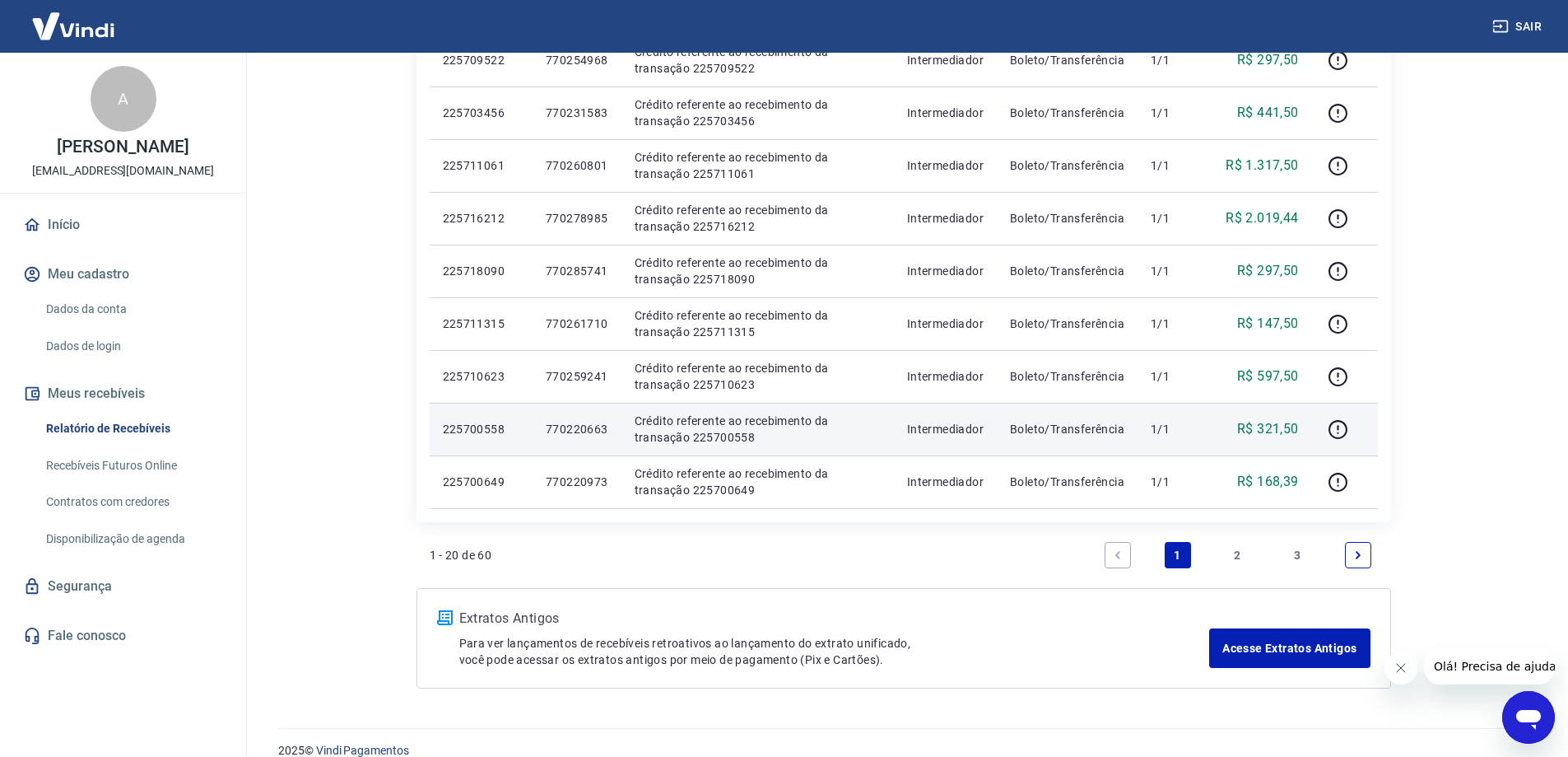
click at [1399, 671] on icon "Fechar mensagem da empresa" at bounding box center [1400, 668] width 13 height 13
click at [1339, 427] on icon "button" at bounding box center [1339, 427] width 2 height 5
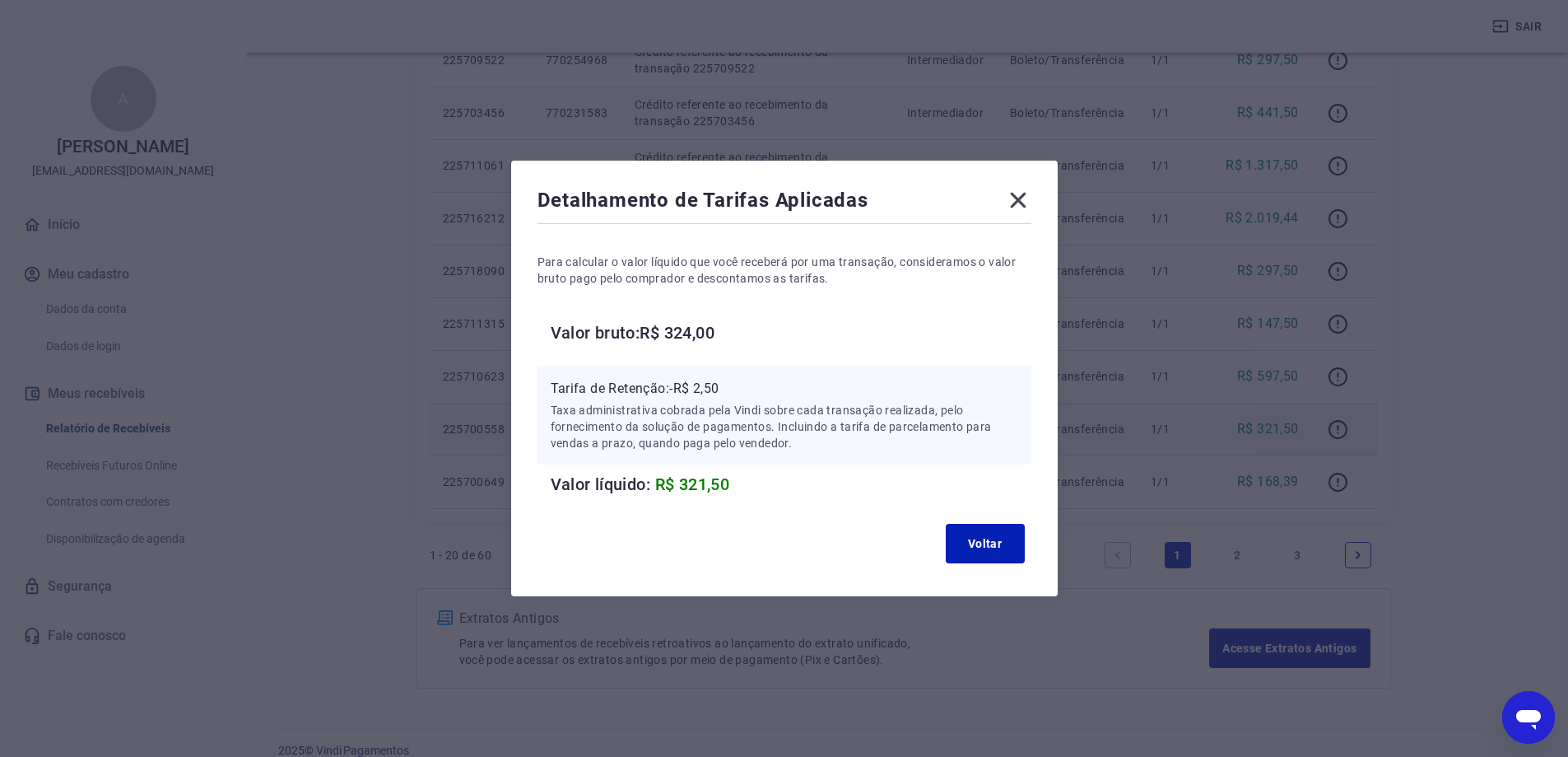
click at [1025, 198] on icon at bounding box center [1018, 201] width 15 height 15
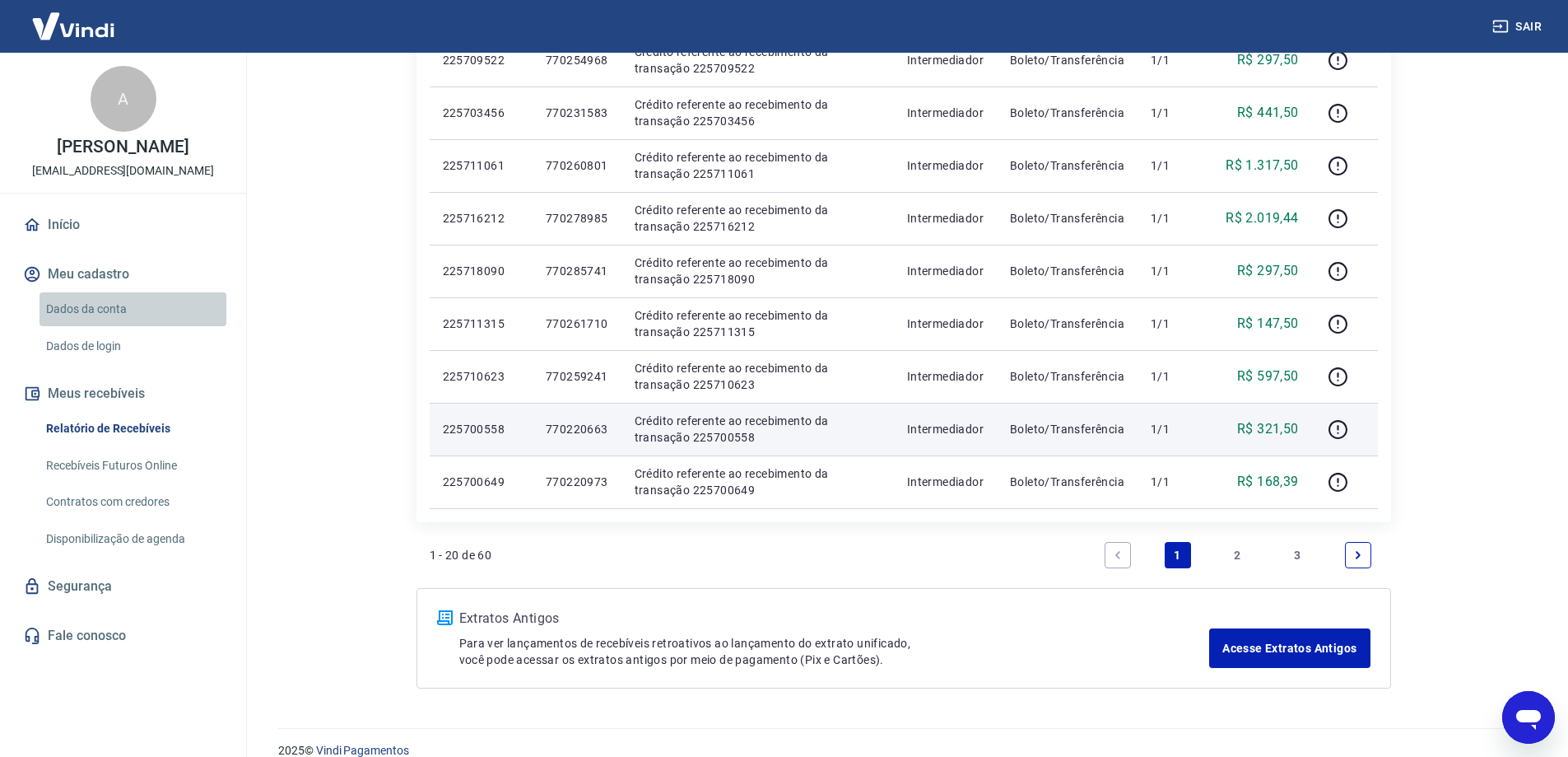
click at [95, 326] on link "Dados da conta" at bounding box center [133, 308] width 187 height 34
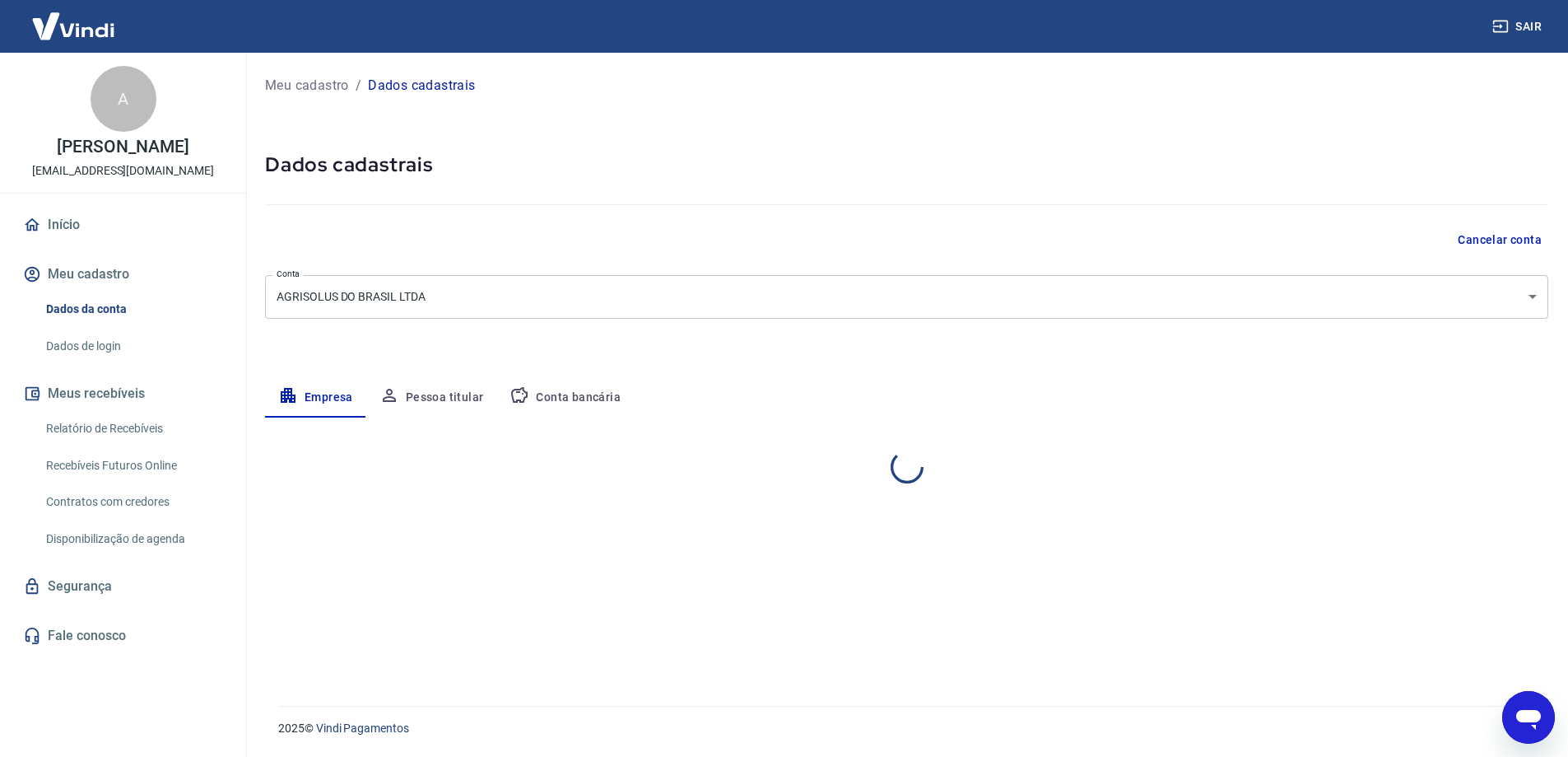
select select "PR"
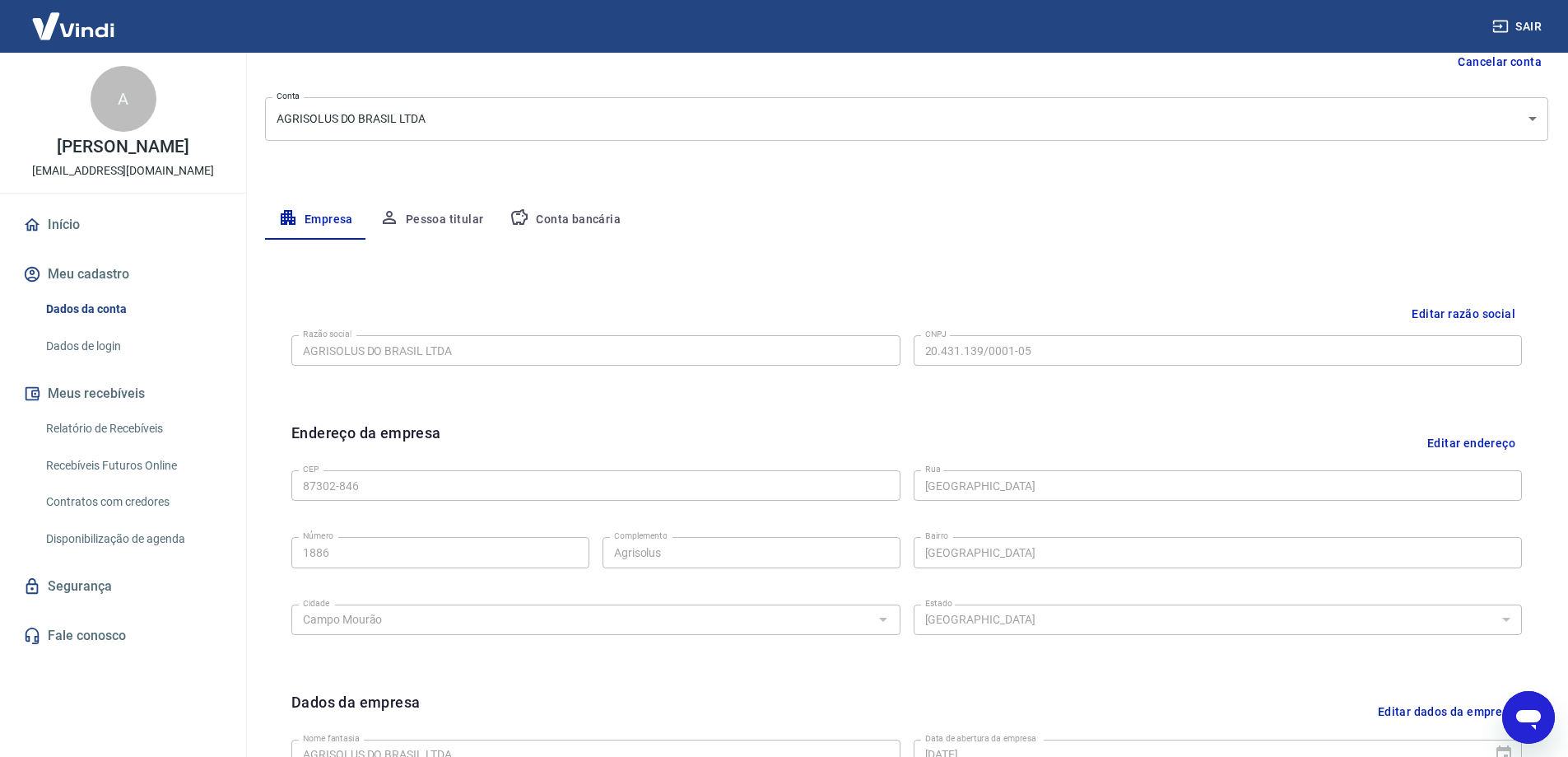
scroll to position [164, 0]
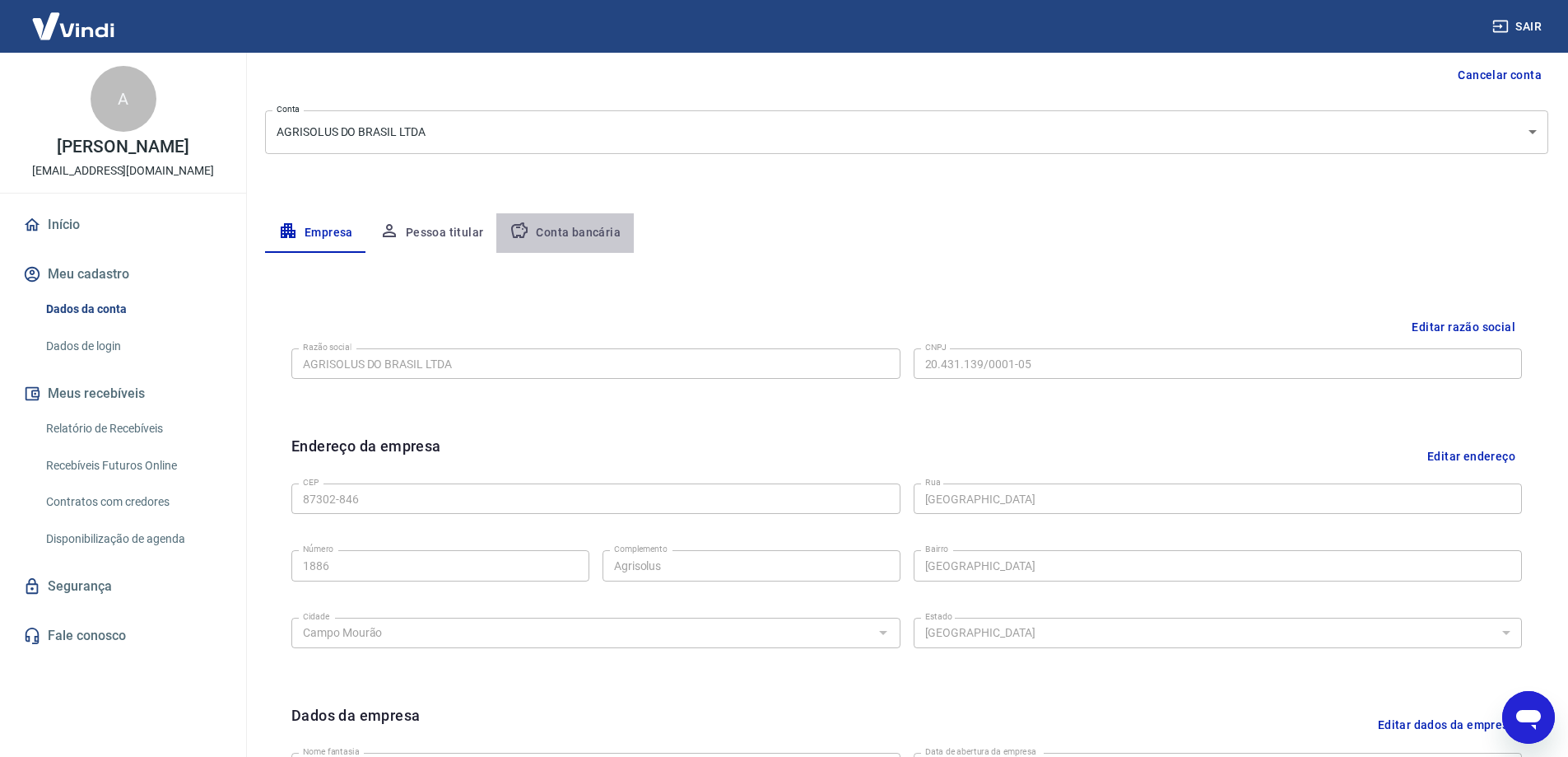
click at [573, 233] on button "Conta bancária" at bounding box center [565, 232] width 137 height 39
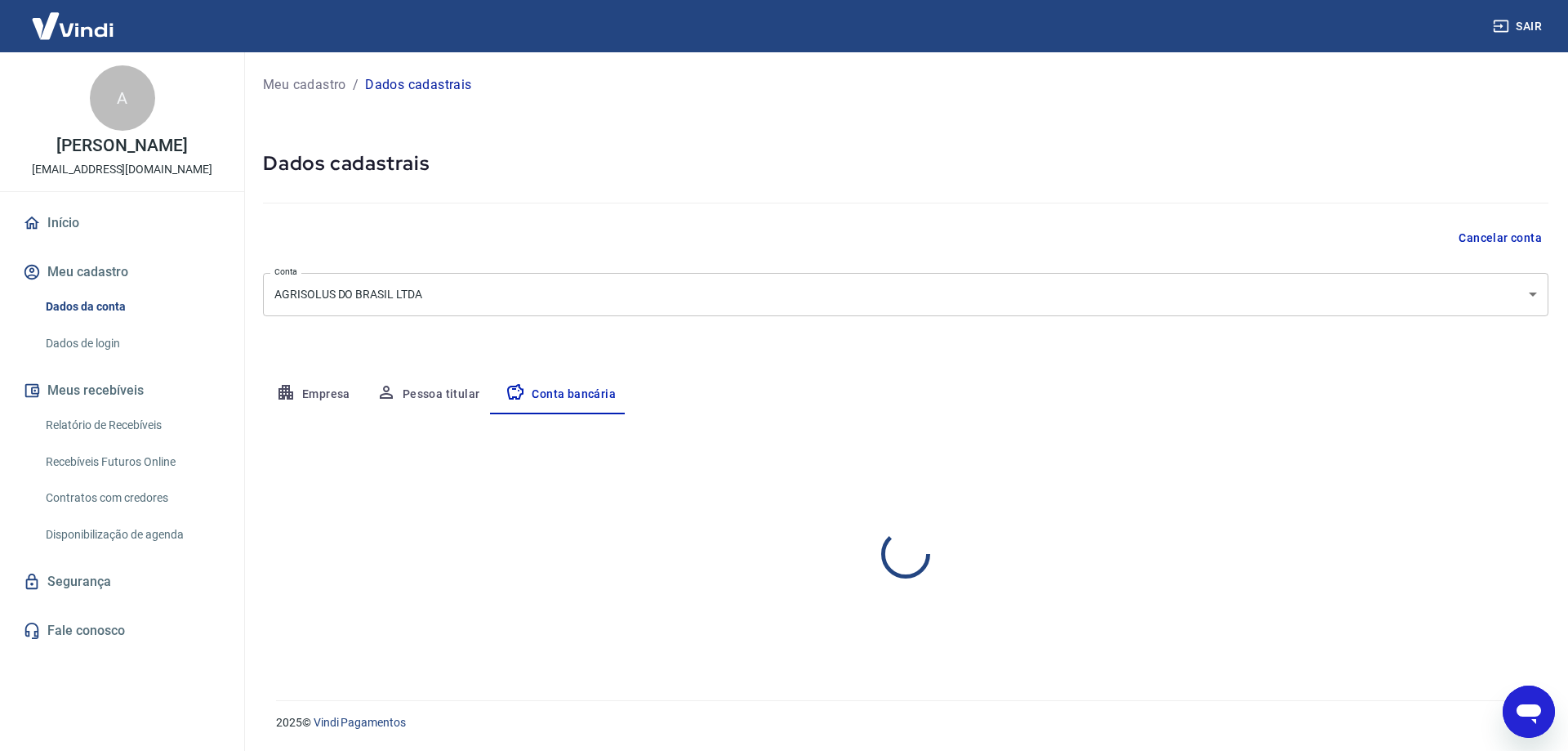
select select "1"
